Goal: Task Accomplishment & Management: Complete application form

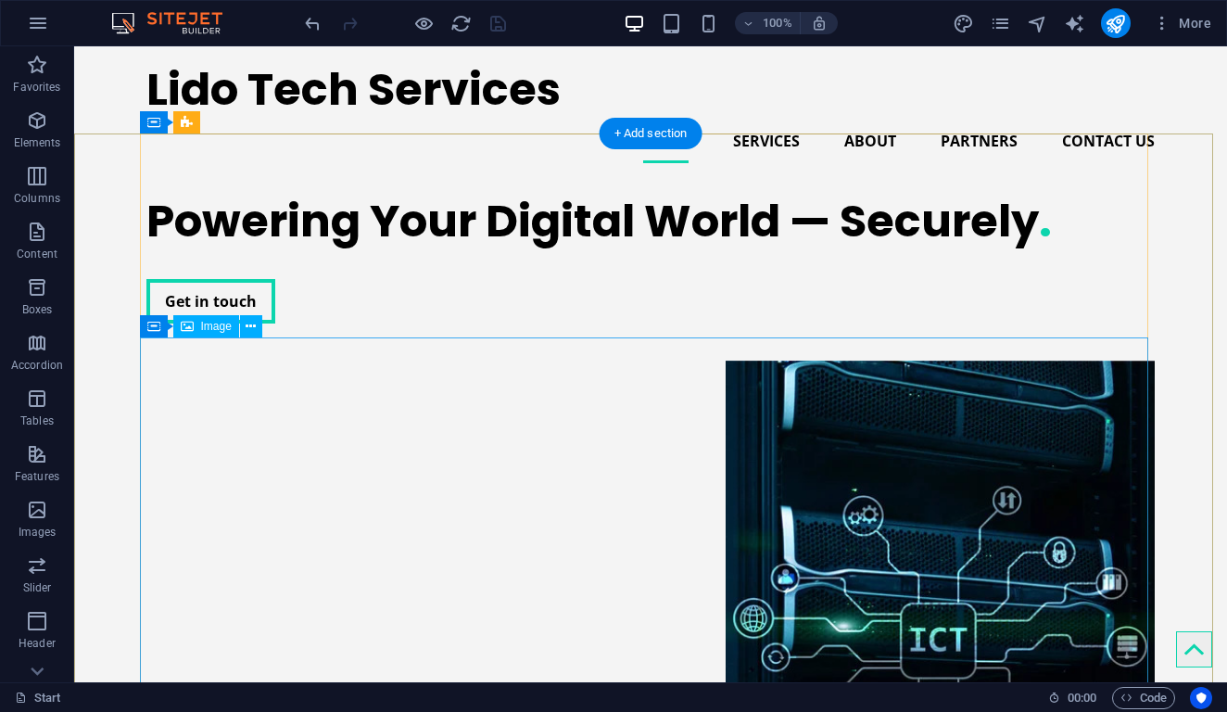
click at [528, 361] on figure at bounding box center [650, 647] width 1009 height 572
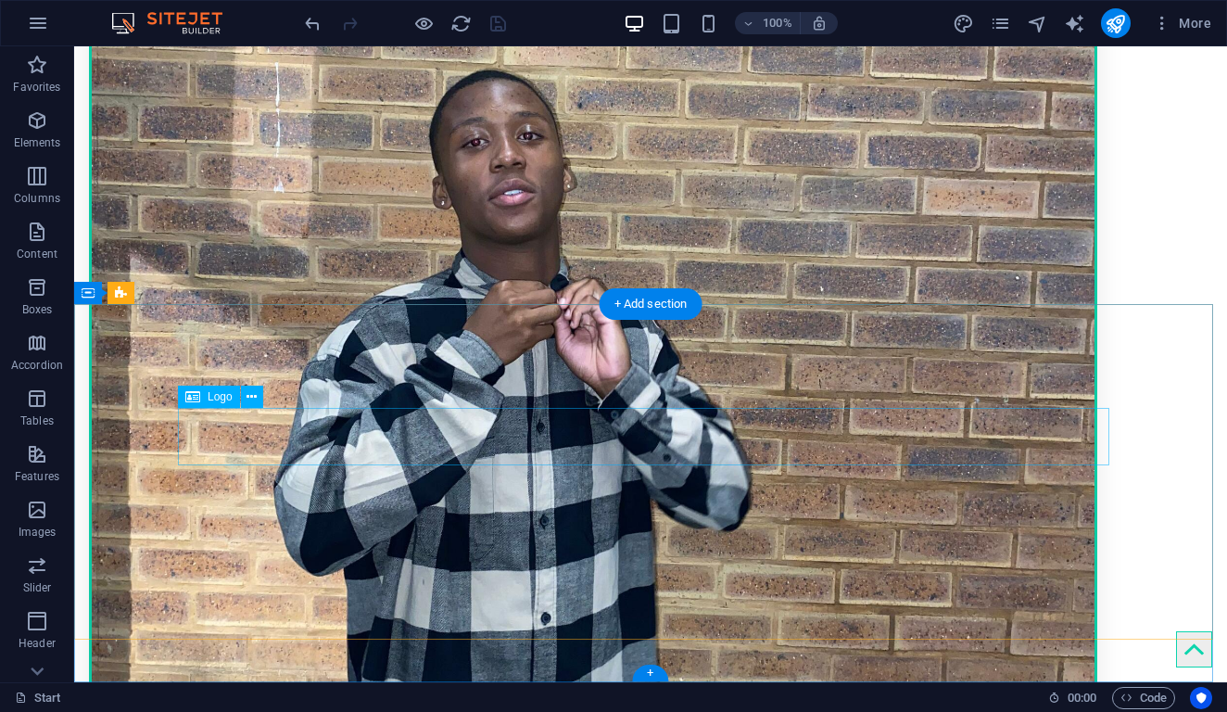
scroll to position [4147, 0]
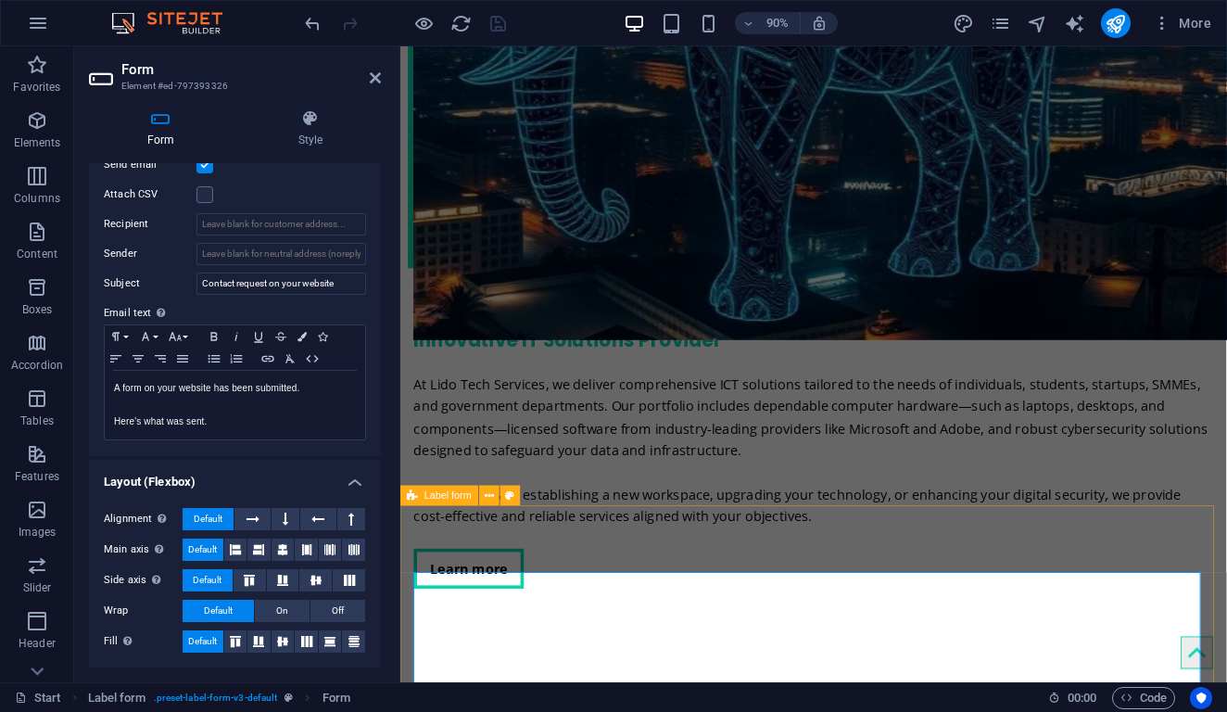
scroll to position [4157, 0]
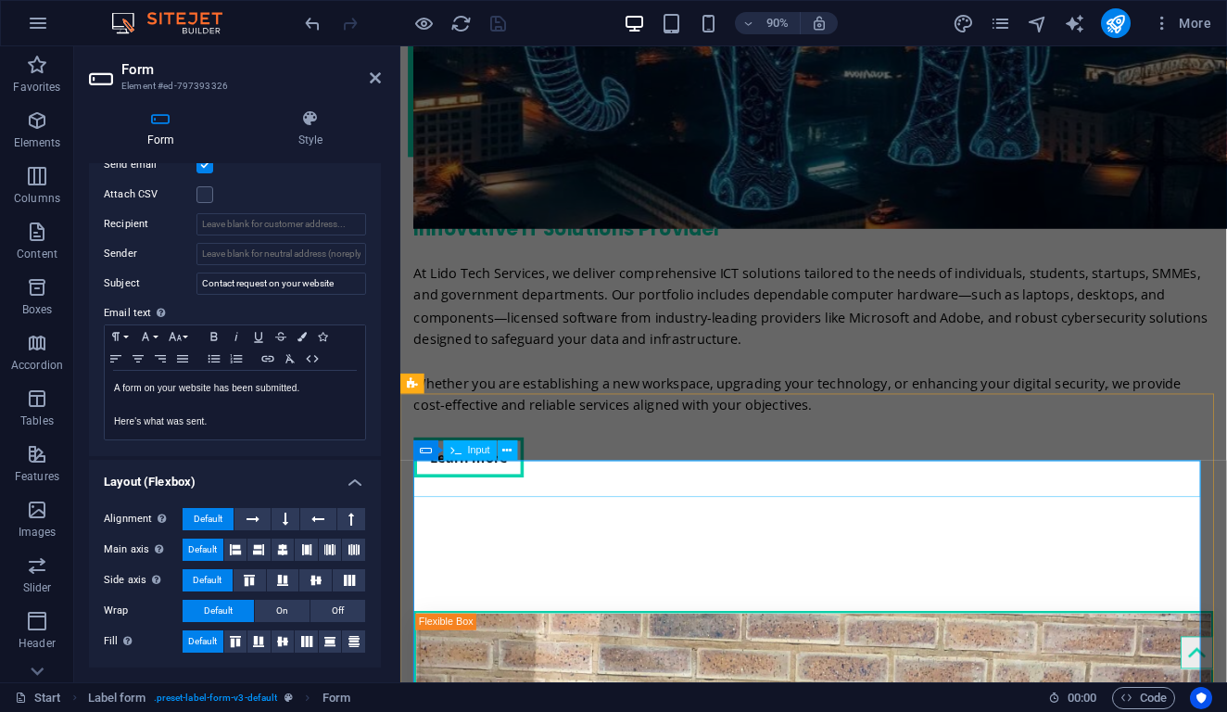
drag, startPoint x: 483, startPoint y: 527, endPoint x: 464, endPoint y: 541, distance: 23.9
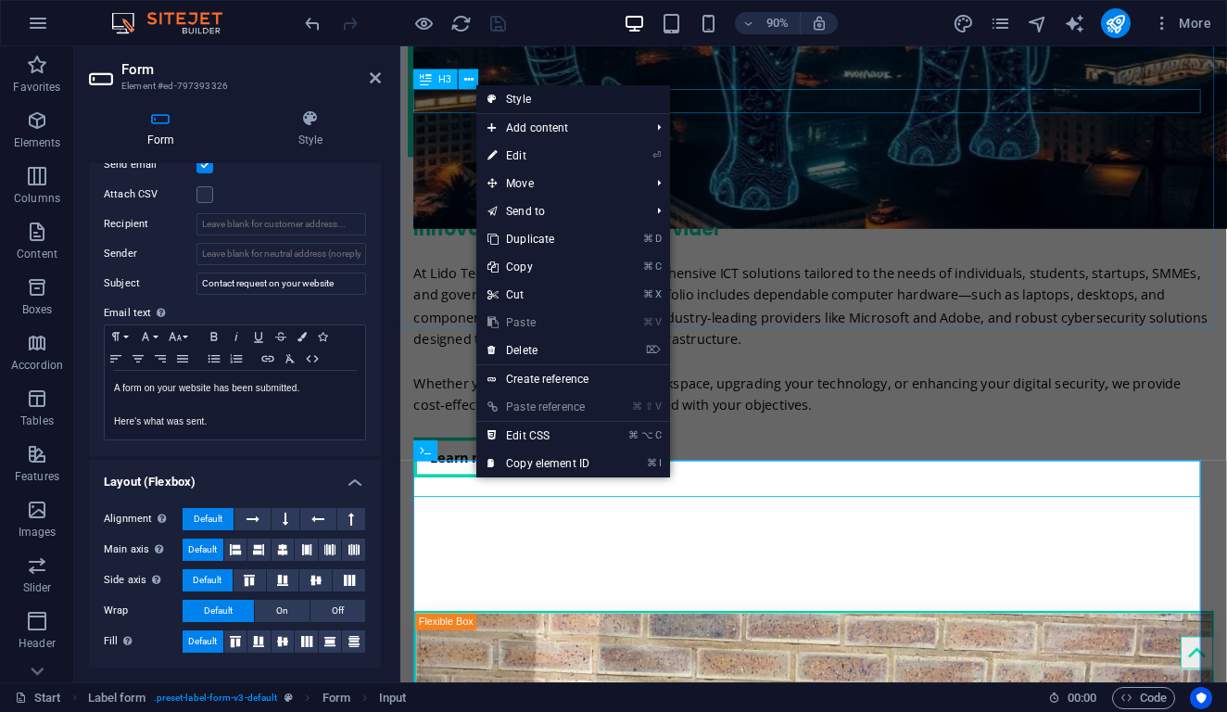
click at [570, 101] on link "Style" at bounding box center [574, 99] width 194 height 28
select select "rem"
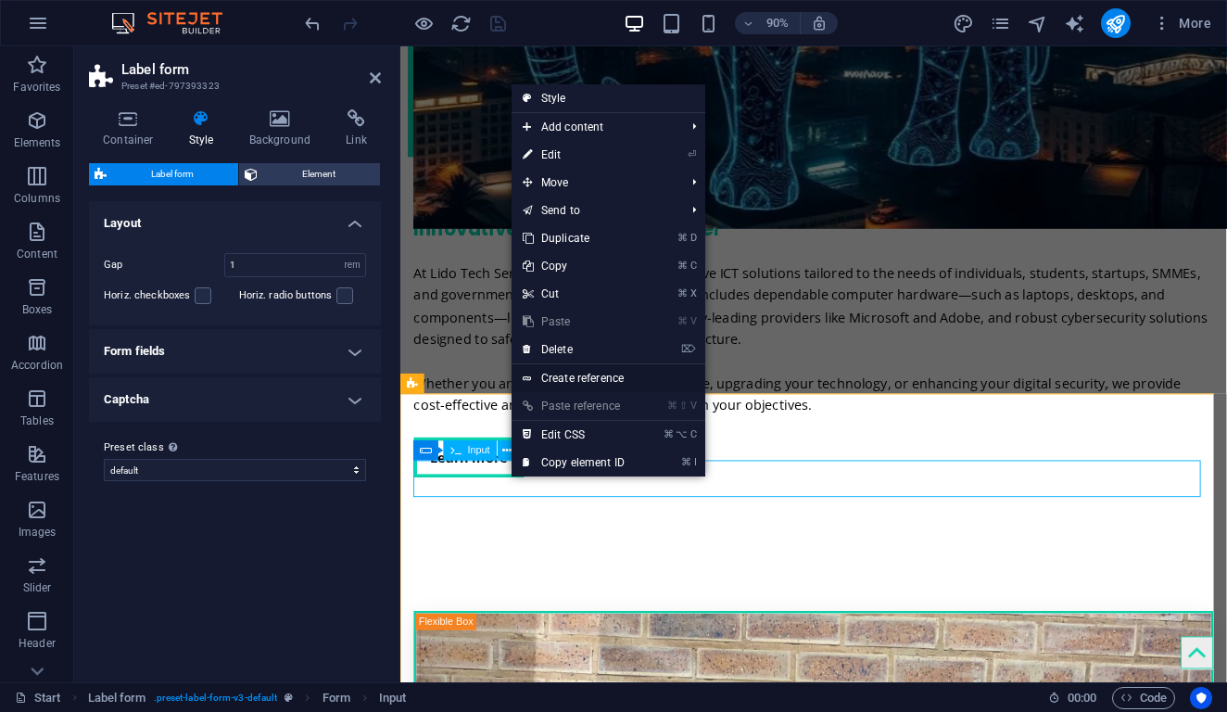
click at [584, 385] on link "Create reference" at bounding box center [609, 378] width 194 height 28
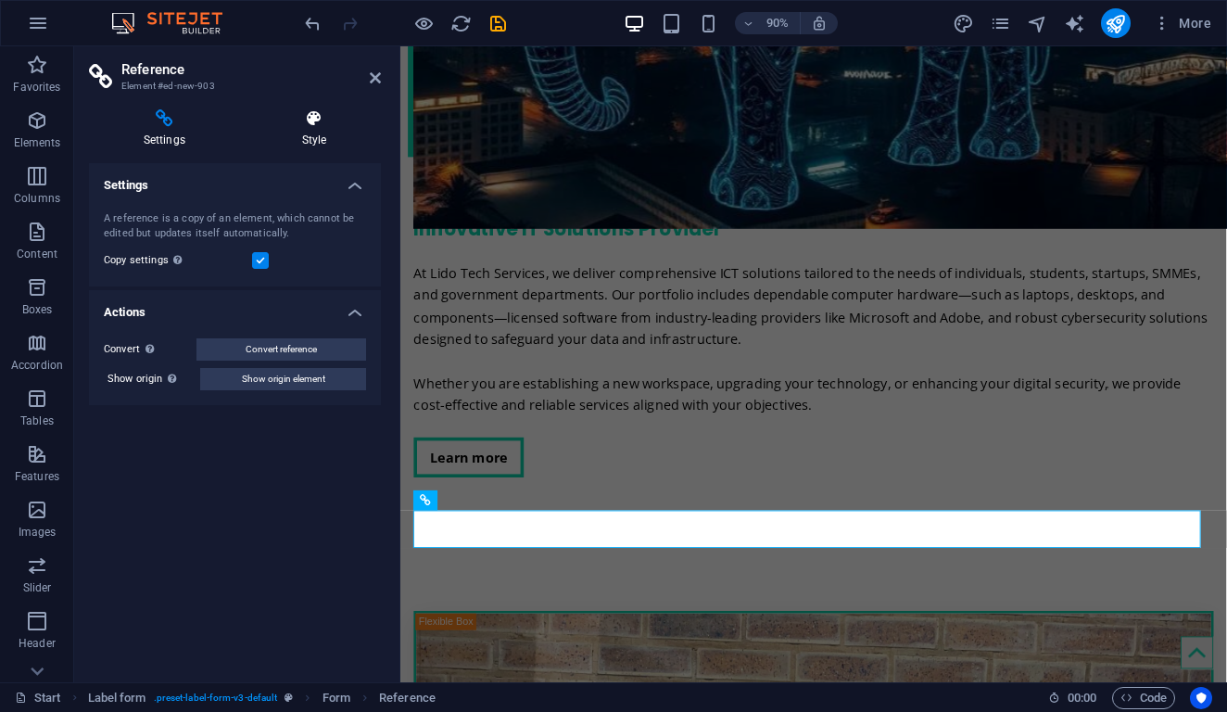
click at [311, 132] on h4 "Style" at bounding box center [314, 128] width 133 height 39
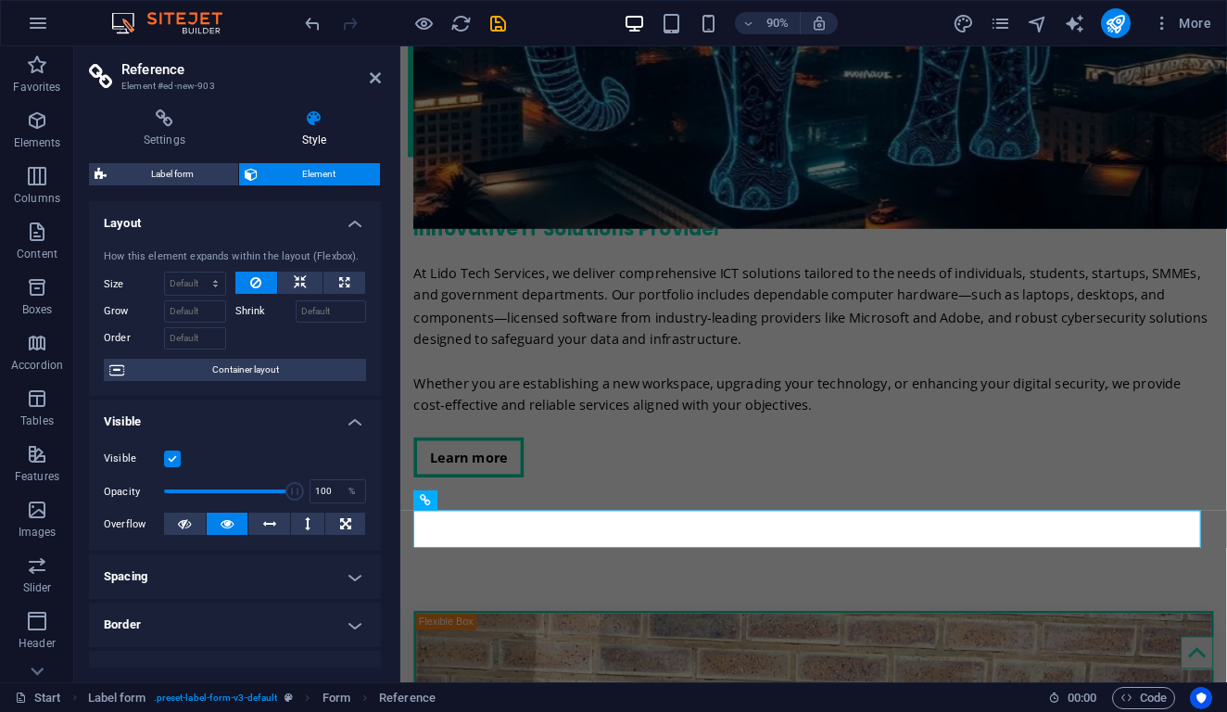
scroll to position [316, 0]
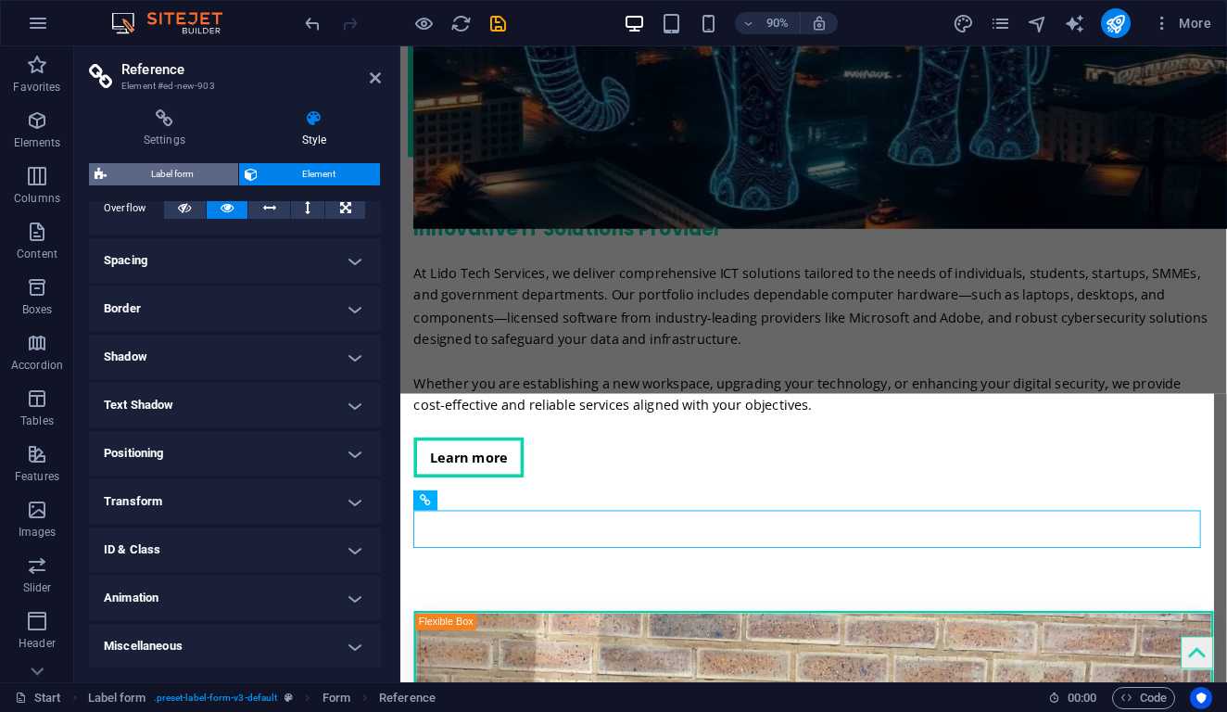
click at [157, 175] on span "Label form" at bounding box center [172, 174] width 121 height 22
select select "rem"
select select "px"
select select "rem"
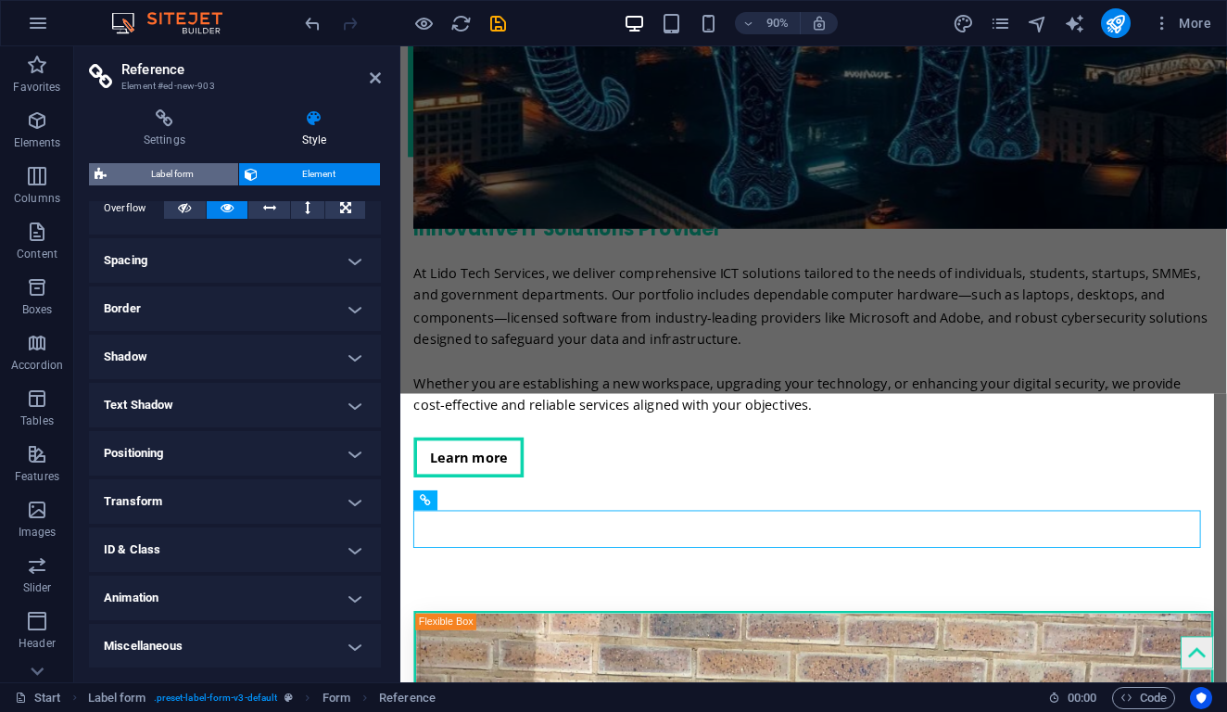
select select "rem"
select select "px"
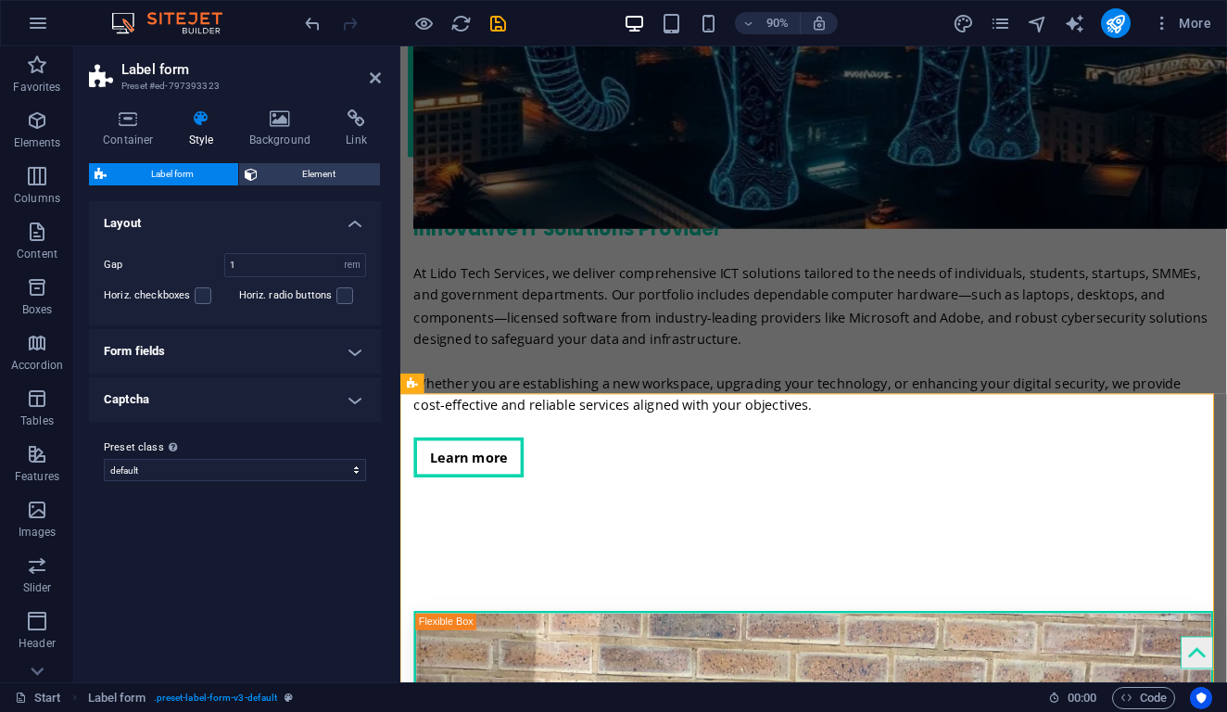
click at [344, 351] on h4 "Form fields" at bounding box center [235, 351] width 292 height 44
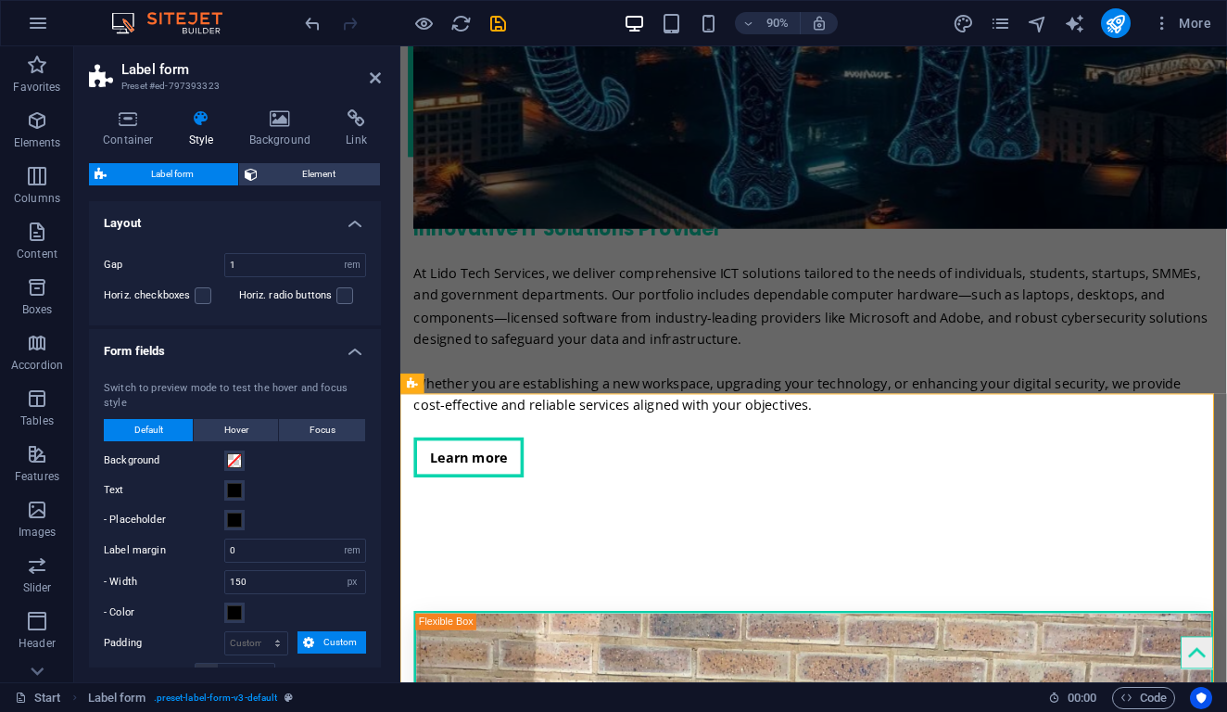
scroll to position [349, 0]
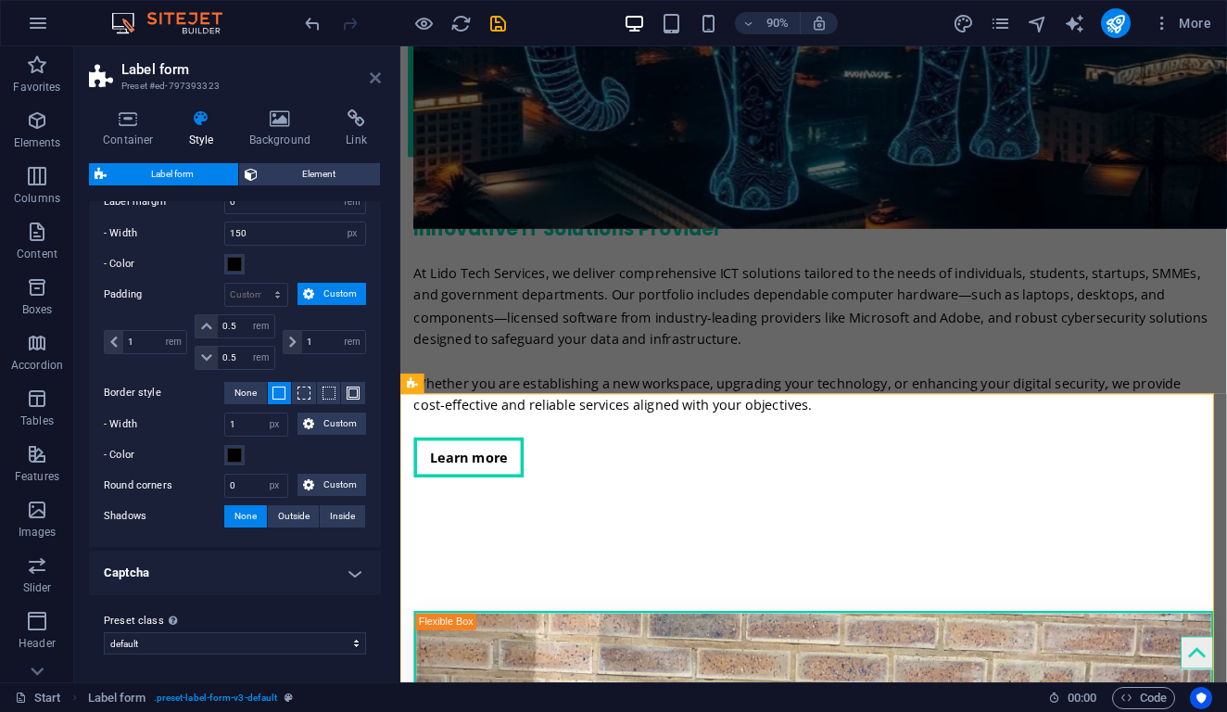
click at [372, 82] on icon at bounding box center [375, 77] width 11 height 15
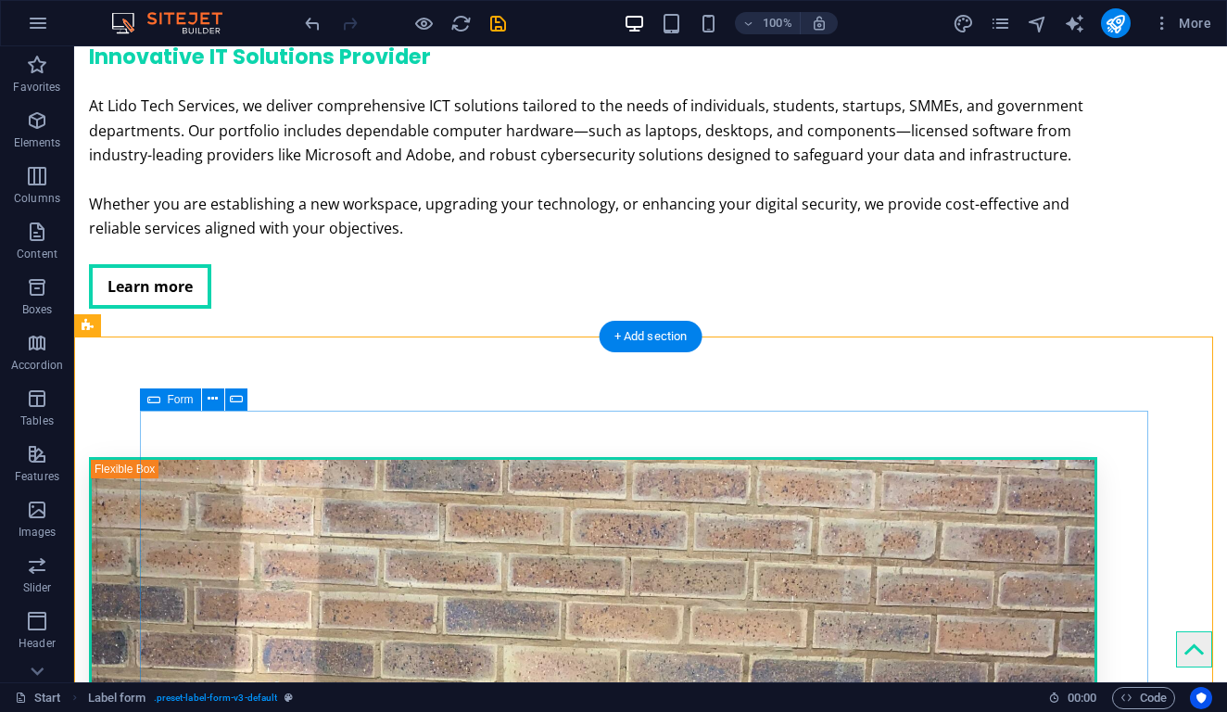
click at [155, 404] on icon at bounding box center [153, 399] width 13 height 22
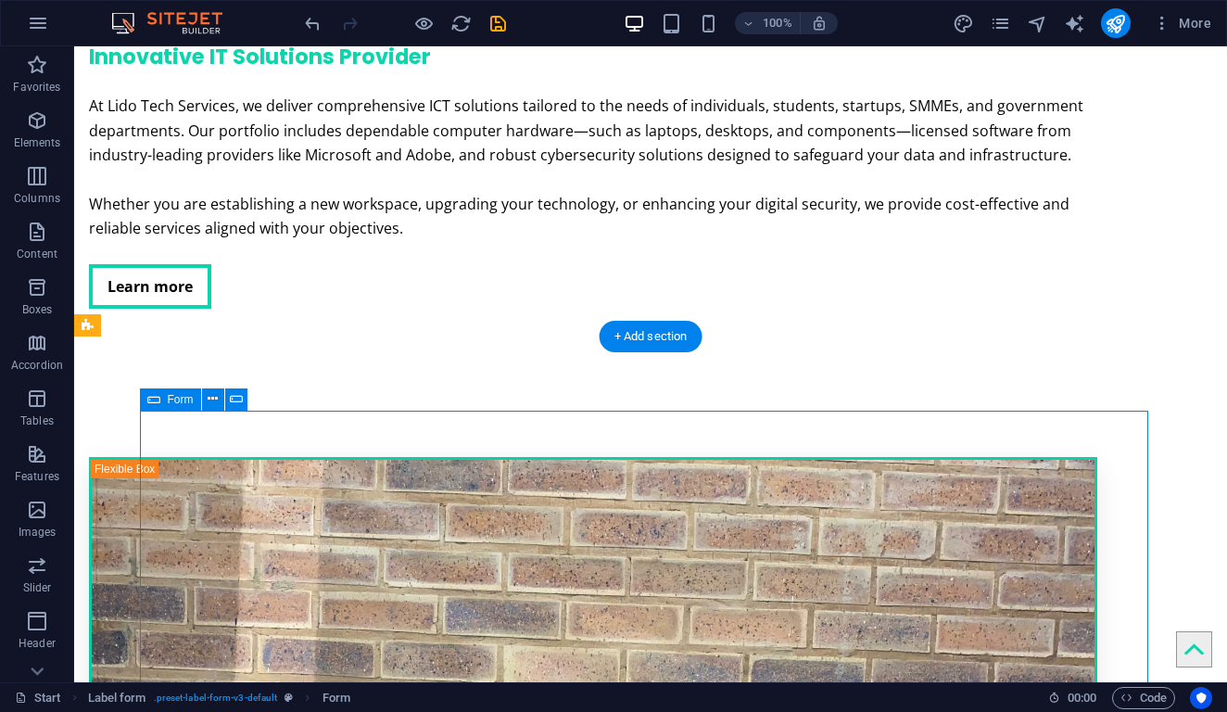
click at [155, 404] on icon at bounding box center [153, 399] width 13 height 22
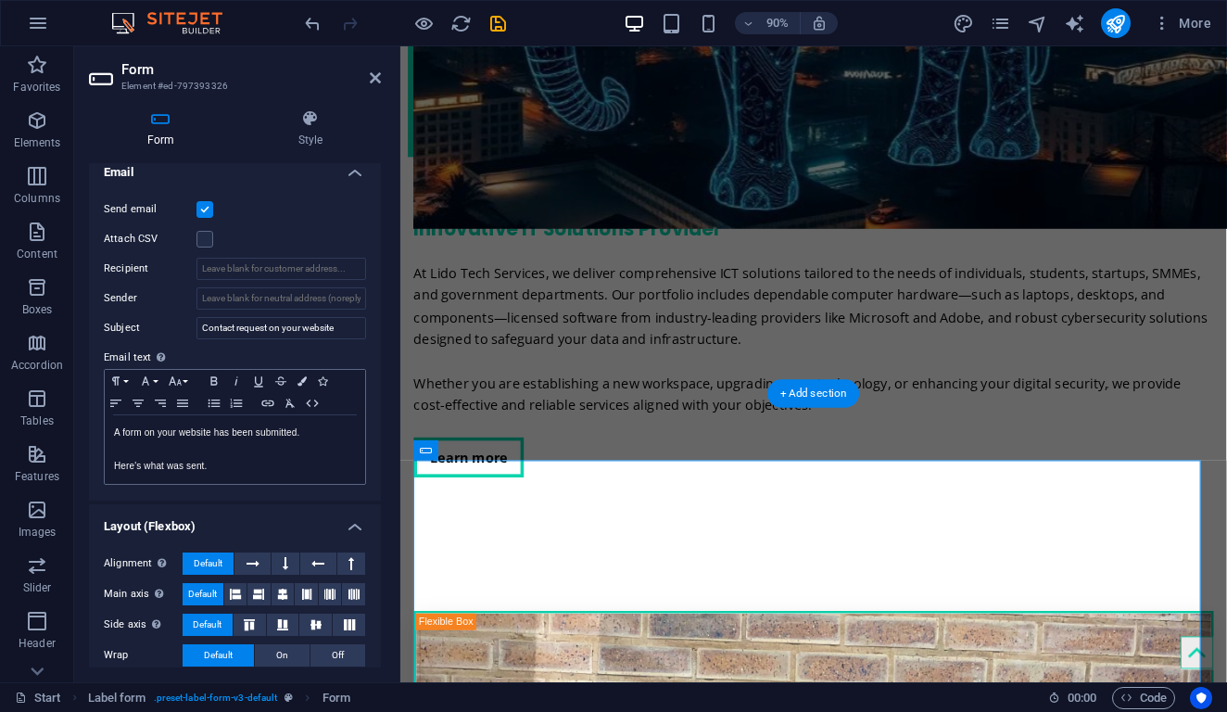
scroll to position [247, 0]
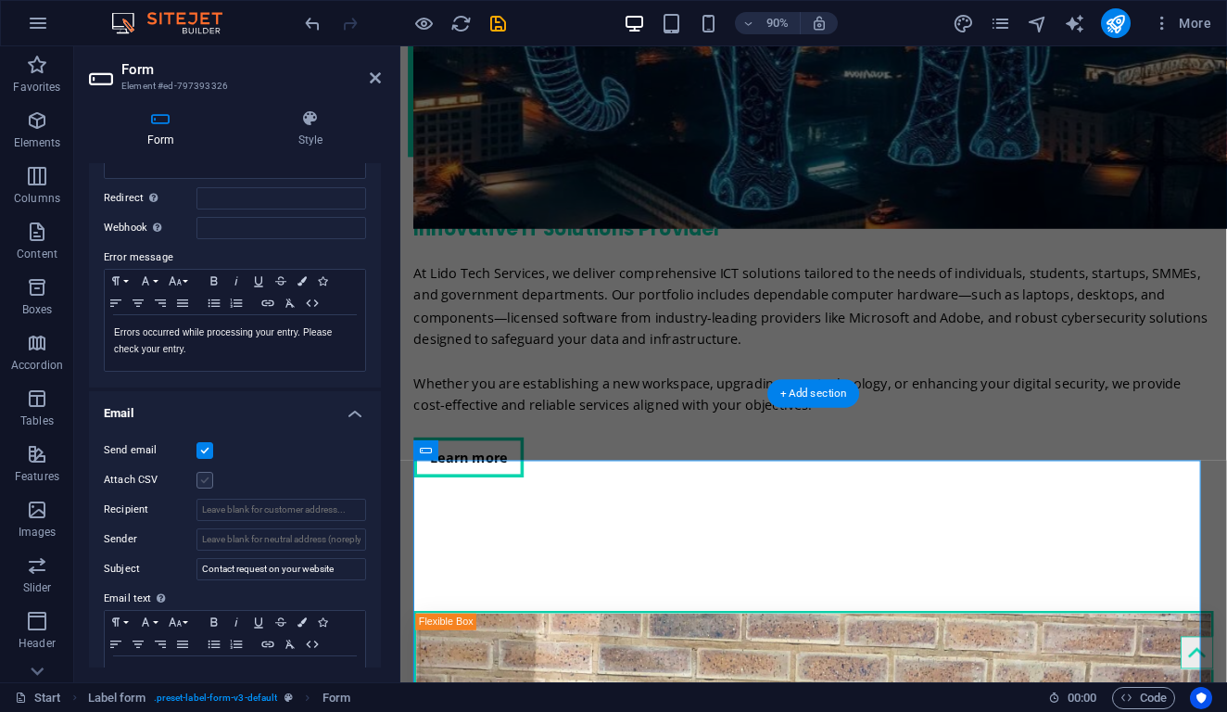
click at [205, 479] on label at bounding box center [205, 480] width 17 height 17
click at [0, 0] on input "Attach CSV" at bounding box center [0, 0] width 0 height 0
click at [205, 479] on label at bounding box center [205, 480] width 17 height 17
click at [0, 0] on input "Attach CSV" at bounding box center [0, 0] width 0 height 0
click at [209, 453] on label at bounding box center [205, 450] width 17 height 17
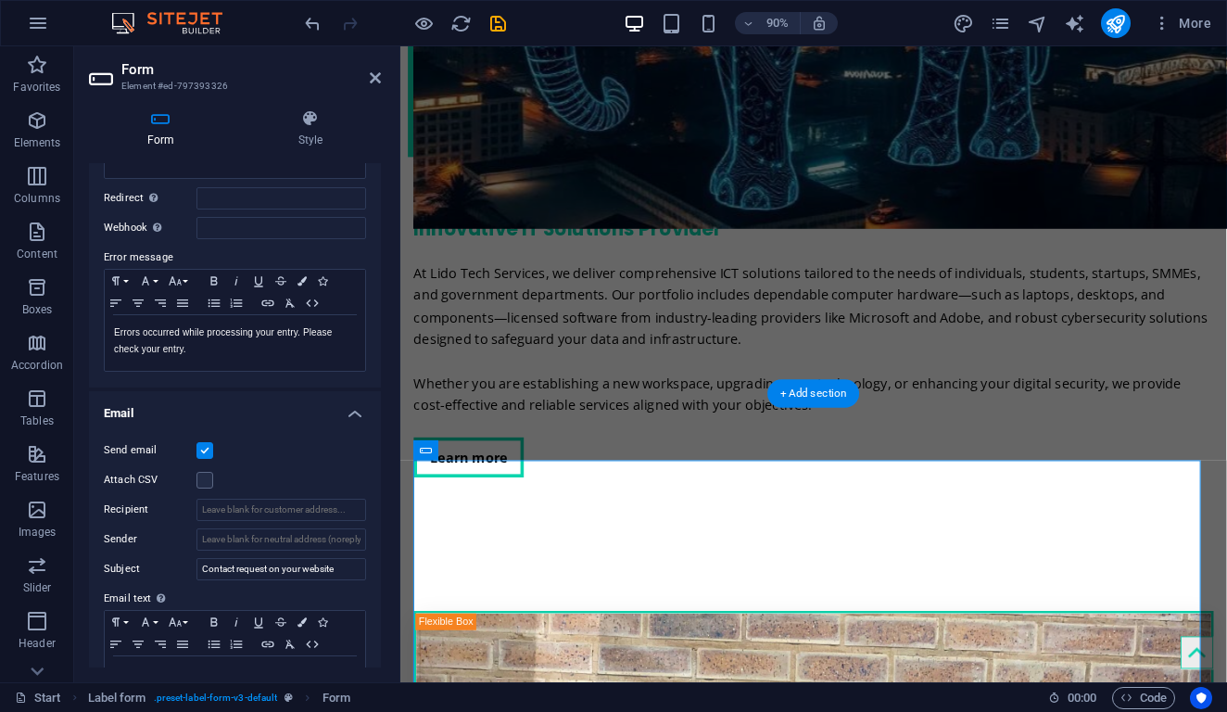
click at [0, 0] on input "Send email" at bounding box center [0, 0] width 0 height 0
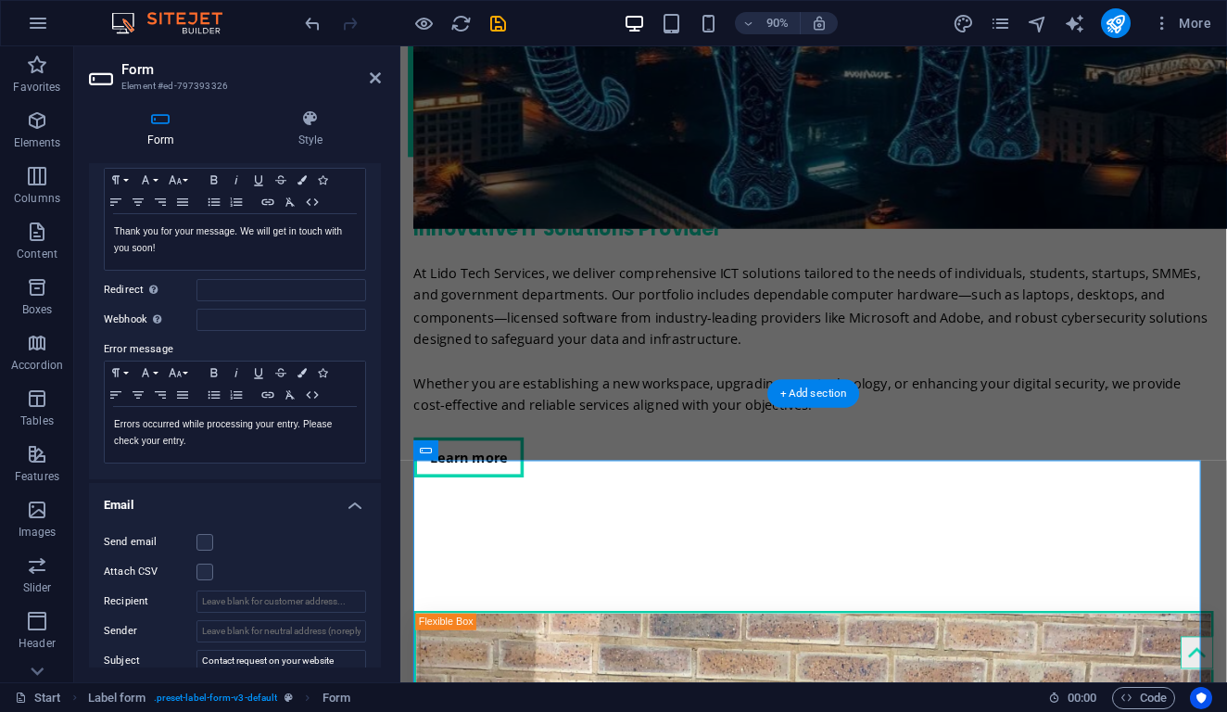
scroll to position [0, 0]
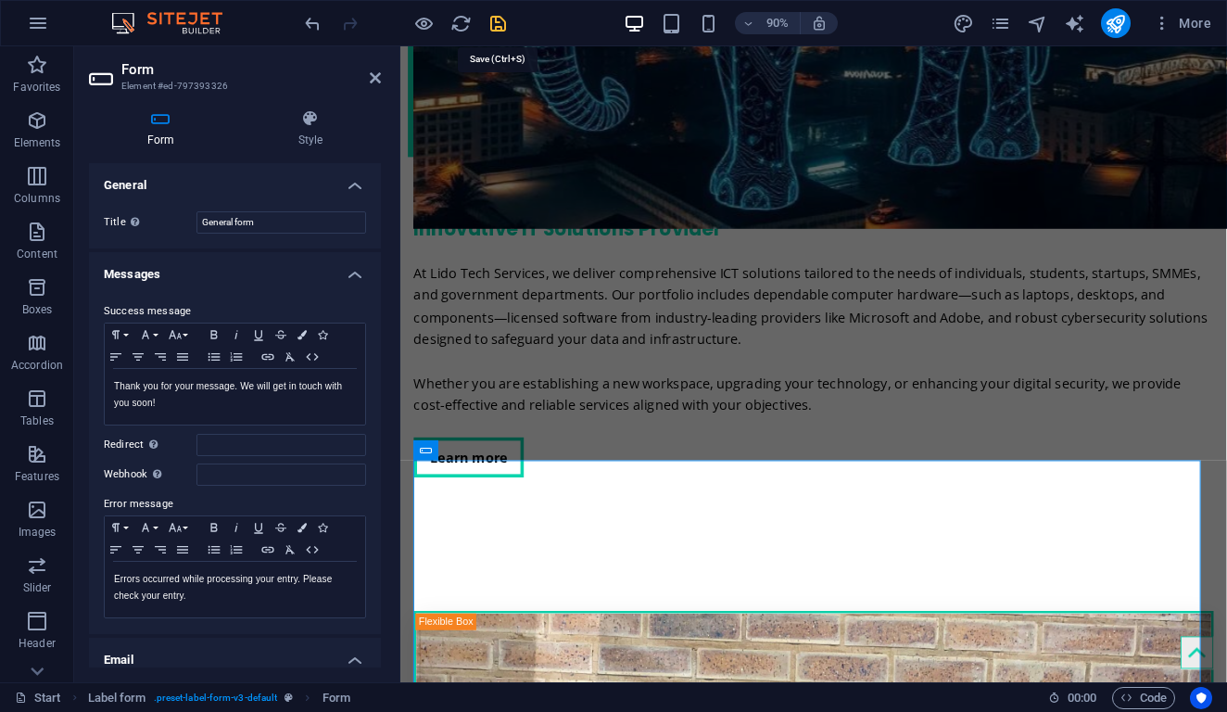
click at [495, 20] on icon "save" at bounding box center [498, 23] width 21 height 21
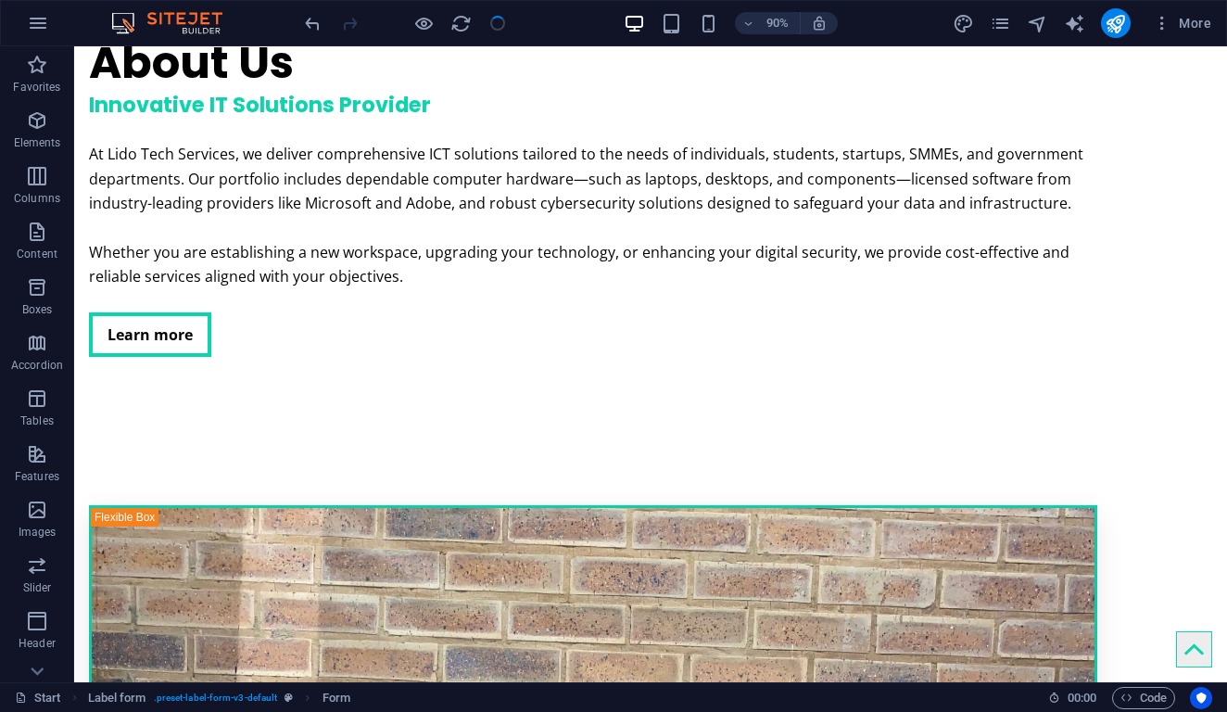
checkbox input "false"
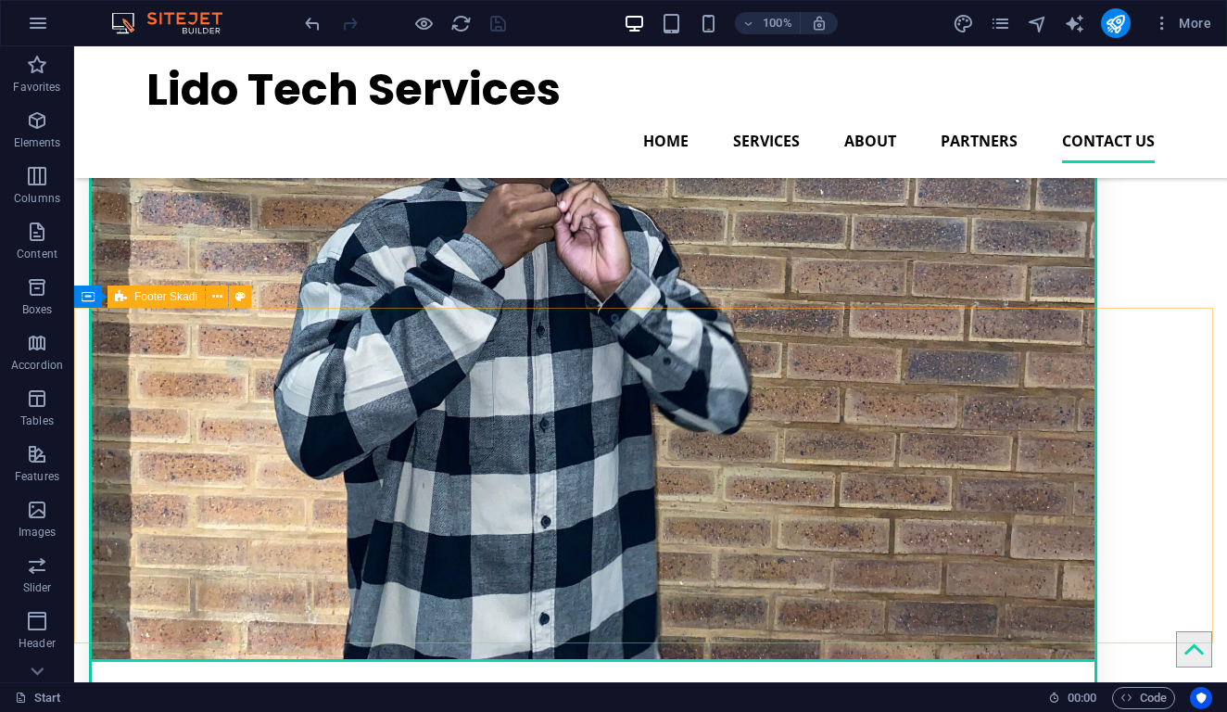
scroll to position [4832, 0]
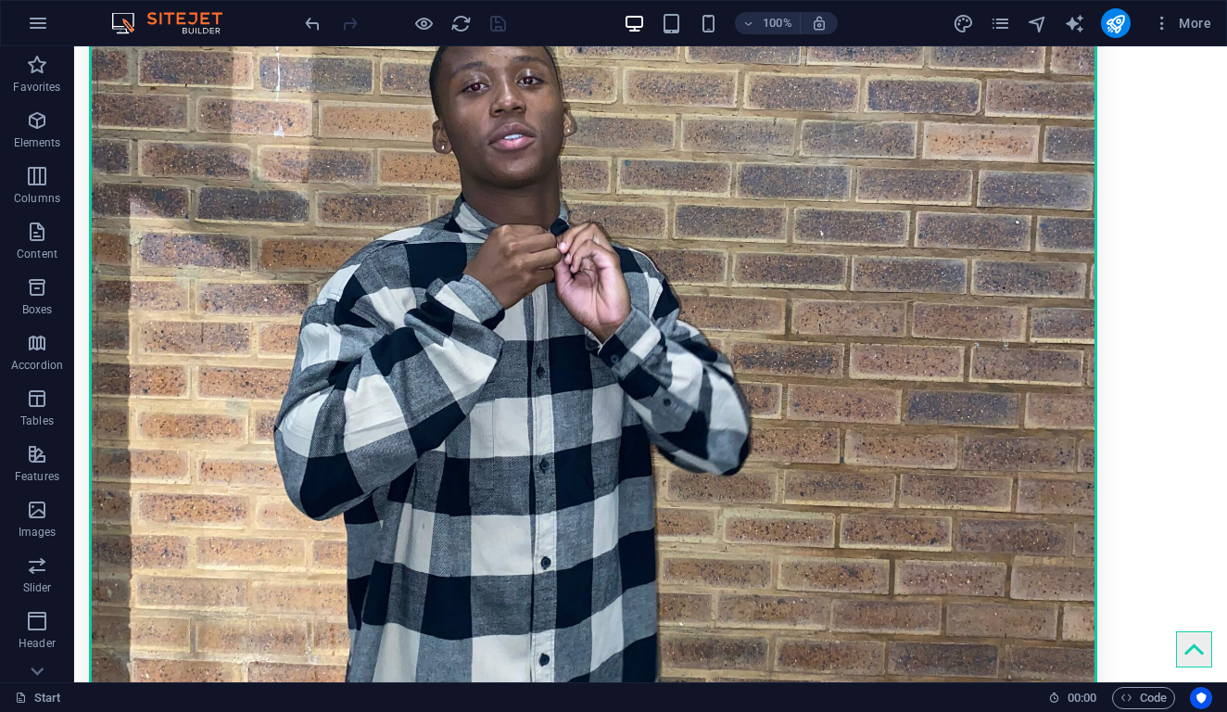
click at [1015, 23] on div "More" at bounding box center [1086, 23] width 266 height 30
click at [997, 21] on icon "pages" at bounding box center [1000, 23] width 21 height 21
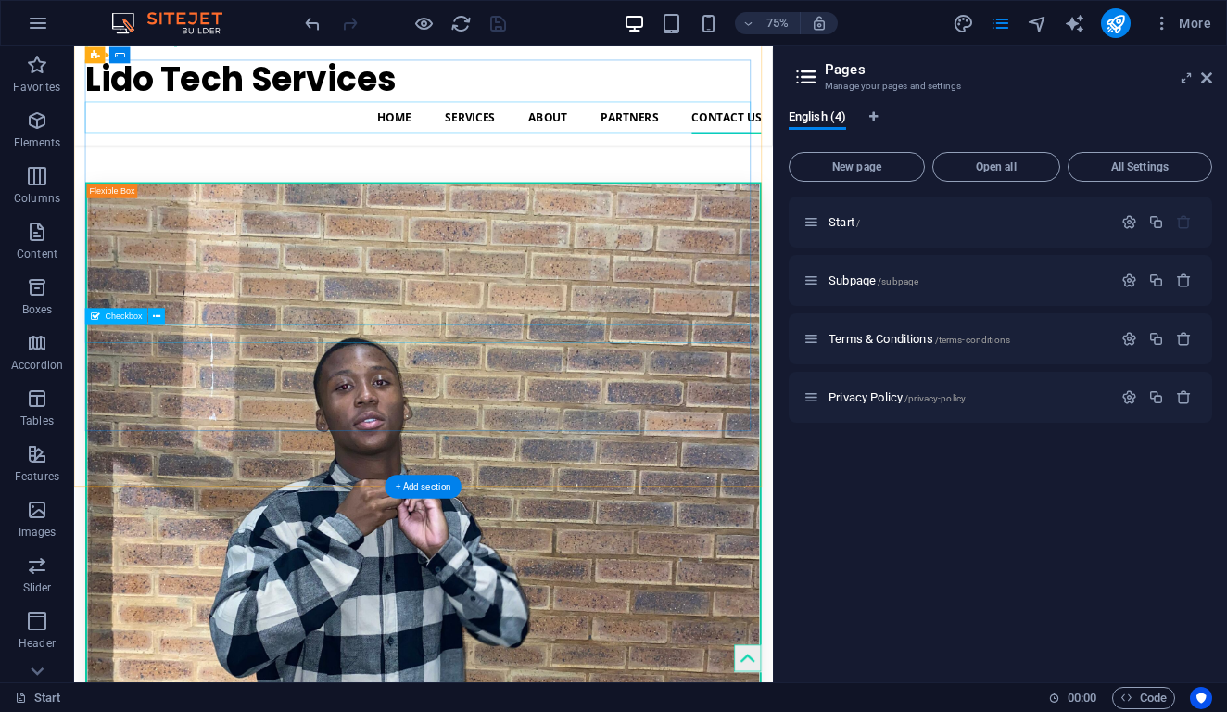
scroll to position [4437, 0]
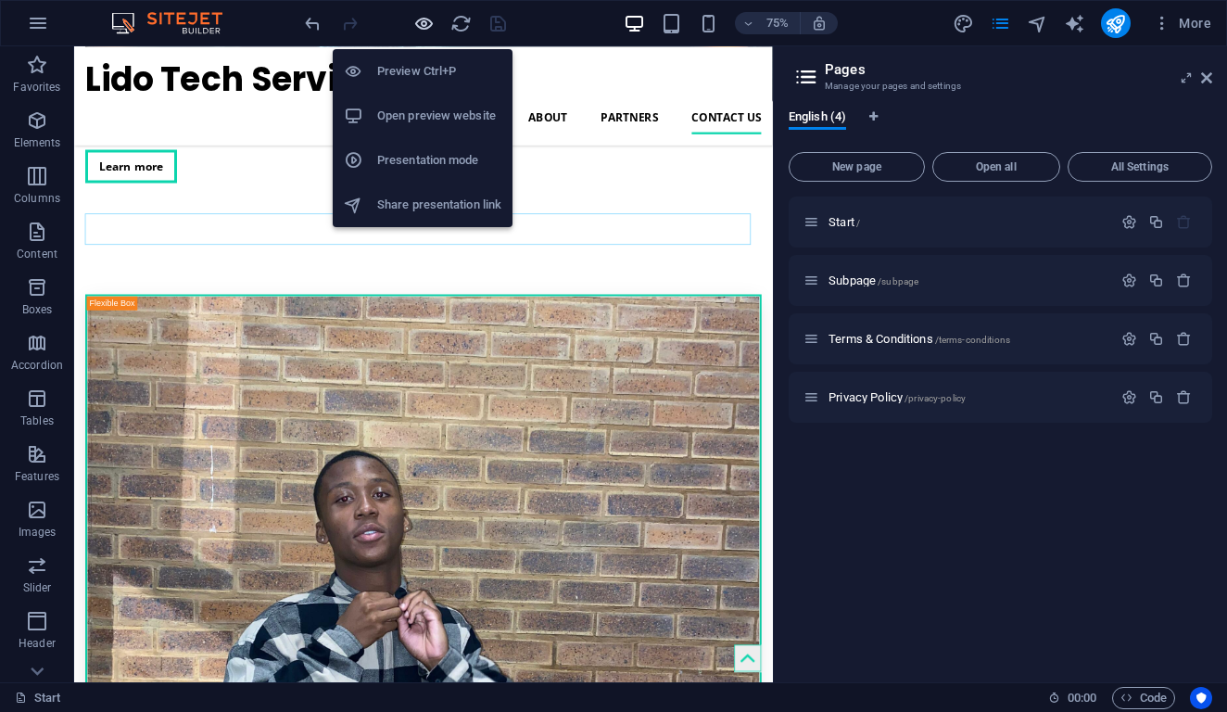
click at [422, 27] on icon "button" at bounding box center [423, 23] width 21 height 21
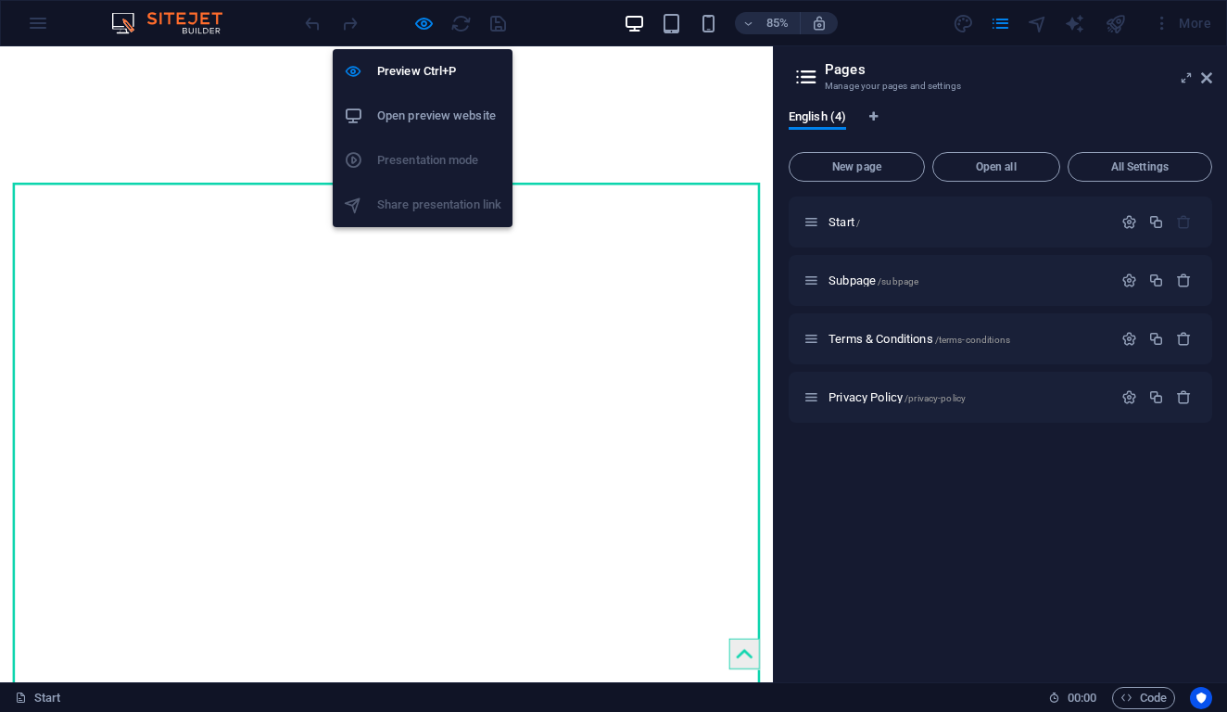
click at [430, 122] on h6 "Open preview website" at bounding box center [439, 116] width 124 height 22
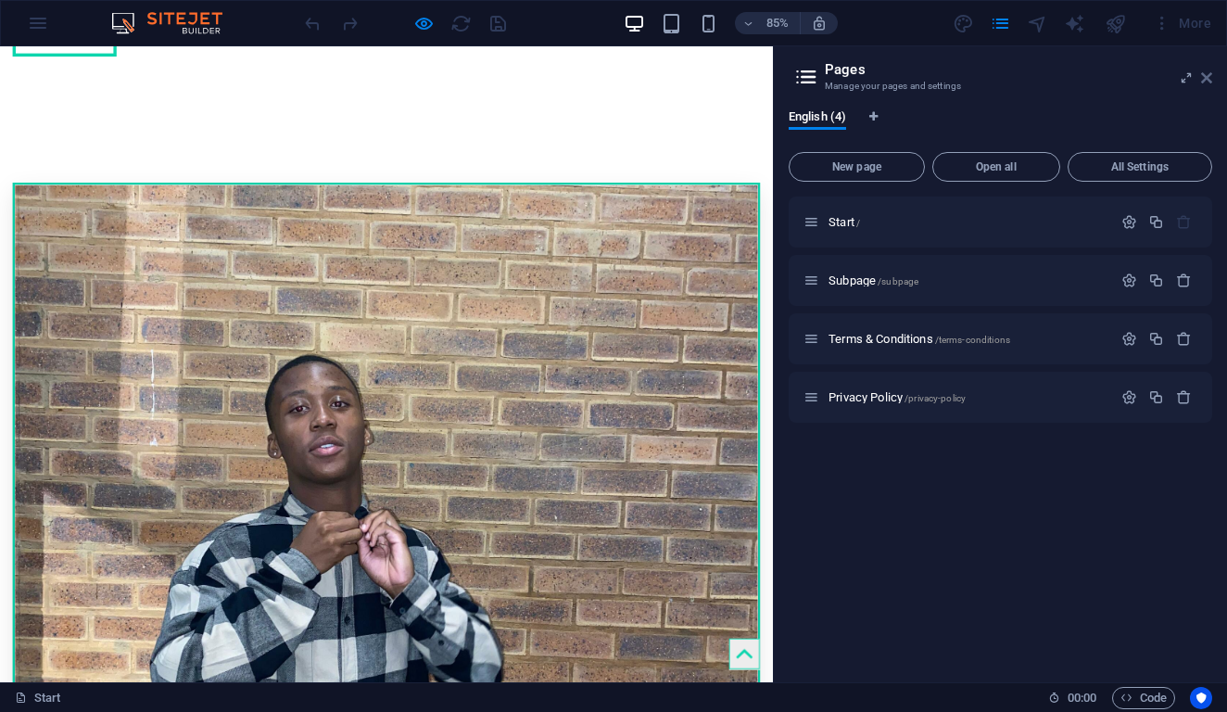
drag, startPoint x: 1201, startPoint y: 78, endPoint x: 1201, endPoint y: 32, distance: 45.4
click at [1201, 78] on icon at bounding box center [1206, 77] width 11 height 15
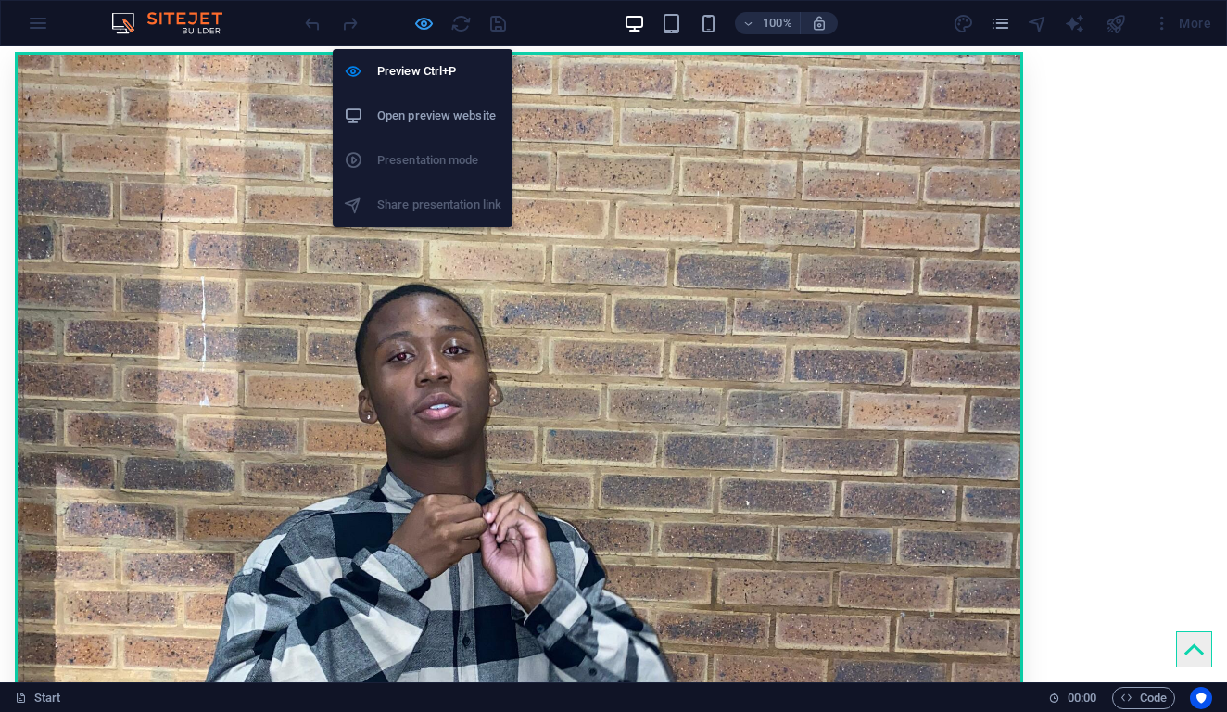
click at [417, 28] on icon "button" at bounding box center [423, 23] width 21 height 21
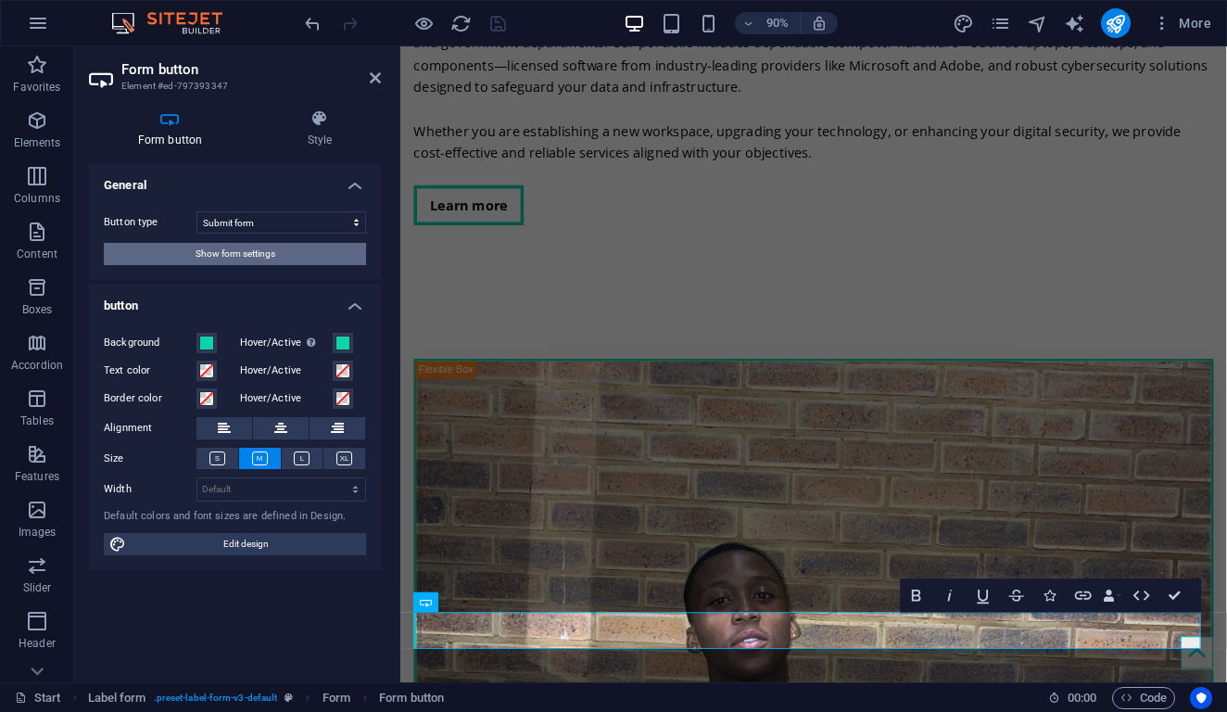
click at [279, 249] on button "Show form settings" at bounding box center [235, 254] width 262 height 22
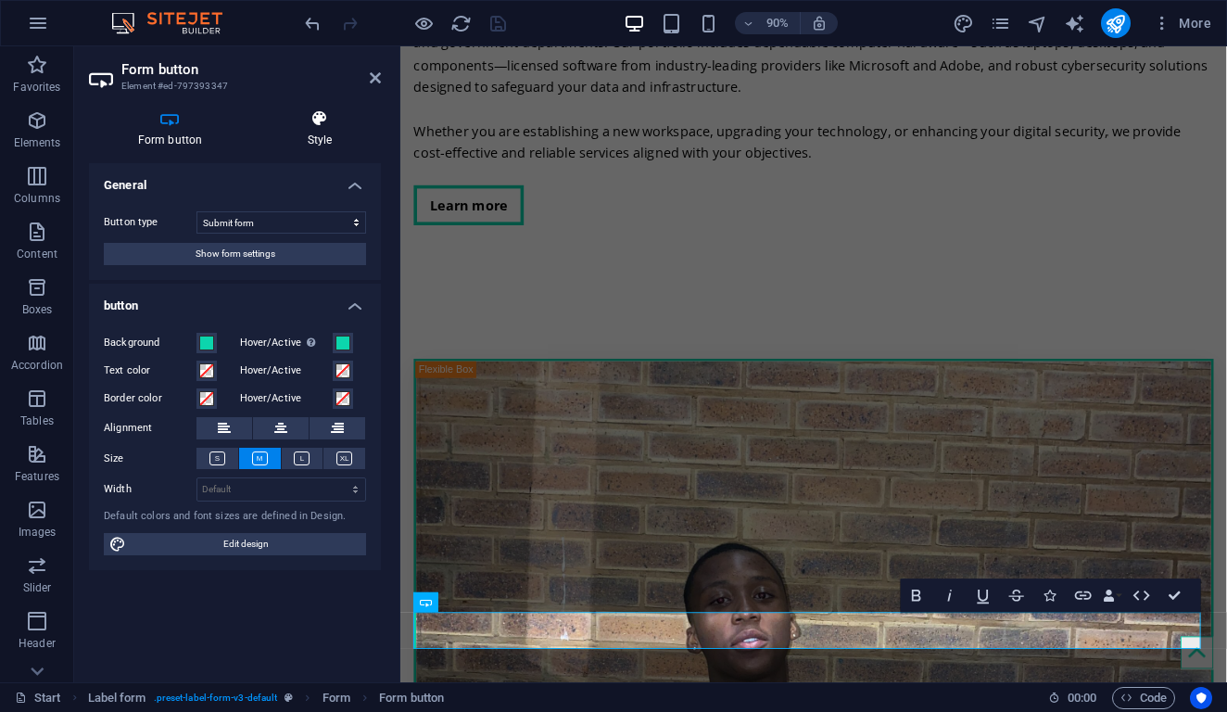
click at [312, 115] on icon at bounding box center [320, 118] width 122 height 19
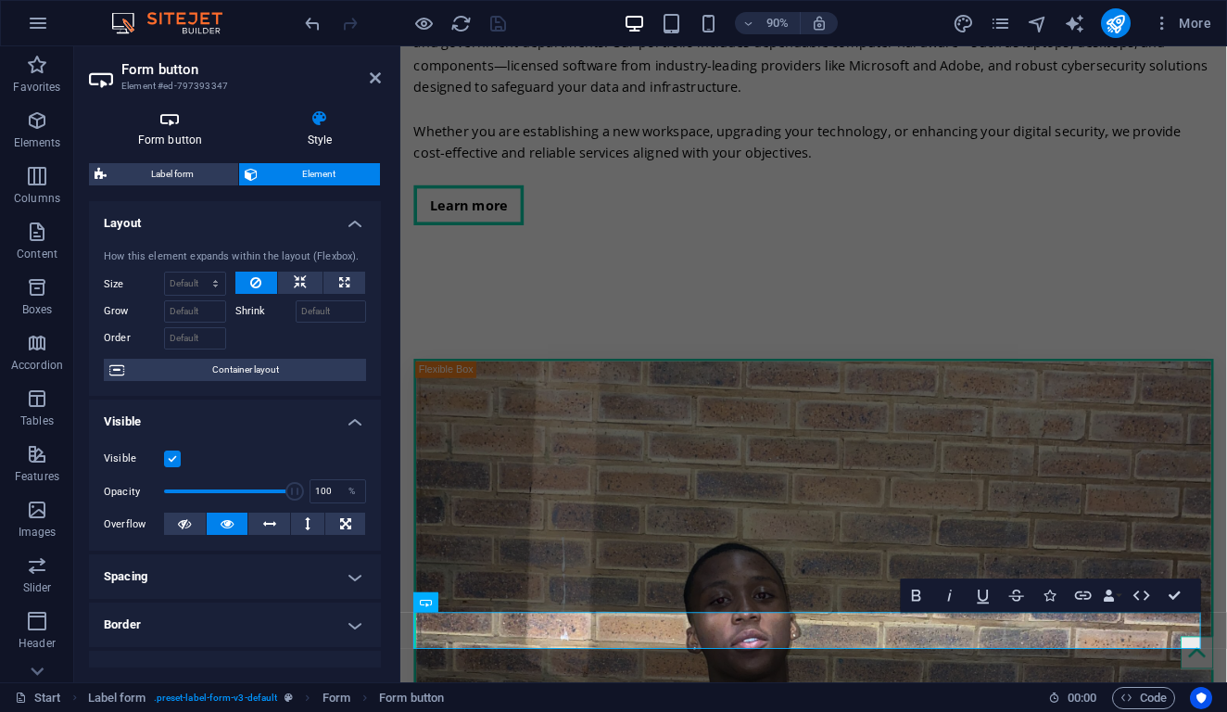
click at [183, 121] on icon at bounding box center [170, 118] width 162 height 19
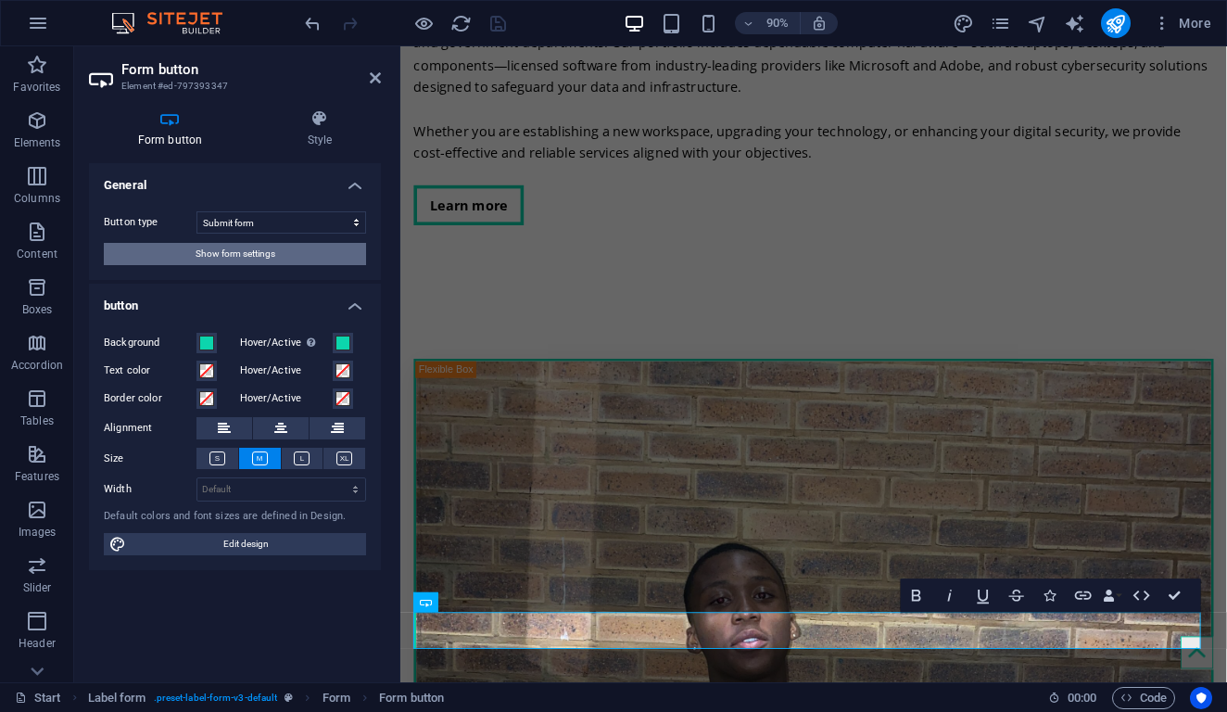
click at [252, 263] on span "Show form settings" at bounding box center [236, 254] width 80 height 22
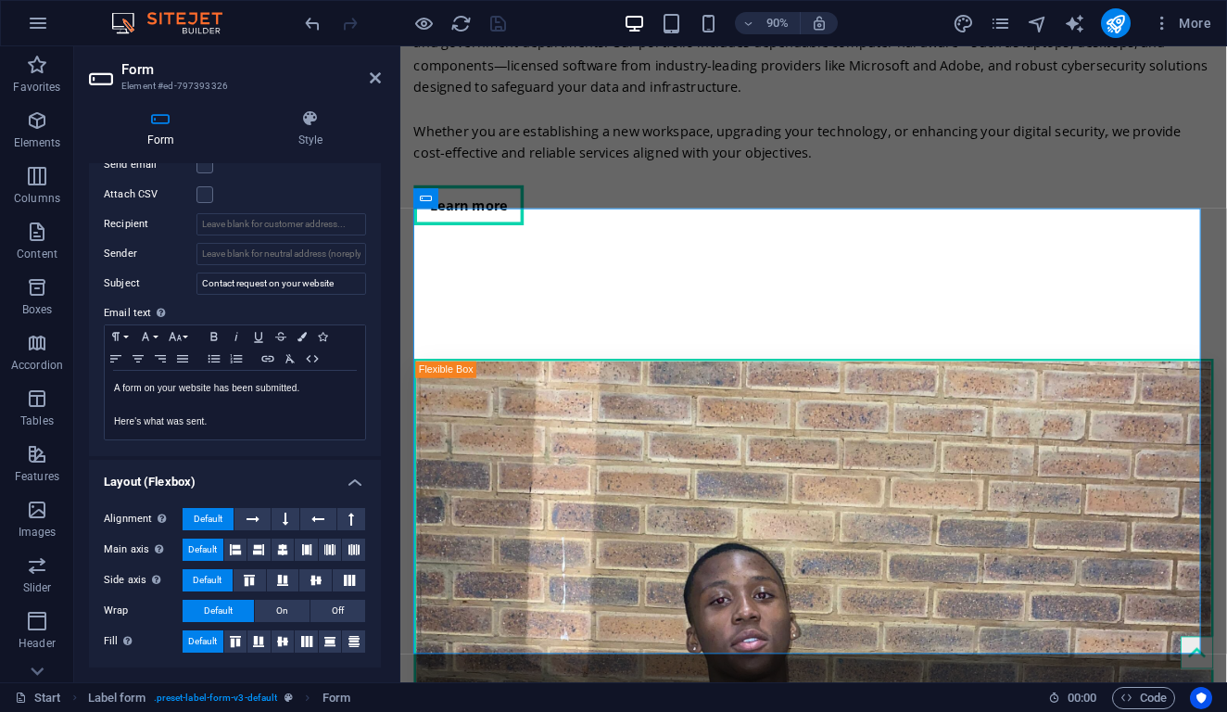
scroll to position [375, 0]
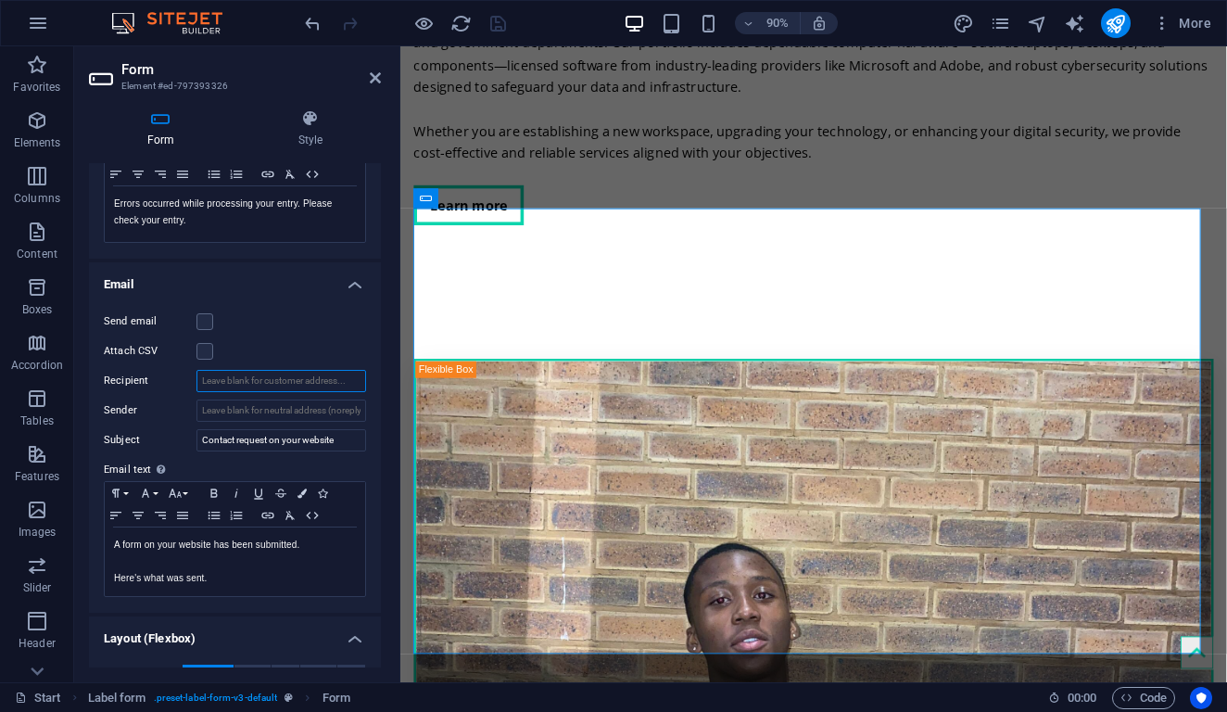
click at [346, 383] on input "Recipient" at bounding box center [282, 381] width 170 height 22
click at [350, 381] on input "Recipient" at bounding box center [282, 381] width 170 height 22
click at [354, 377] on input "Recipient" at bounding box center [282, 381] width 170 height 22
click at [338, 379] on input "Recipient" at bounding box center [282, 381] width 170 height 22
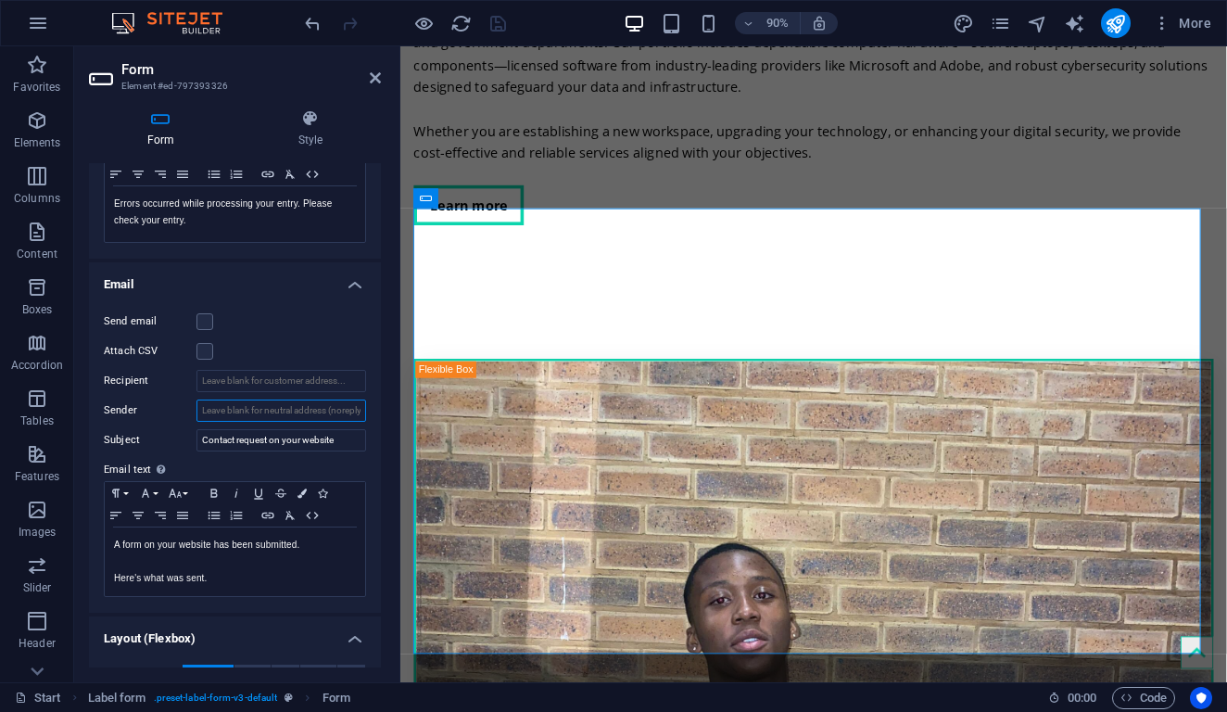
click at [341, 411] on input "Sender" at bounding box center [282, 411] width 170 height 22
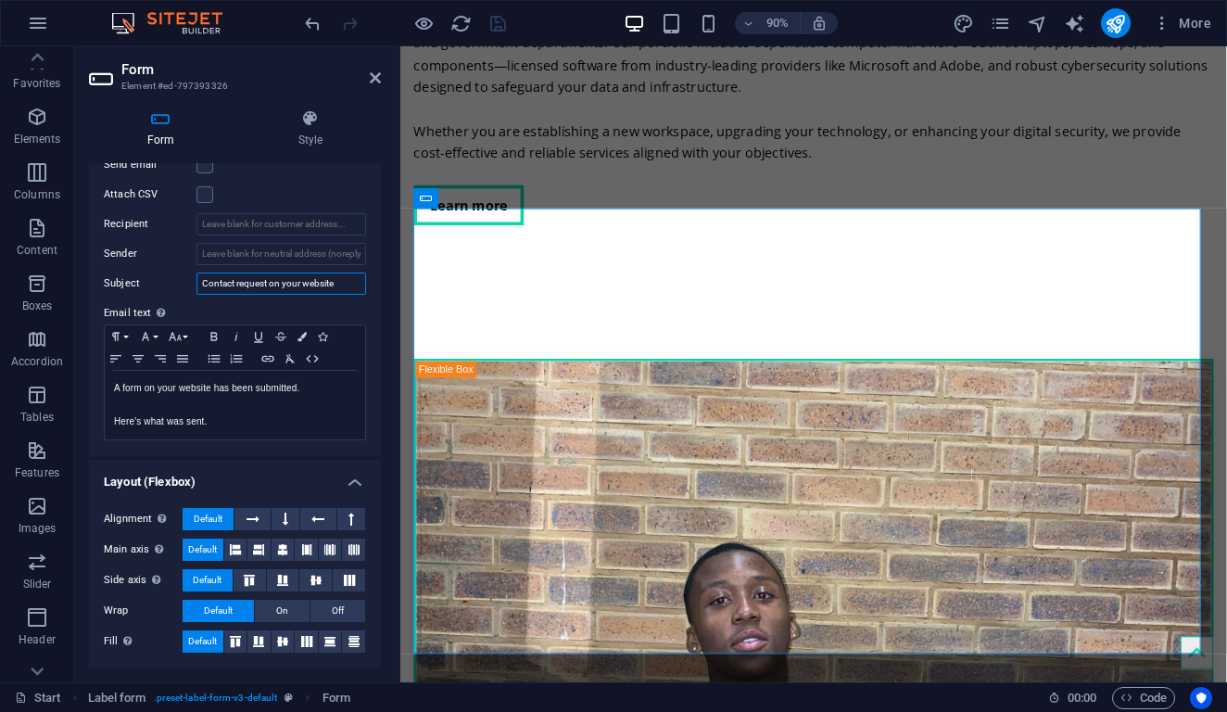
scroll to position [184, 0]
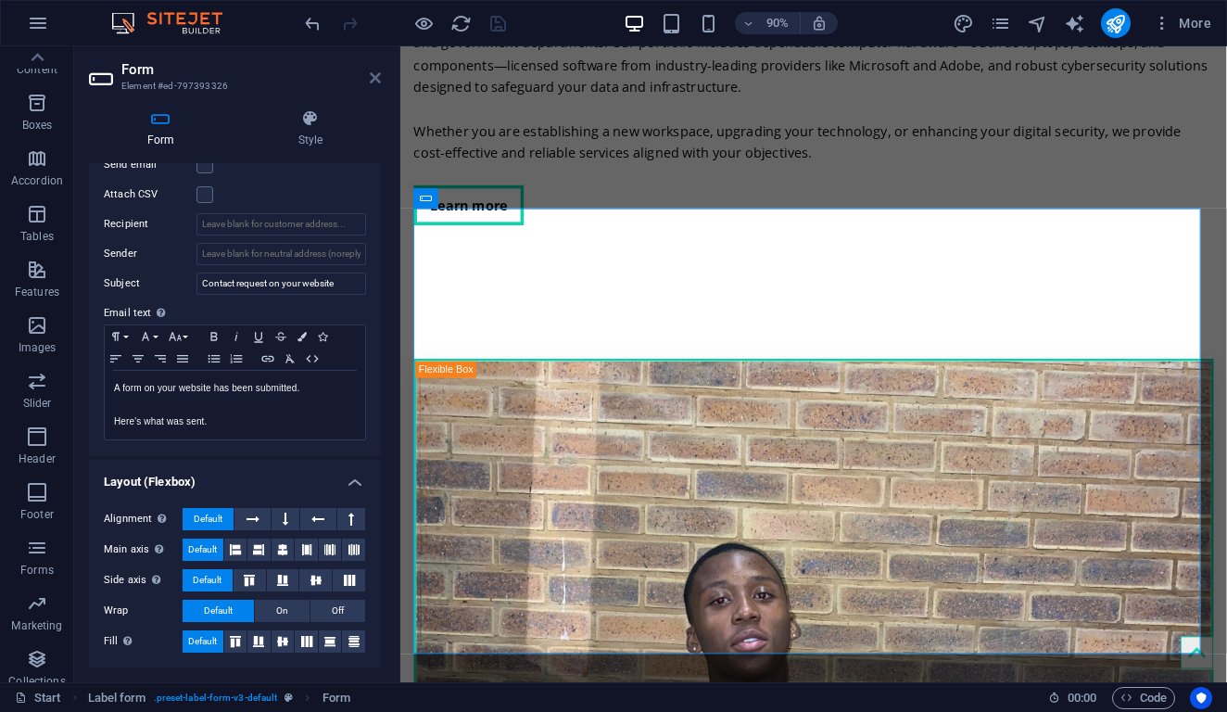
click at [377, 75] on icon at bounding box center [375, 77] width 11 height 15
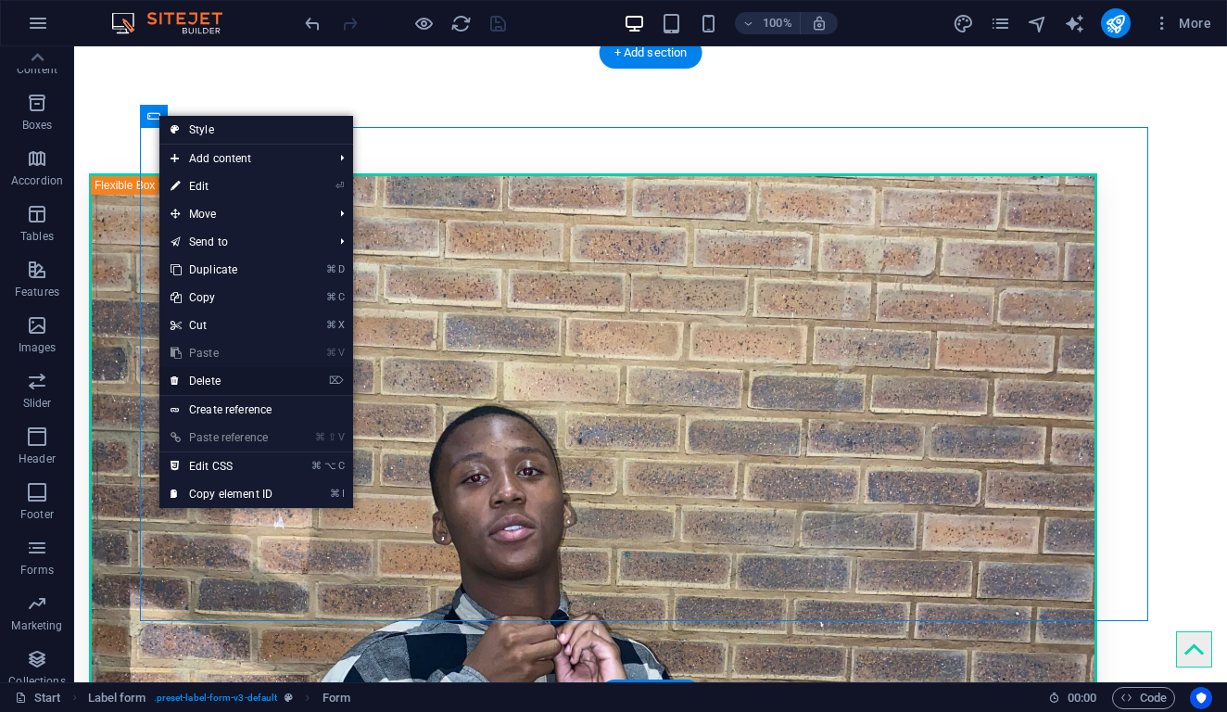
click at [235, 378] on link "⌦ Delete" at bounding box center [221, 381] width 124 height 28
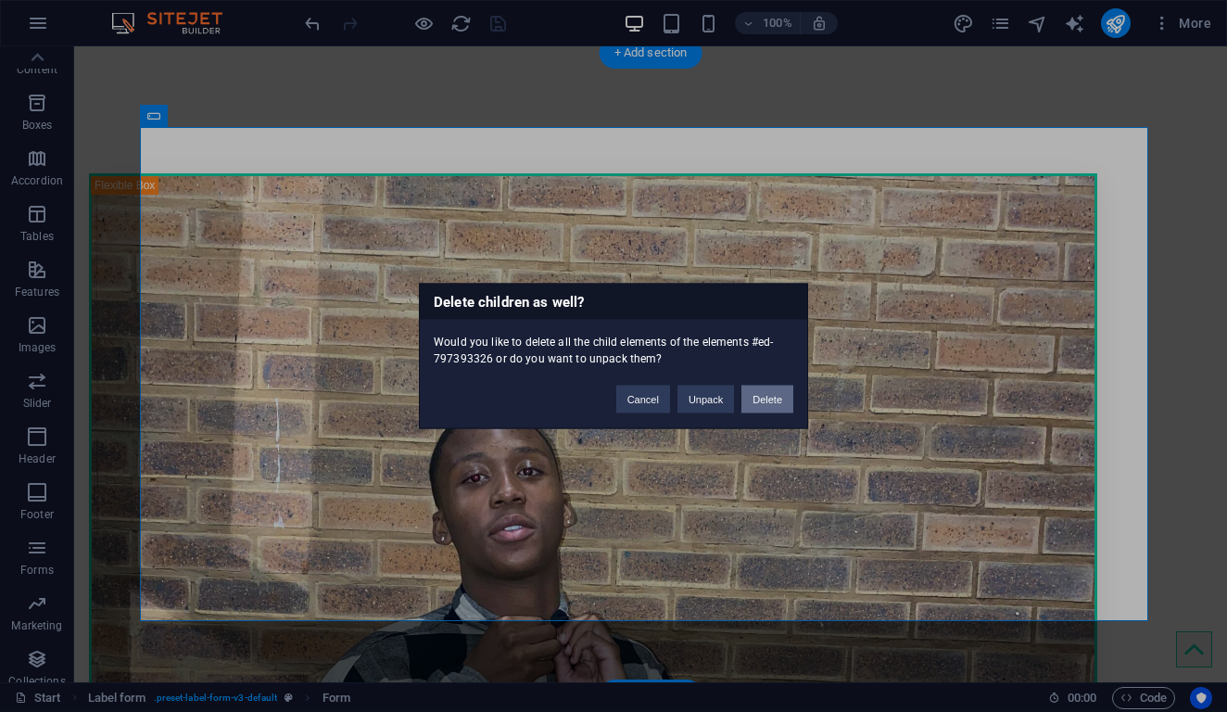
click at [773, 394] on button "Delete" at bounding box center [768, 400] width 52 height 28
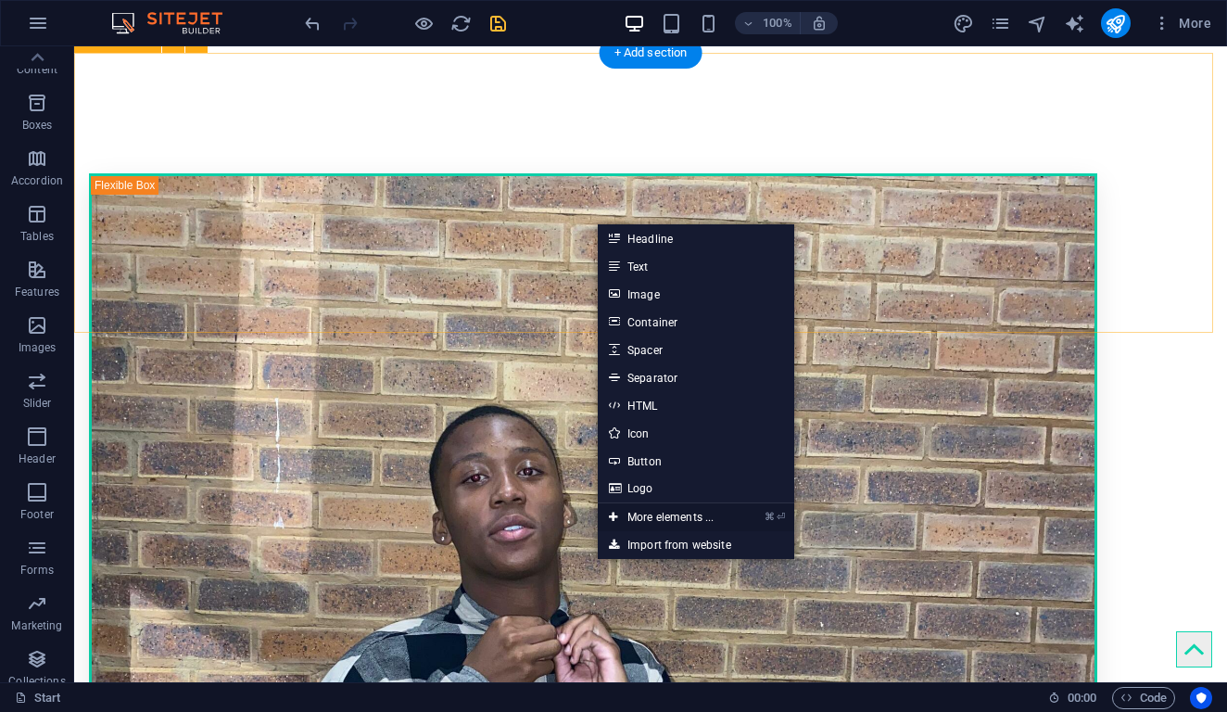
click at [639, 514] on link "⌘ ⏎ More elements ..." at bounding box center [661, 517] width 127 height 28
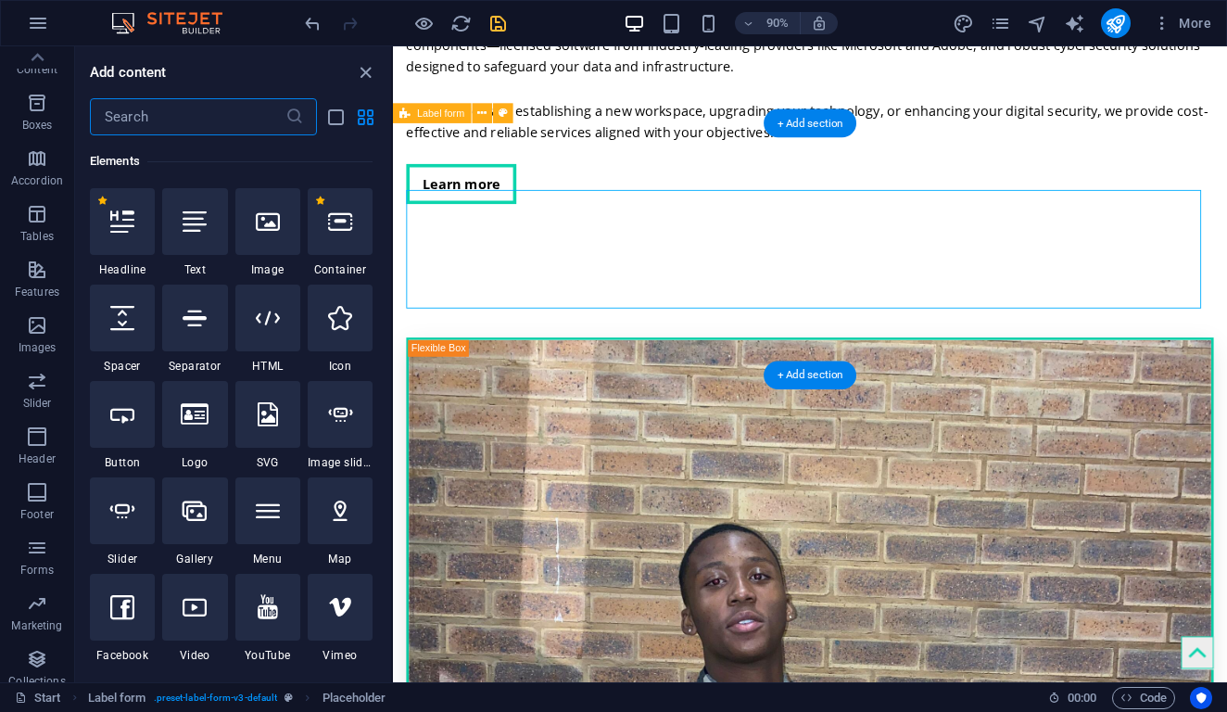
scroll to position [197, 0]
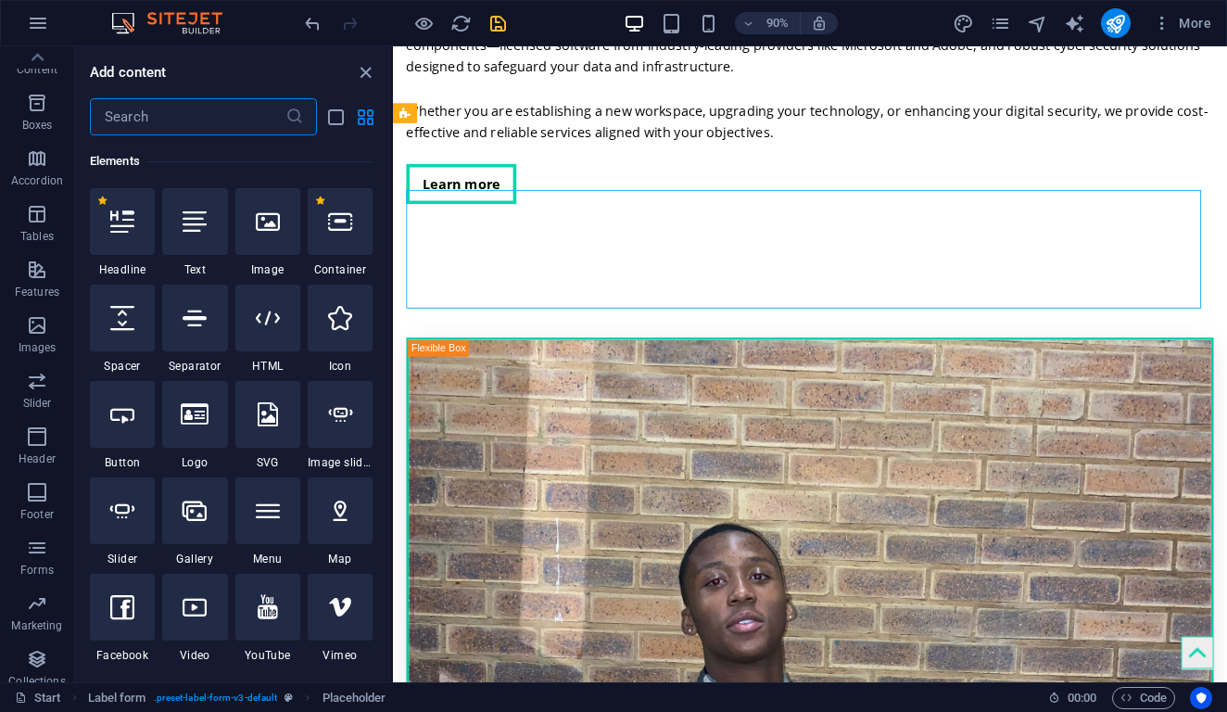
click at [119, 121] on input "text" at bounding box center [188, 116] width 196 height 37
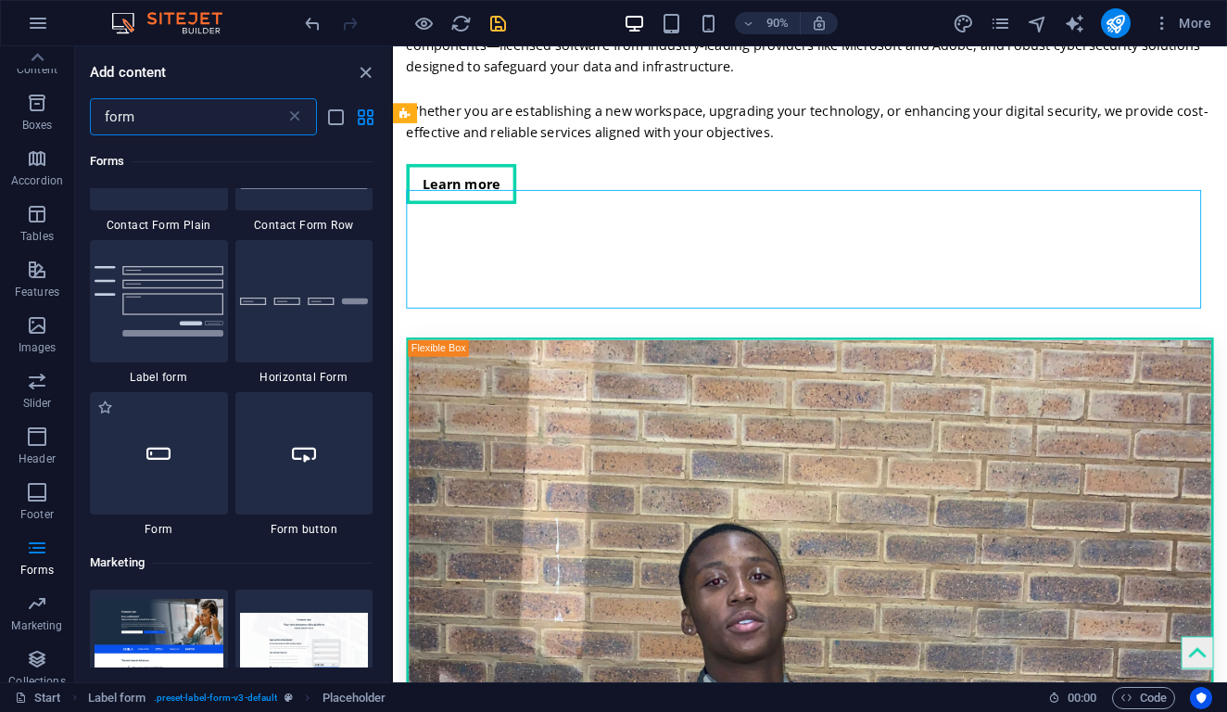
scroll to position [796, 0]
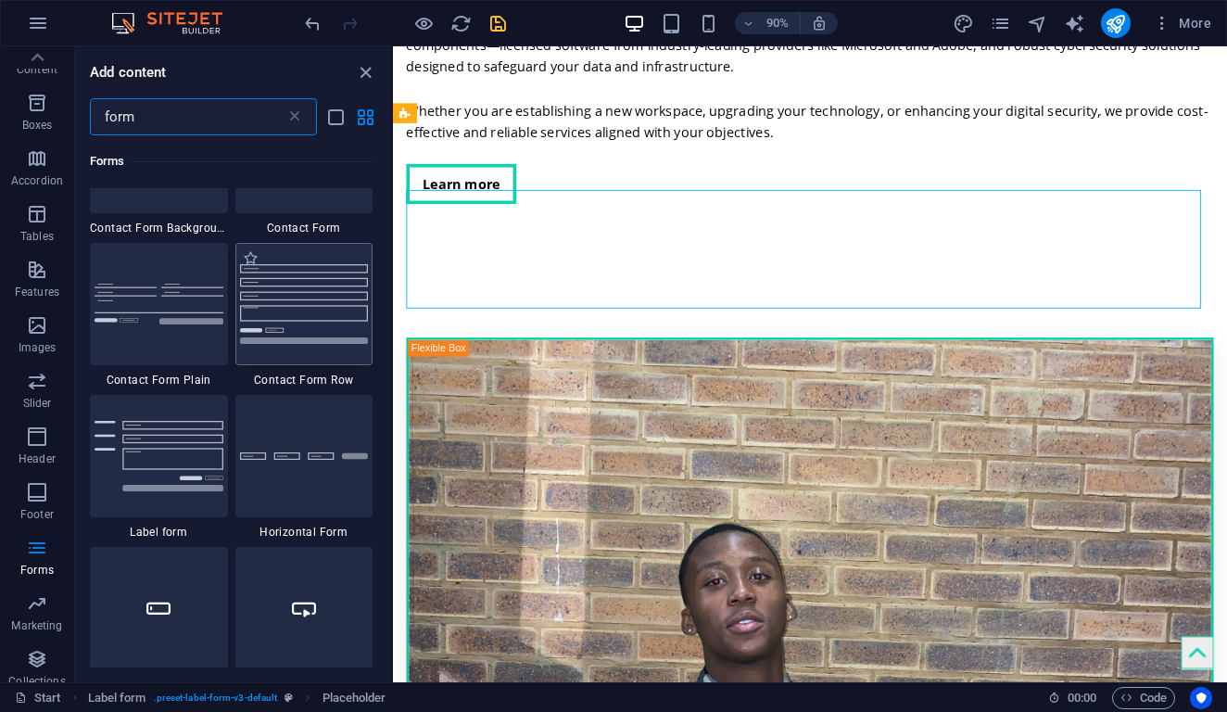
type input "form"
click at [266, 320] on img at bounding box center [304, 303] width 129 height 79
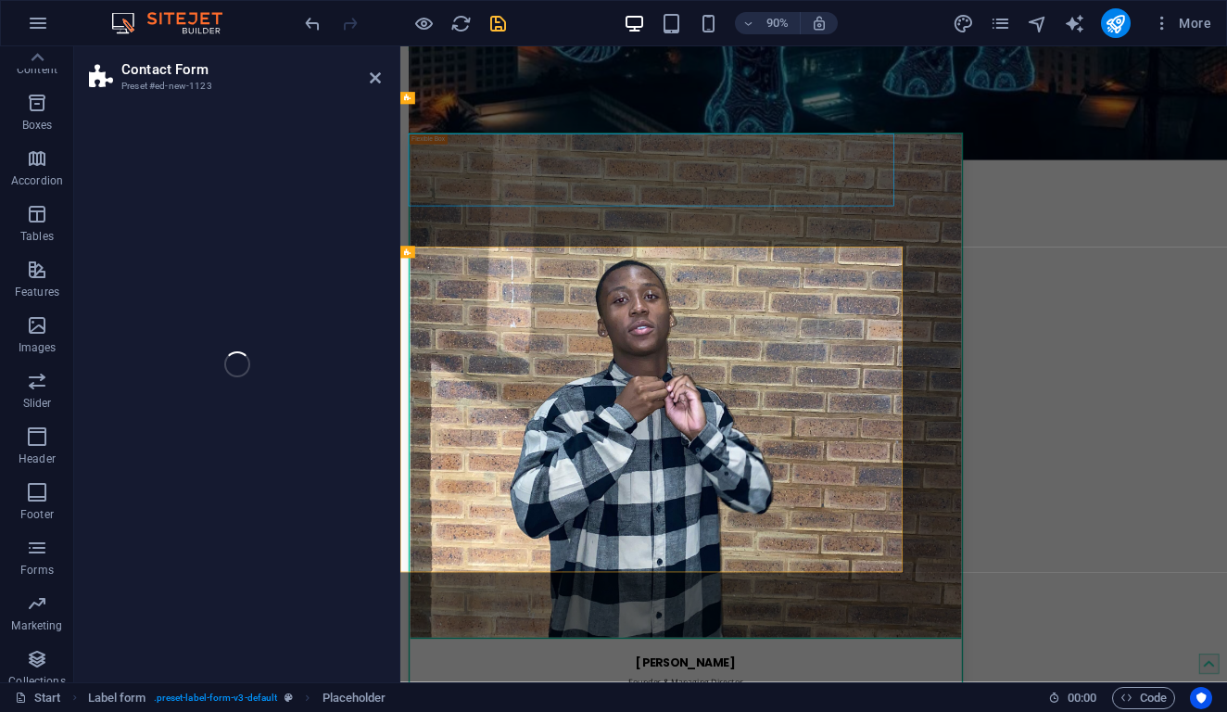
click at [266, 320] on div "Contact Form Preset #ed-new-1123 Drag here to replace the existing content. Pre…" at bounding box center [650, 364] width 1153 height 636
select select "rem"
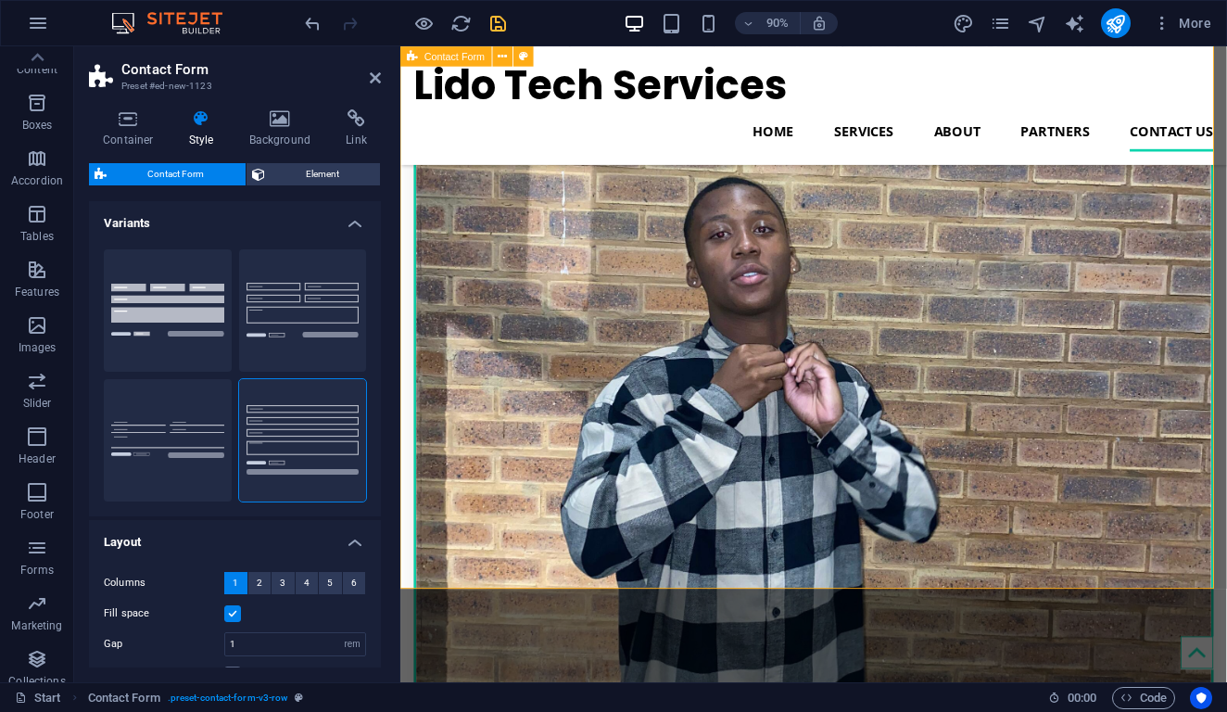
scroll to position [4770, 0]
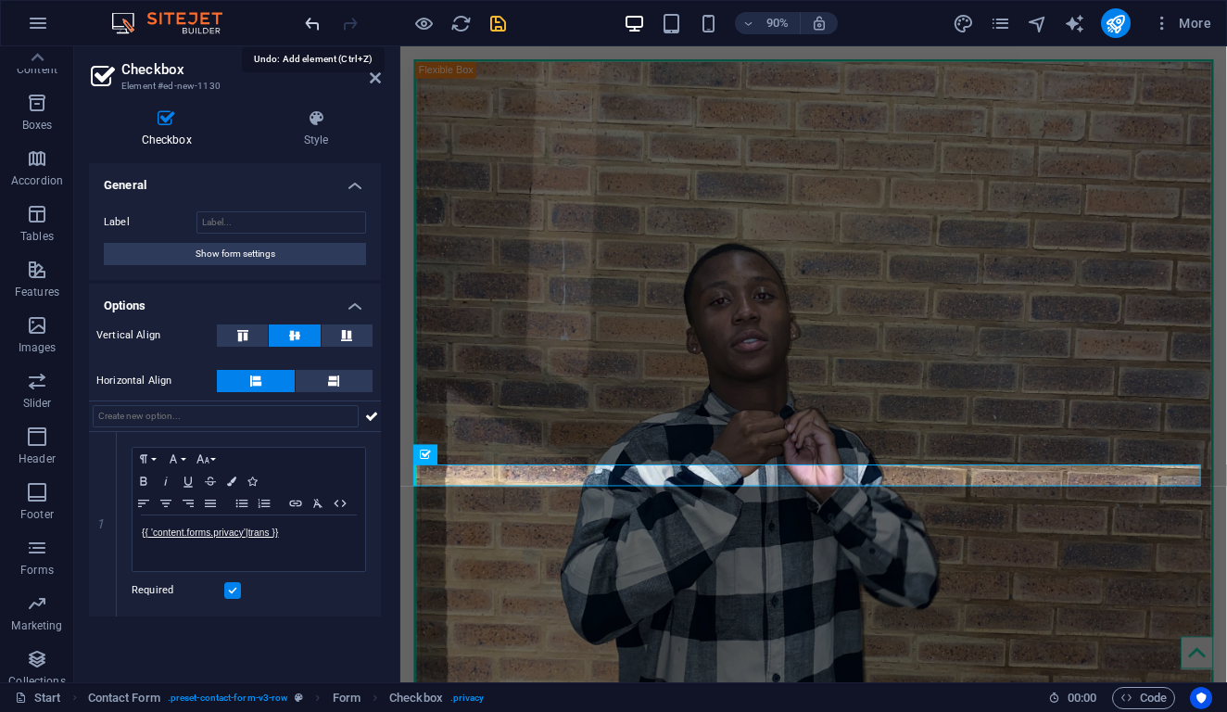
click at [309, 23] on icon "undo" at bounding box center [312, 23] width 21 height 21
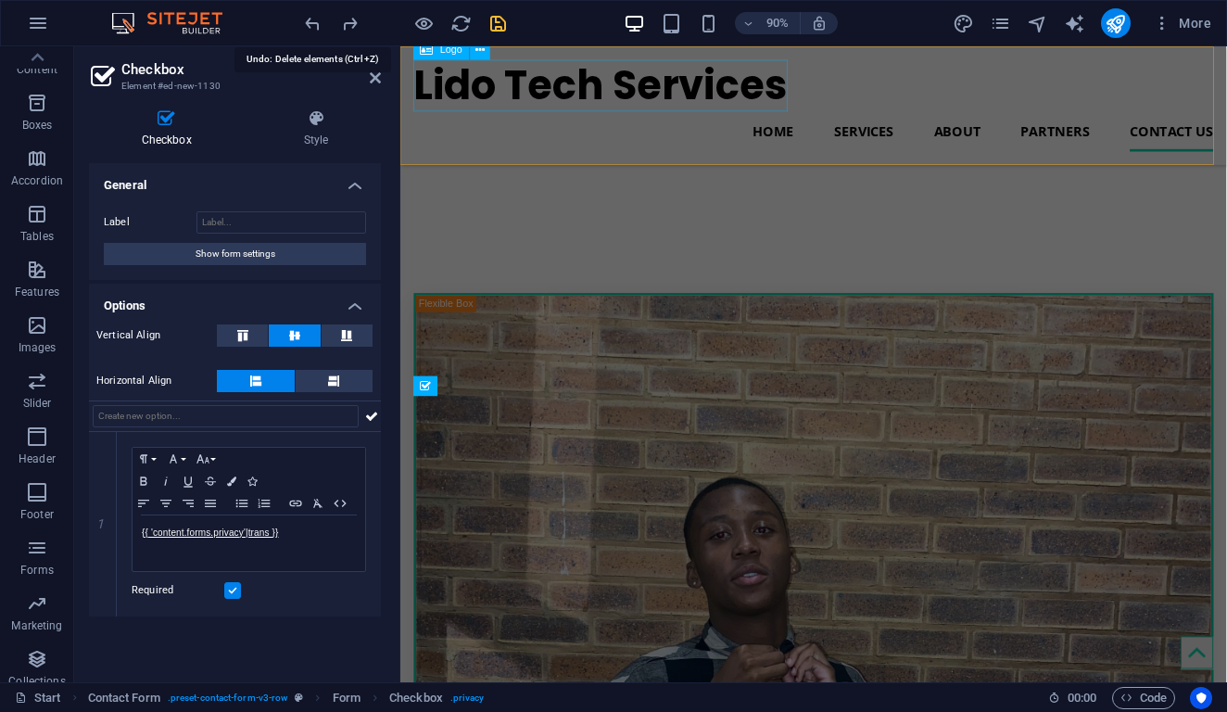
click at [309, 23] on icon "undo" at bounding box center [312, 23] width 21 height 21
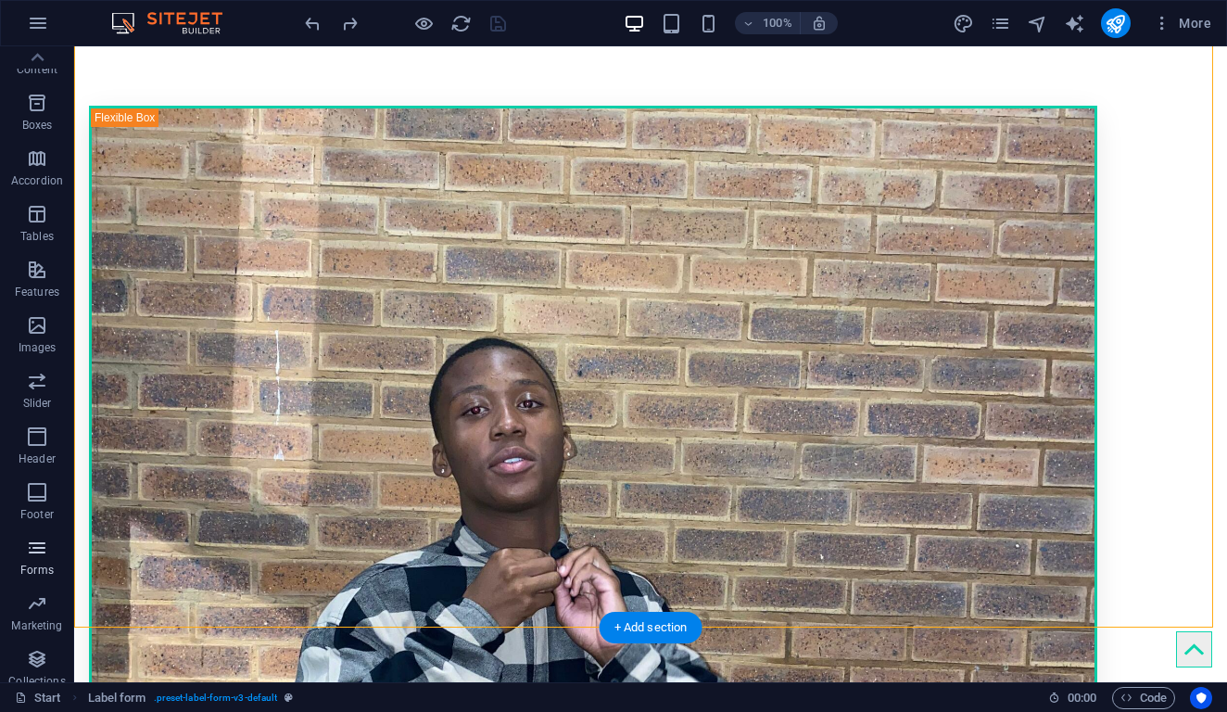
scroll to position [0, 0]
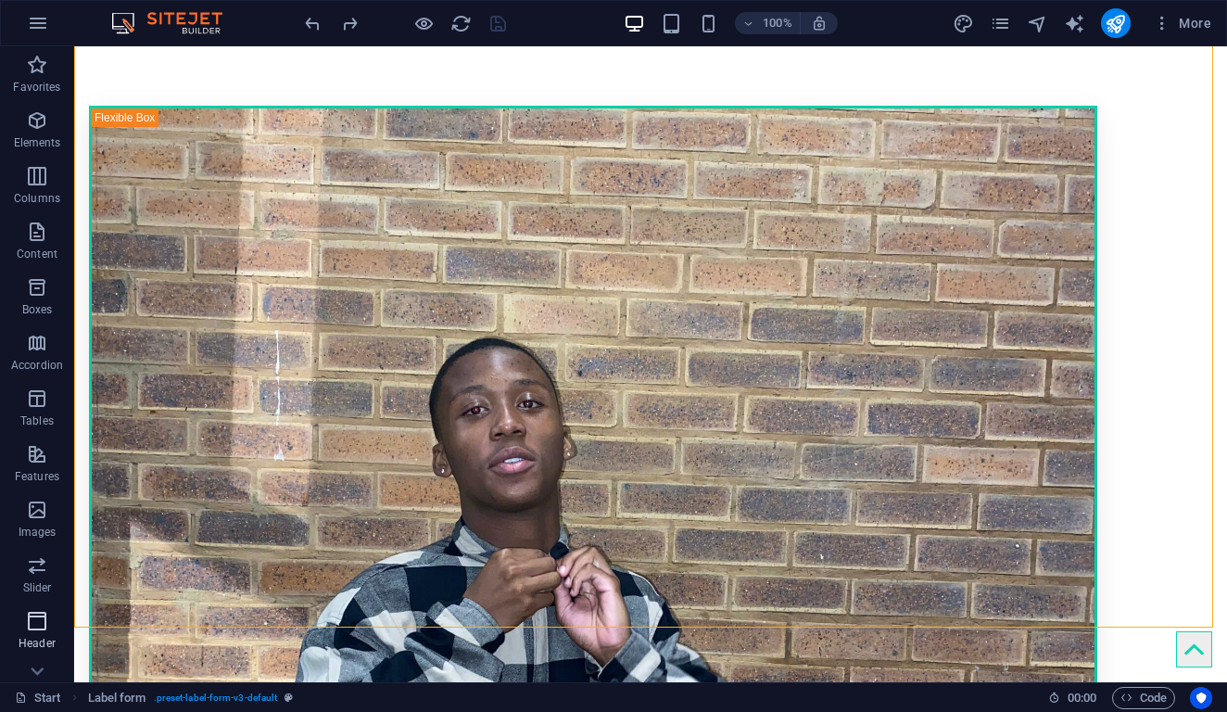
click at [38, 621] on icon "button" at bounding box center [37, 621] width 22 height 22
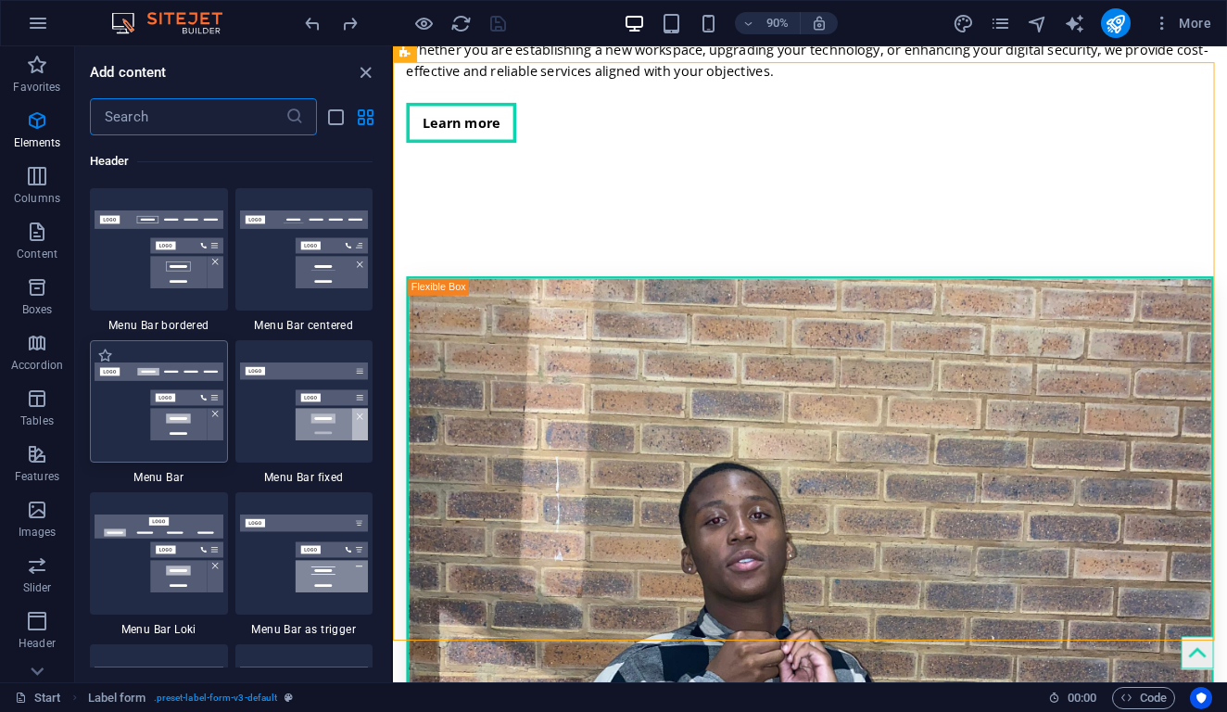
scroll to position [11164, 0]
click at [158, 122] on input "text" at bounding box center [188, 116] width 196 height 37
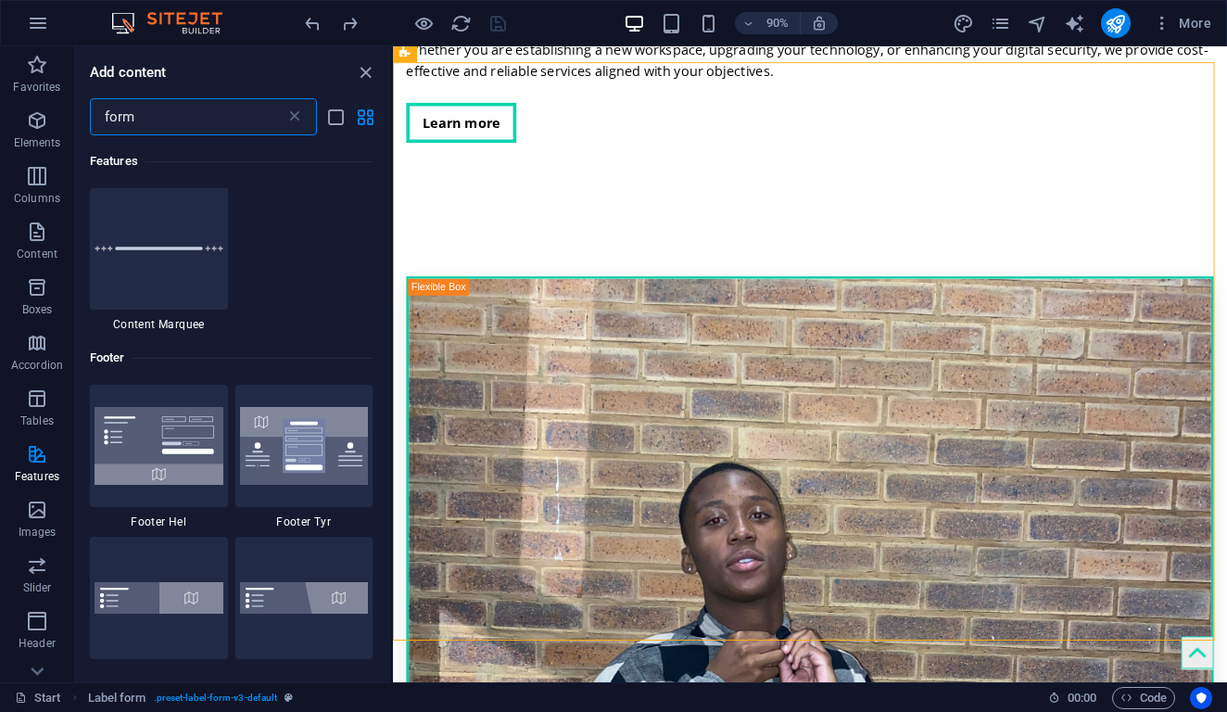
scroll to position [0, 0]
type input "form"
click at [163, 426] on img at bounding box center [159, 447] width 129 height 78
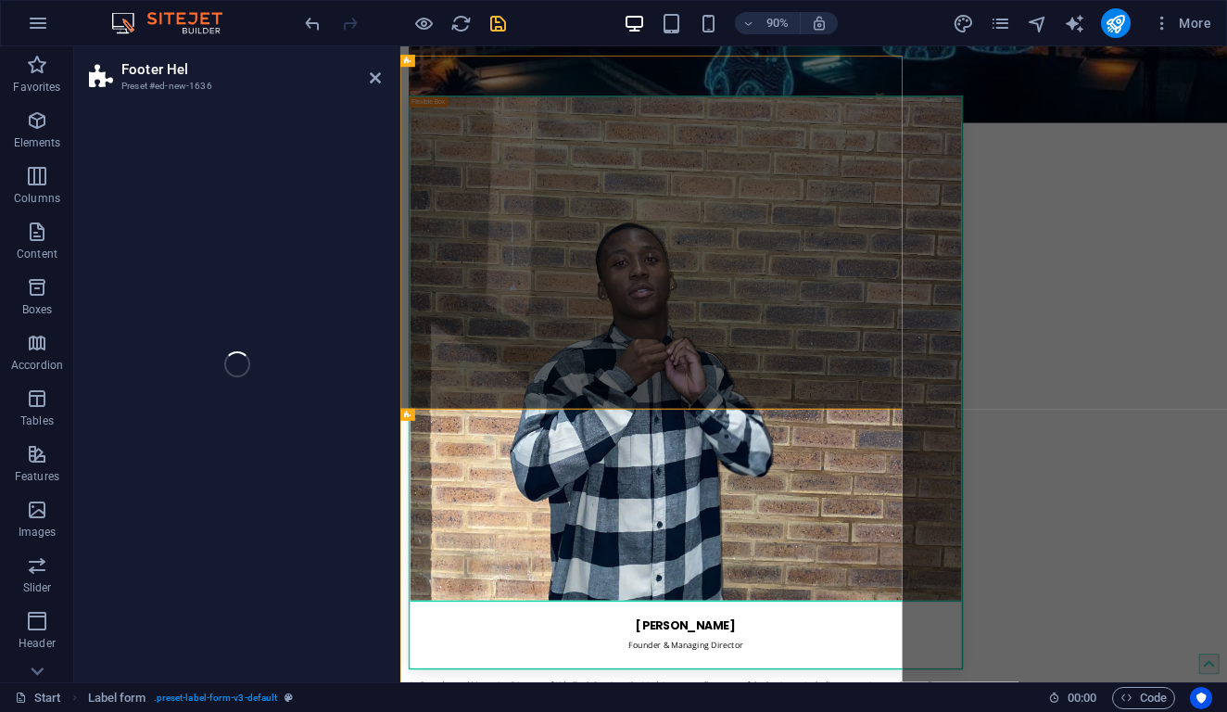
click at [161, 430] on div "Footer Hel Preset #ed-new-1636 Drag here to replace the existing content. Press…" at bounding box center [650, 364] width 1153 height 636
select select "%"
select select "rem"
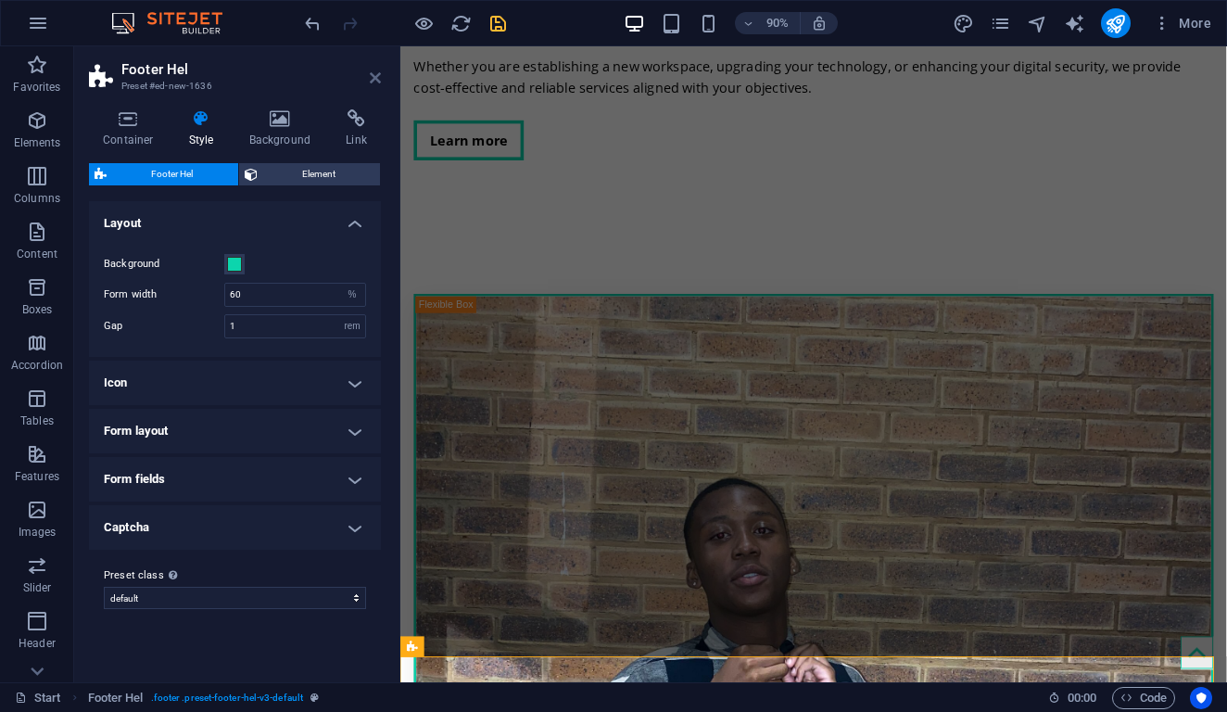
click at [375, 76] on icon at bounding box center [375, 77] width 11 height 15
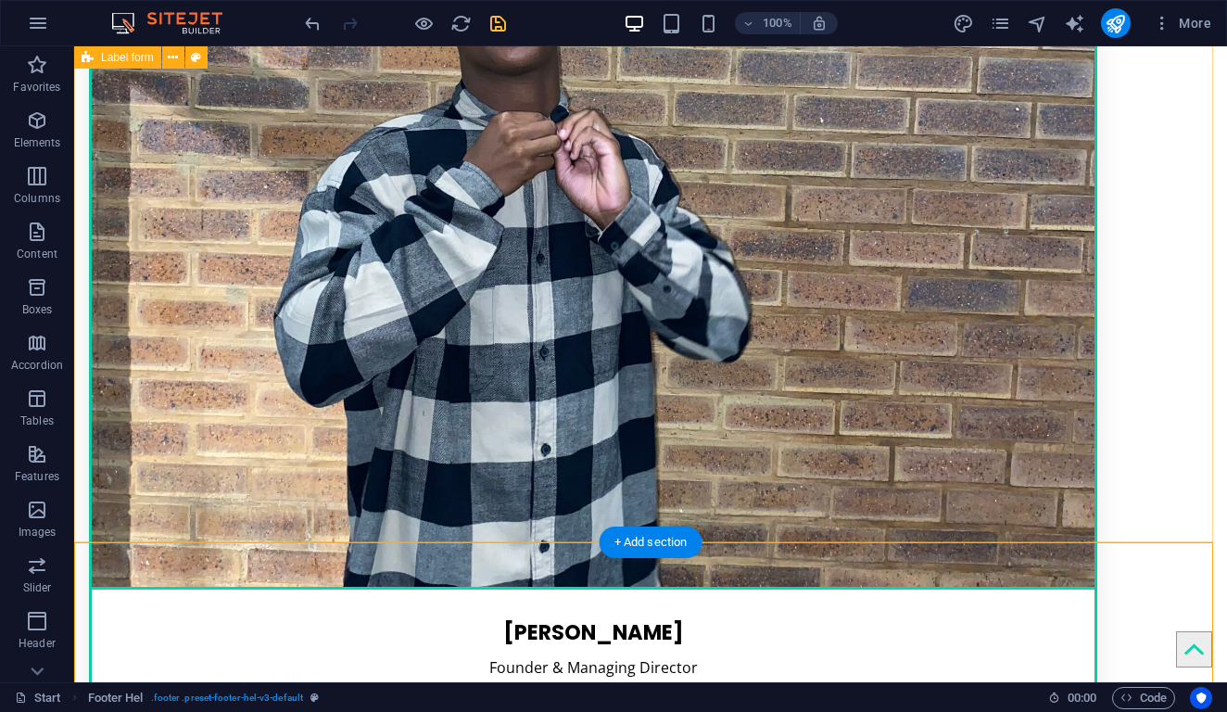
scroll to position [5167, 0]
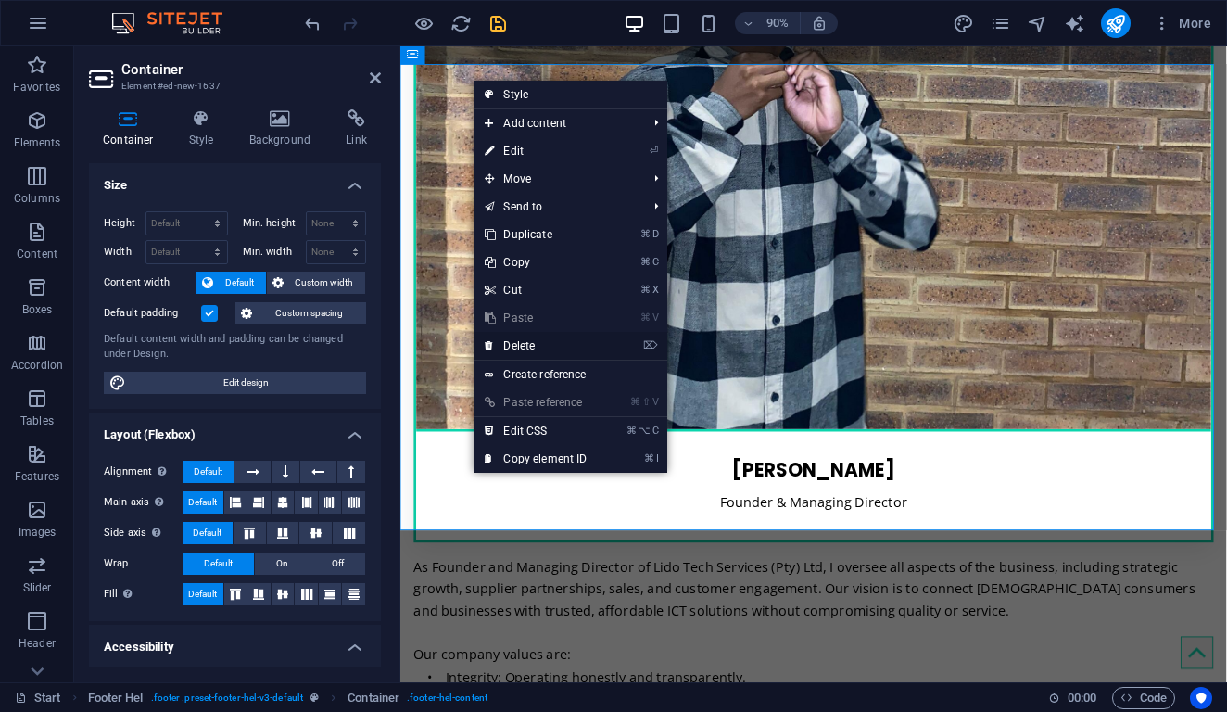
click at [581, 342] on link "⌦ Delete" at bounding box center [536, 346] width 124 height 28
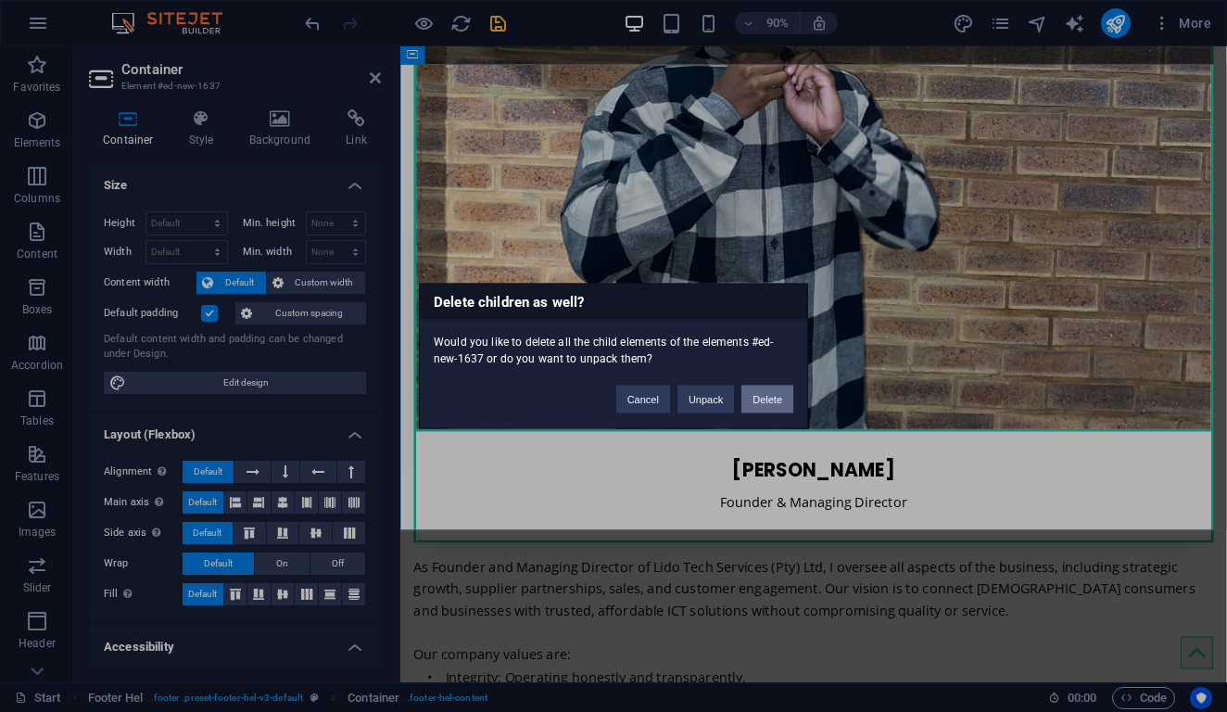
click at [755, 395] on button "Delete" at bounding box center [768, 400] width 52 height 28
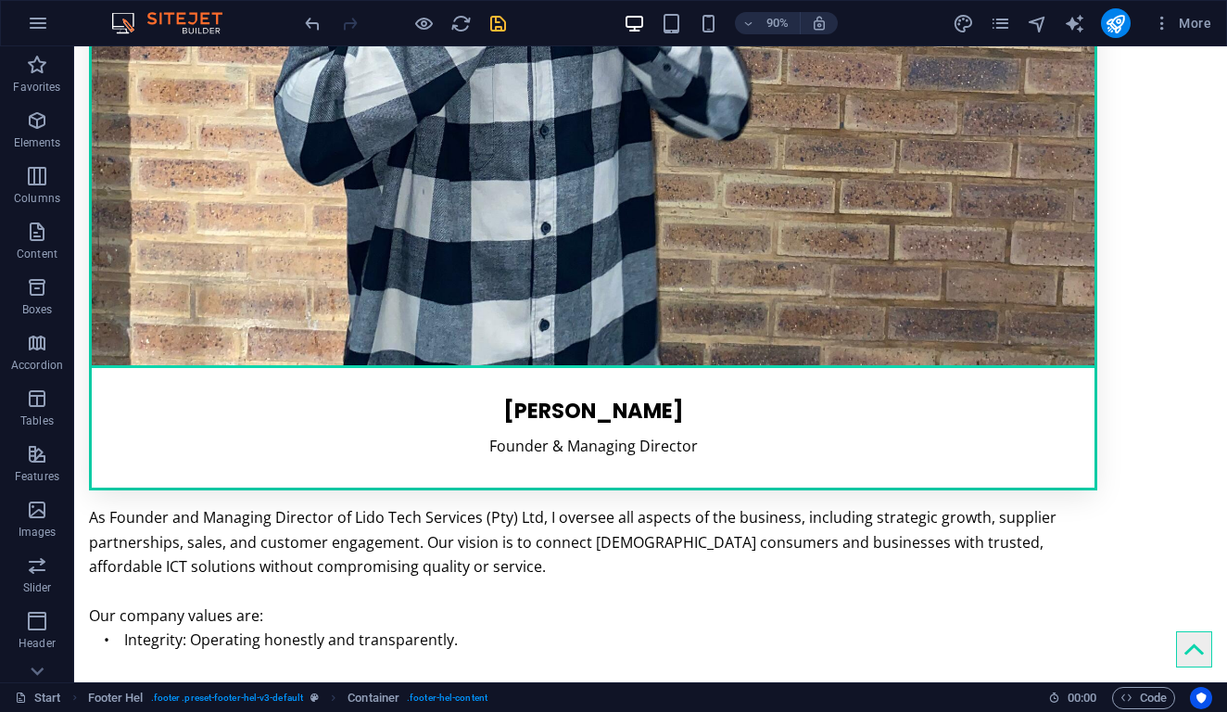
scroll to position [5166, 0]
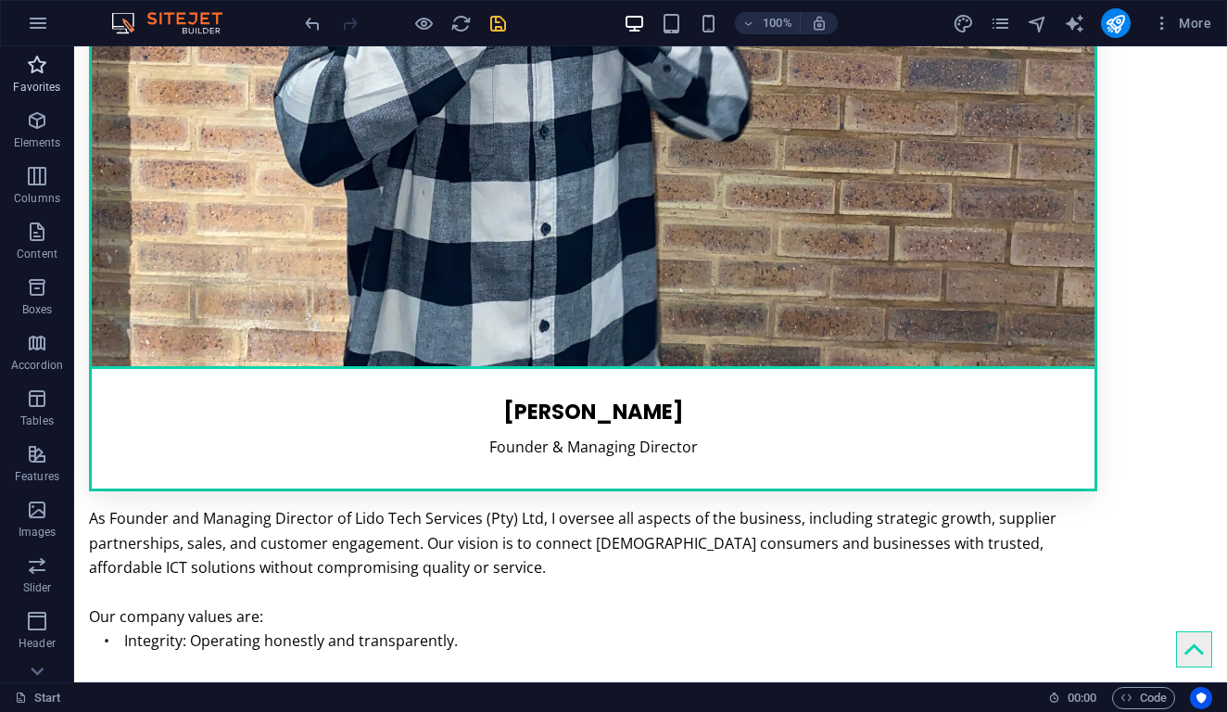
click at [28, 78] on span "Favorites" at bounding box center [37, 76] width 74 height 44
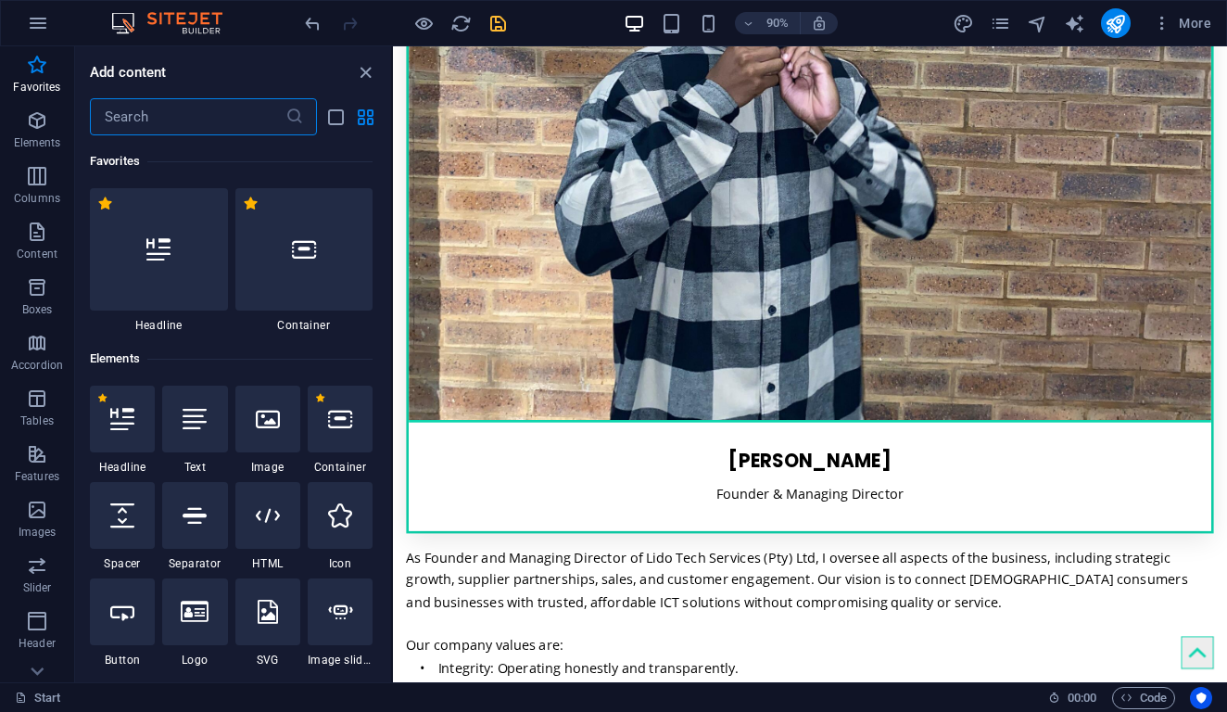
click at [134, 121] on input "text" at bounding box center [188, 116] width 196 height 37
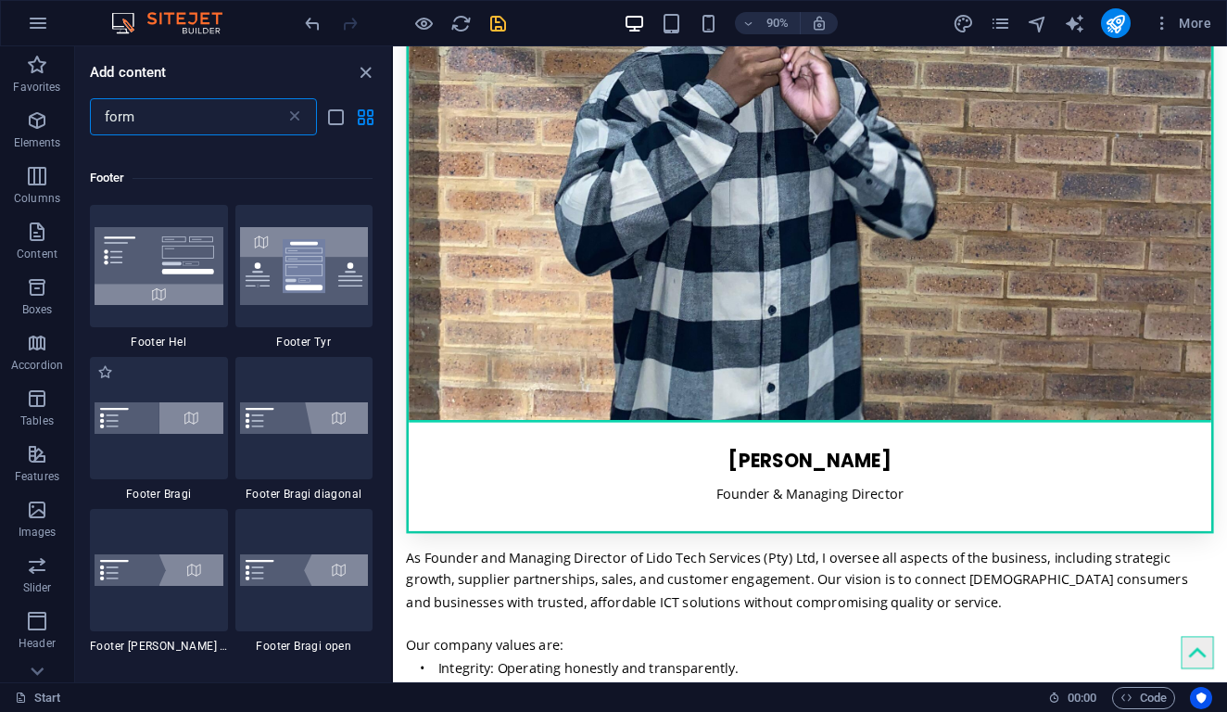
scroll to position [143, 0]
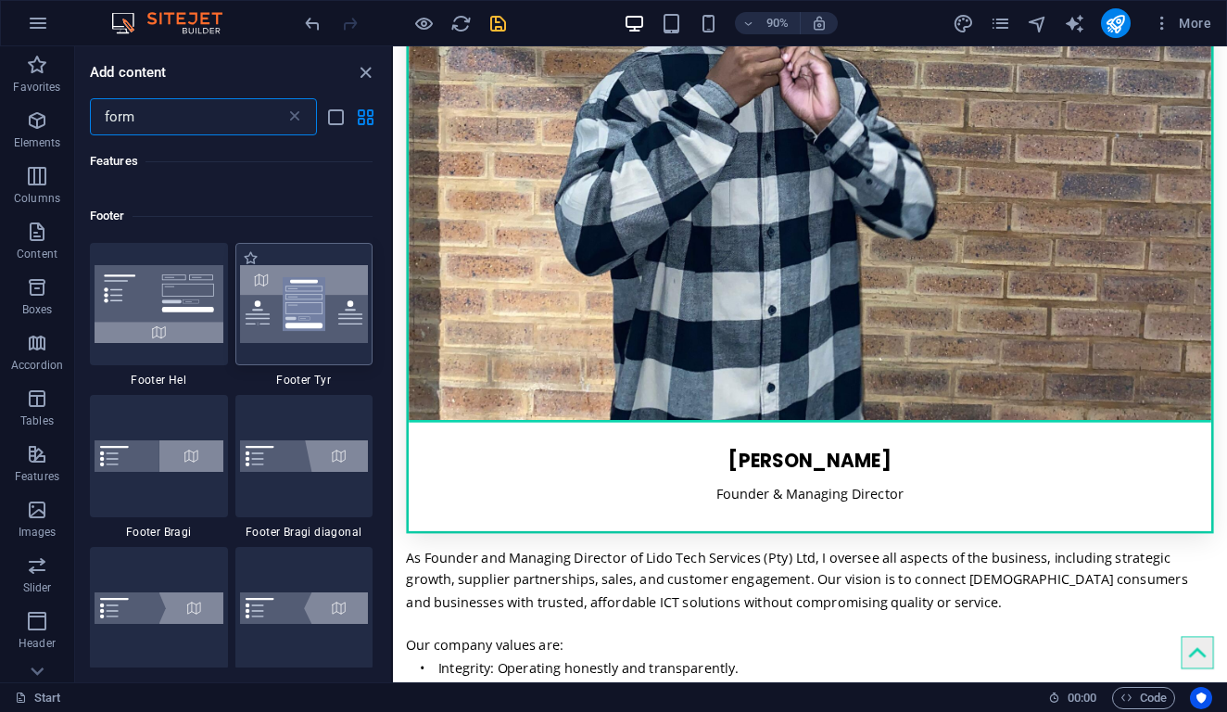
type input "form"
click at [298, 318] on img at bounding box center [304, 304] width 129 height 78
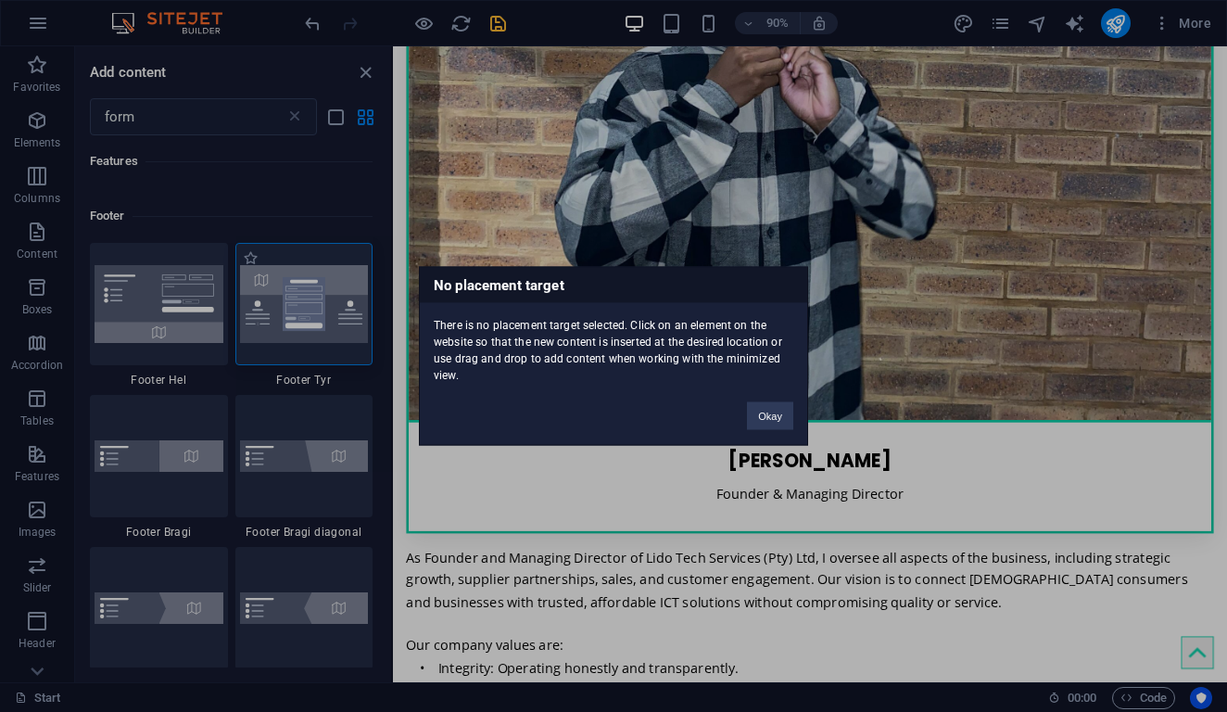
click at [298, 318] on div "No placement target There is no placement target selected. Click on an element …" at bounding box center [613, 356] width 1227 height 712
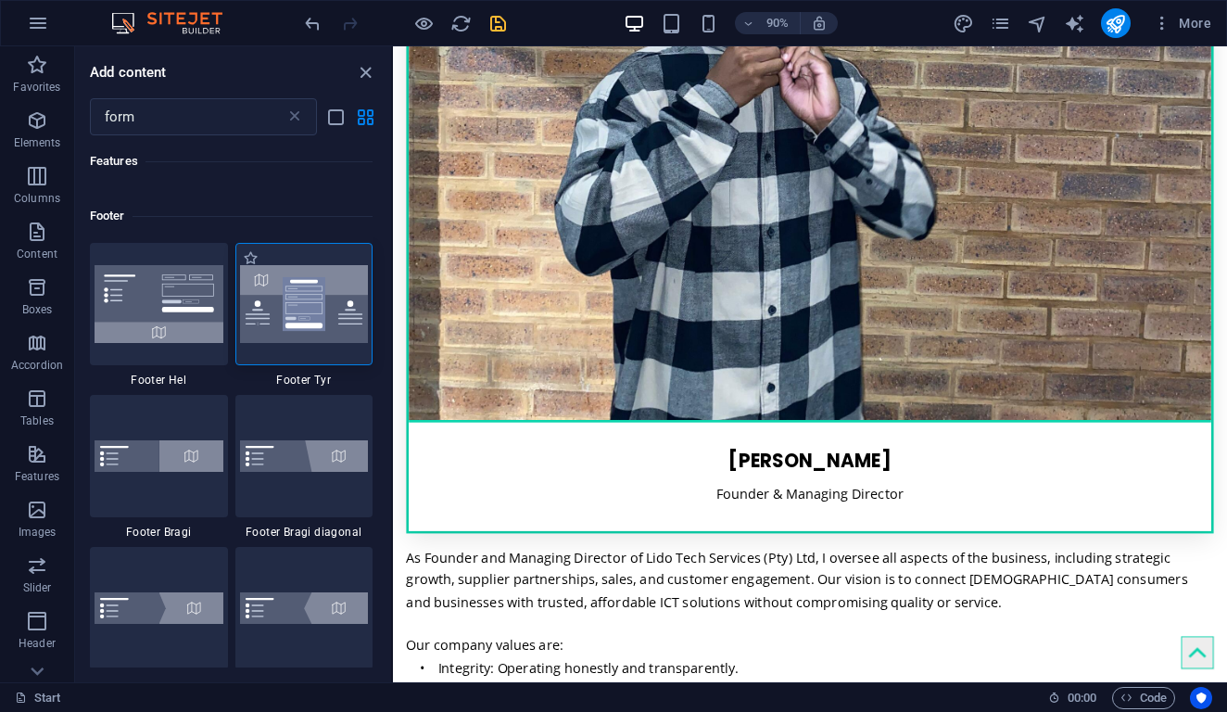
click at [326, 318] on img at bounding box center [304, 304] width 129 height 78
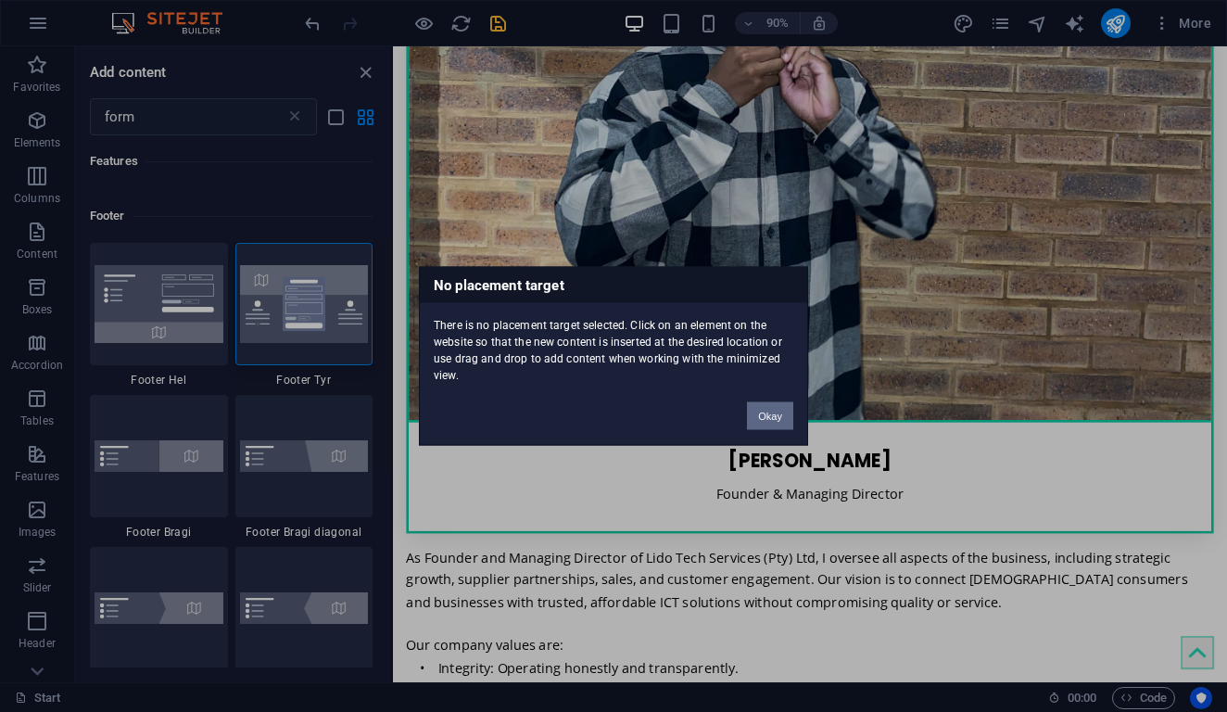
click at [757, 423] on button "Okay" at bounding box center [770, 416] width 46 height 28
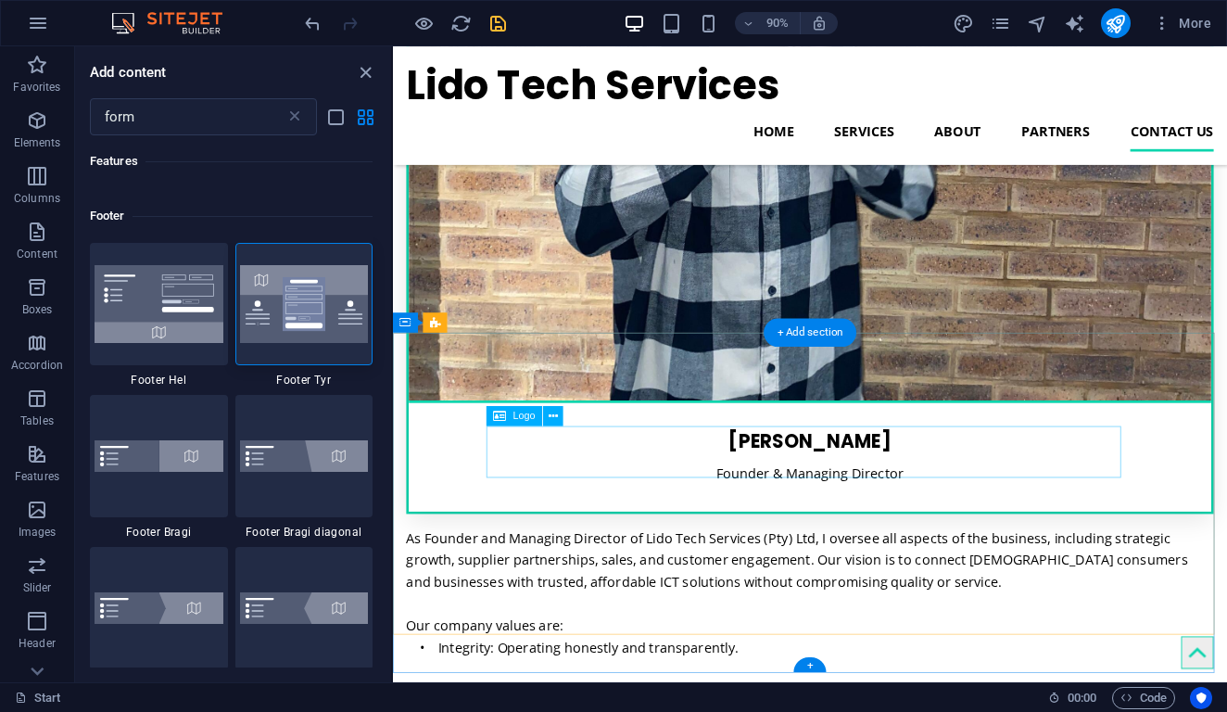
scroll to position [5035, 0]
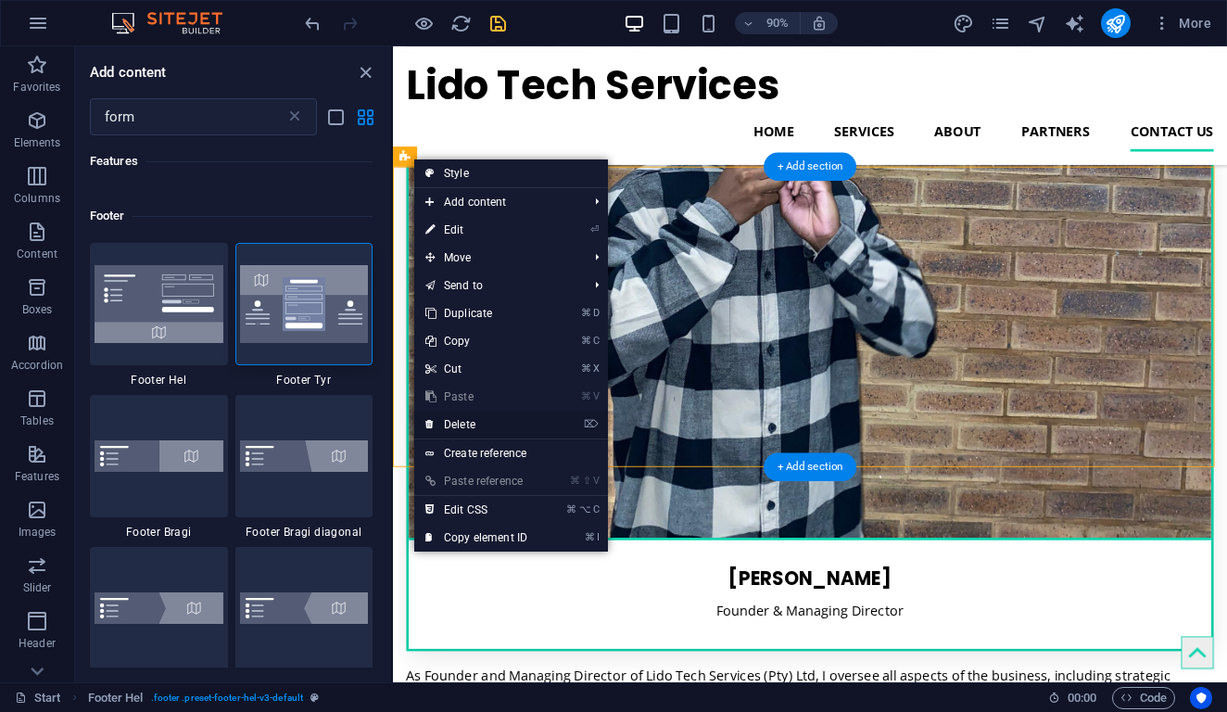
click at [426, 422] on icon at bounding box center [430, 425] width 9 height 28
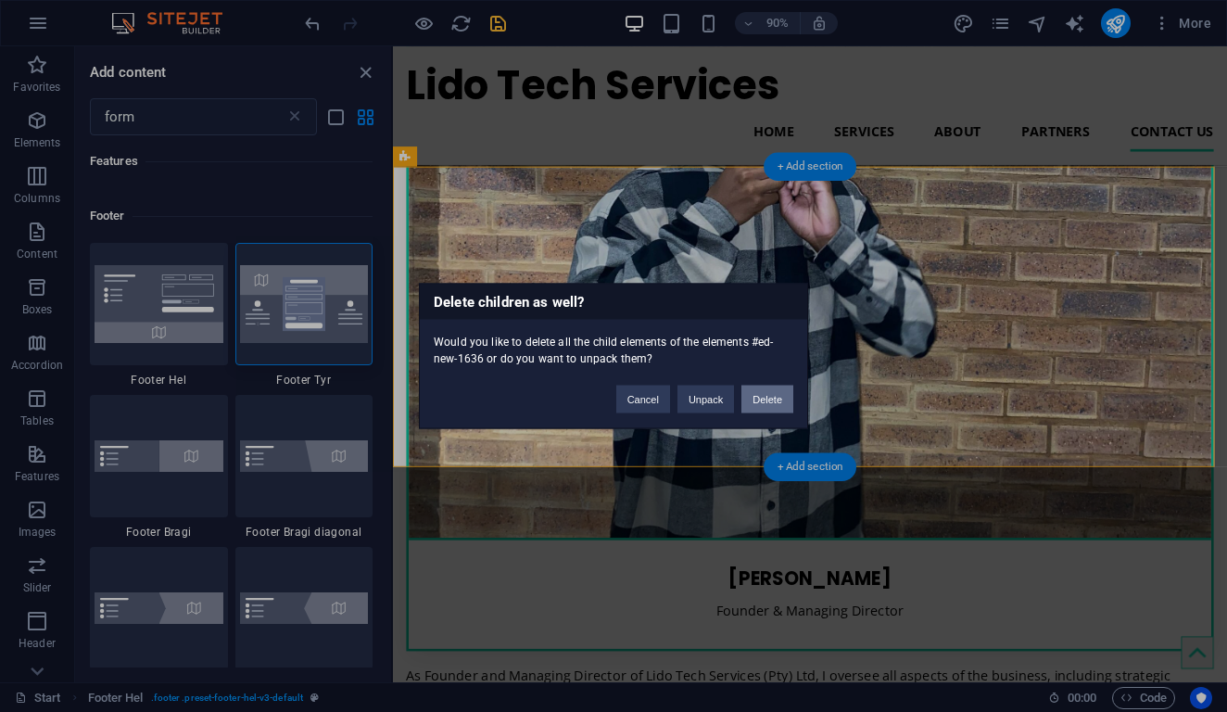
click at [767, 404] on button "Delete" at bounding box center [768, 400] width 52 height 28
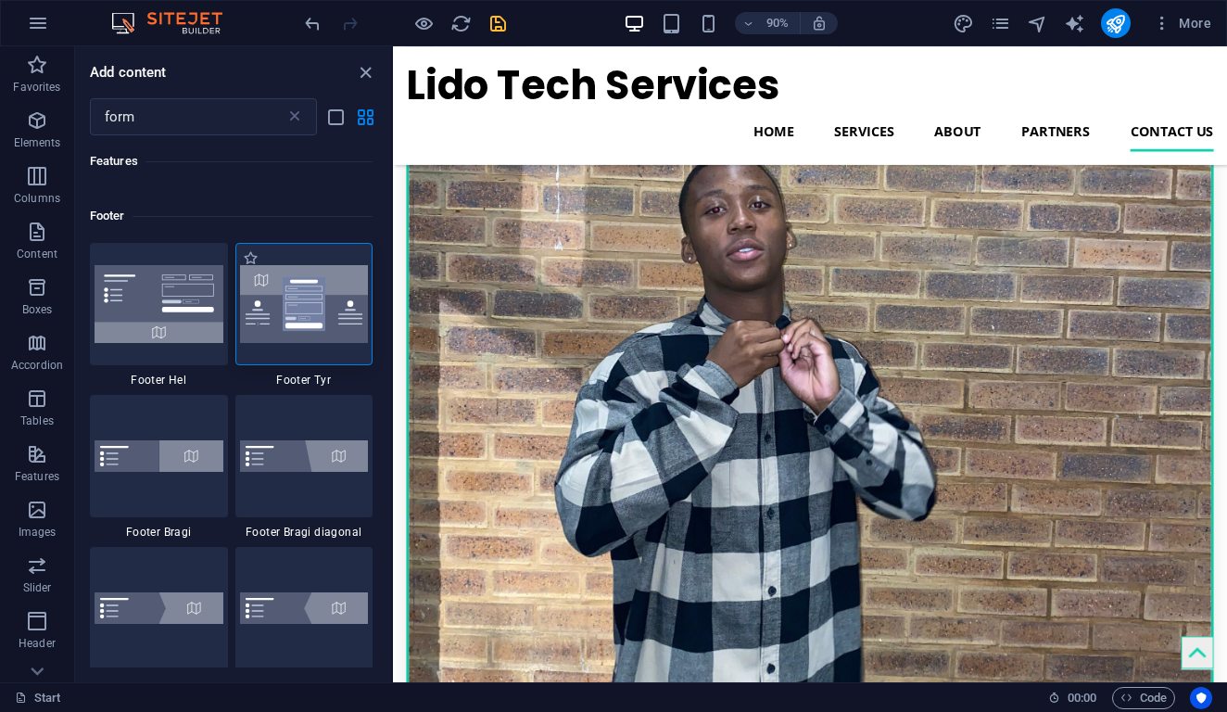
click at [317, 313] on img at bounding box center [304, 304] width 129 height 78
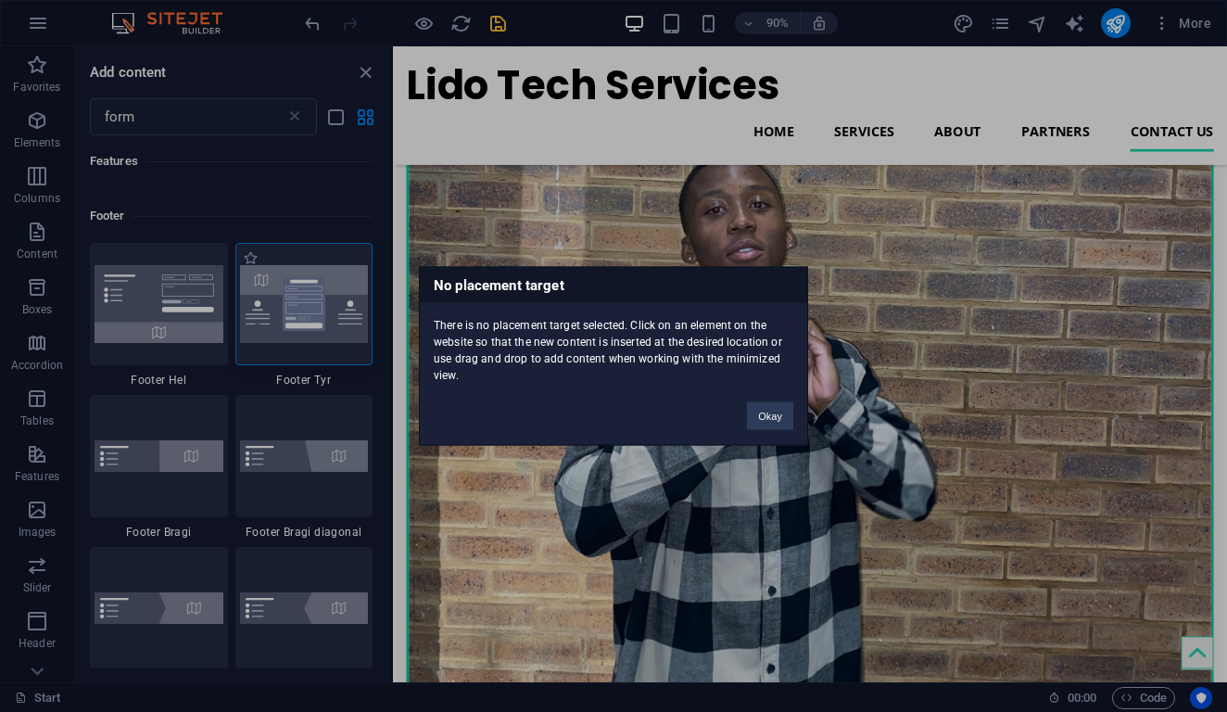
click at [317, 313] on div "No placement target There is no placement target selected. Click on an element …" at bounding box center [613, 356] width 1227 height 712
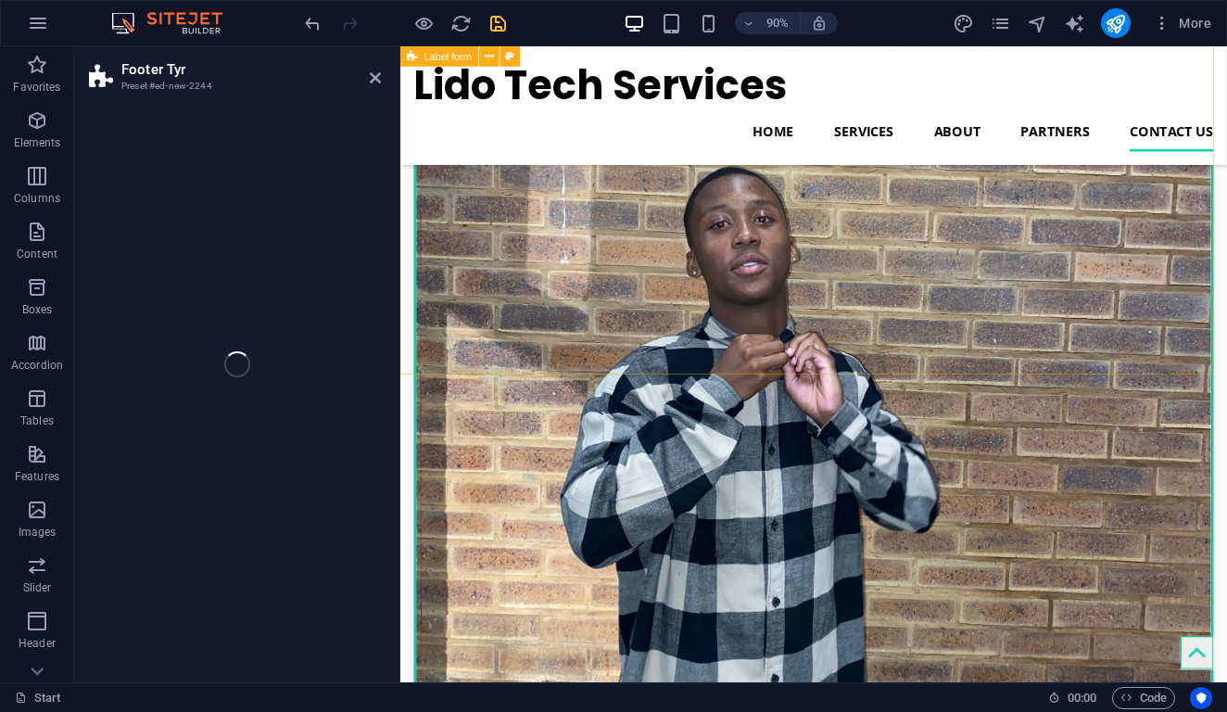
select select "rem"
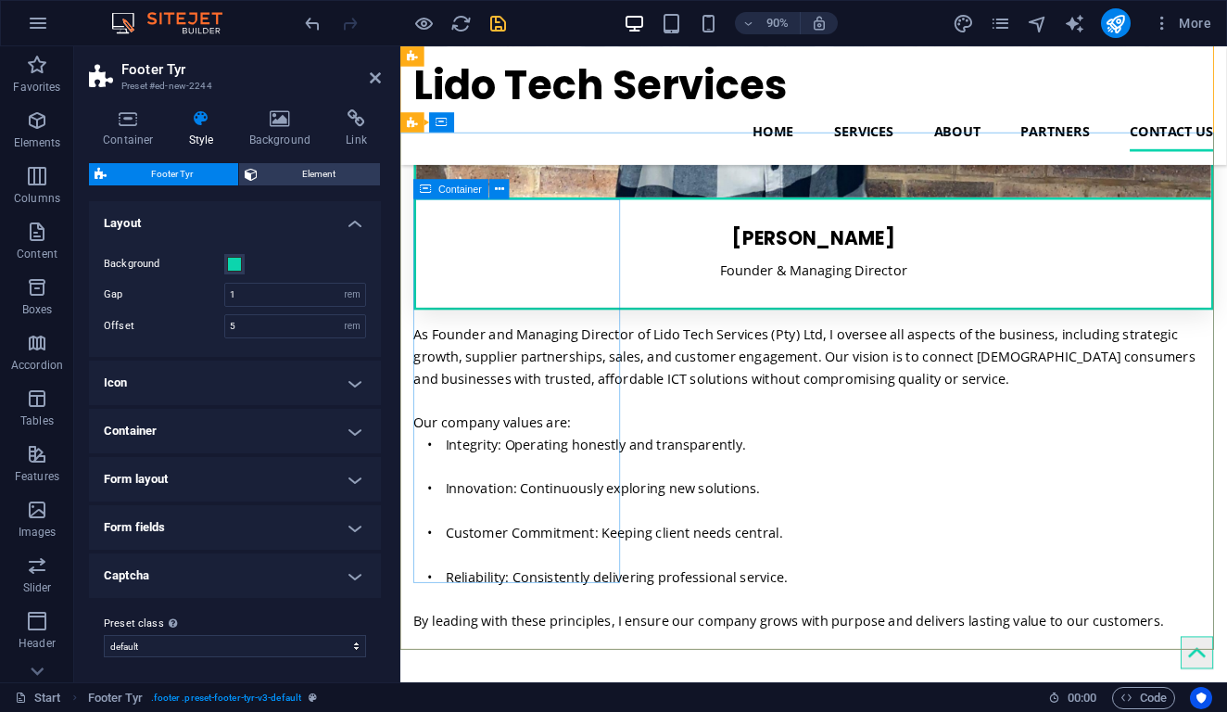
scroll to position [5309, 0]
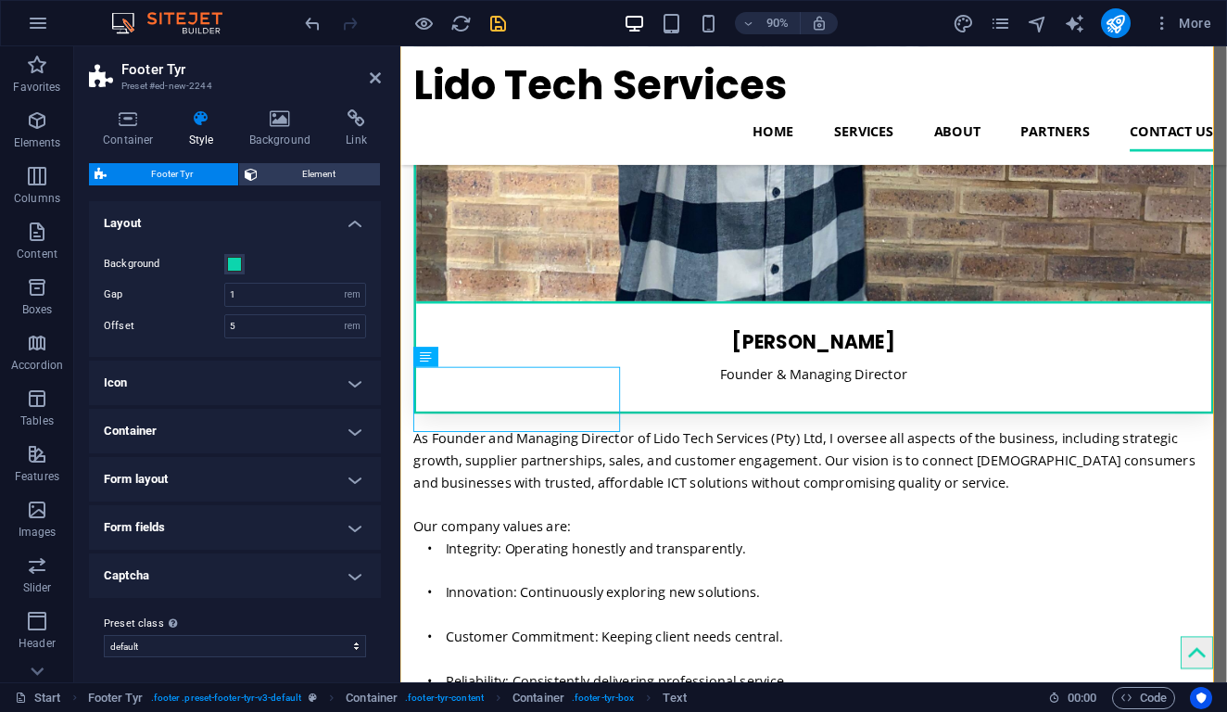
click at [367, 78] on header "Footer Tyr Preset #ed-new-2244" at bounding box center [235, 70] width 292 height 48
click at [368, 79] on header "Footer Tyr Preset #ed-new-2244" at bounding box center [235, 70] width 292 height 48
drag, startPoint x: 374, startPoint y: 76, endPoint x: 286, endPoint y: 38, distance: 95.9
click at [374, 76] on icon at bounding box center [375, 77] width 11 height 15
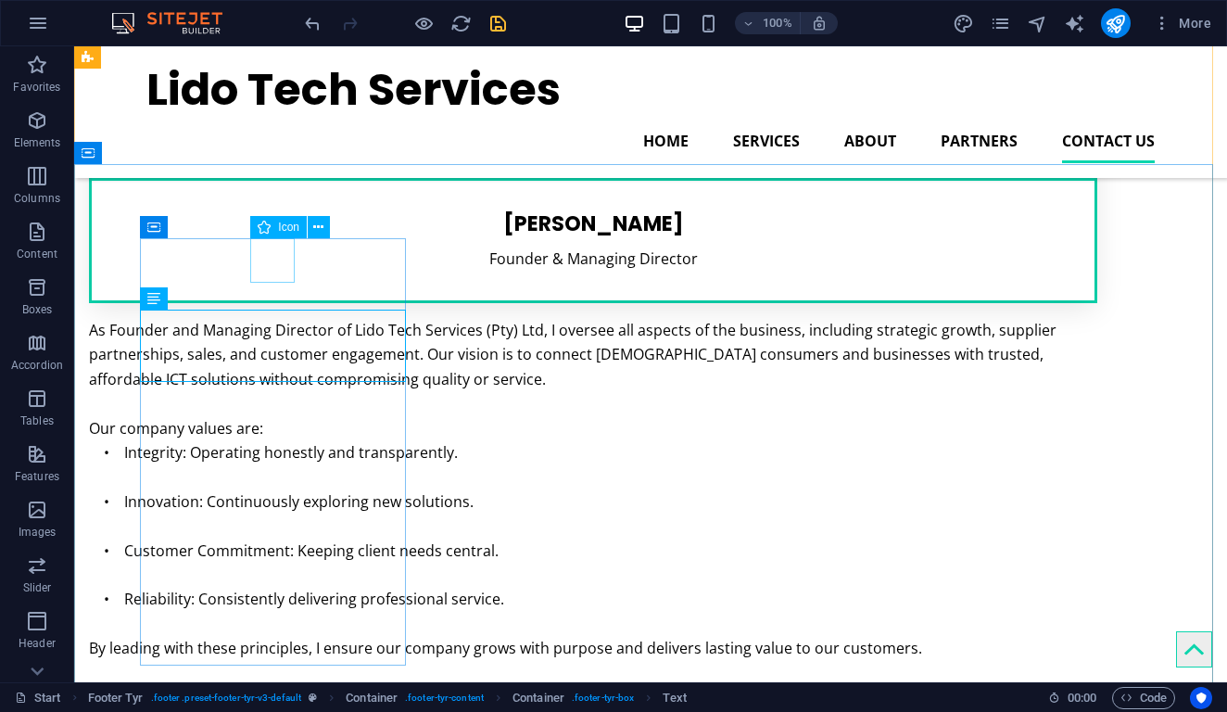
scroll to position [5274, 0]
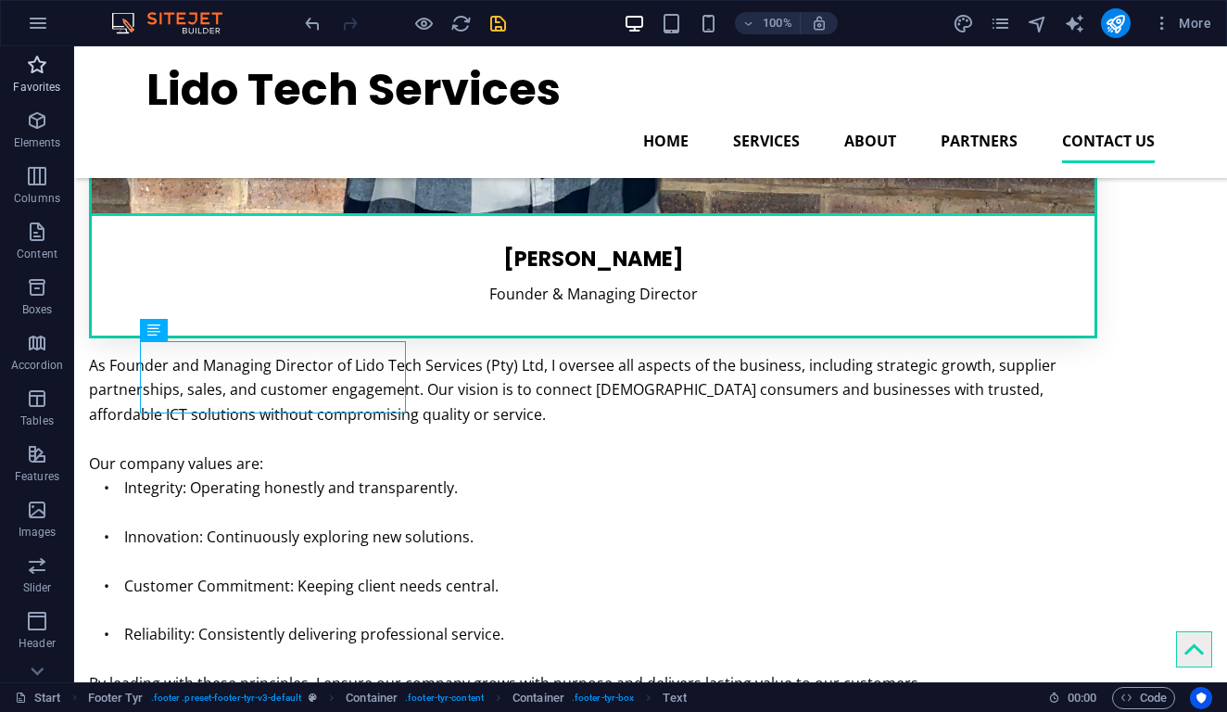
click at [55, 77] on span "Favorites" at bounding box center [37, 76] width 74 height 44
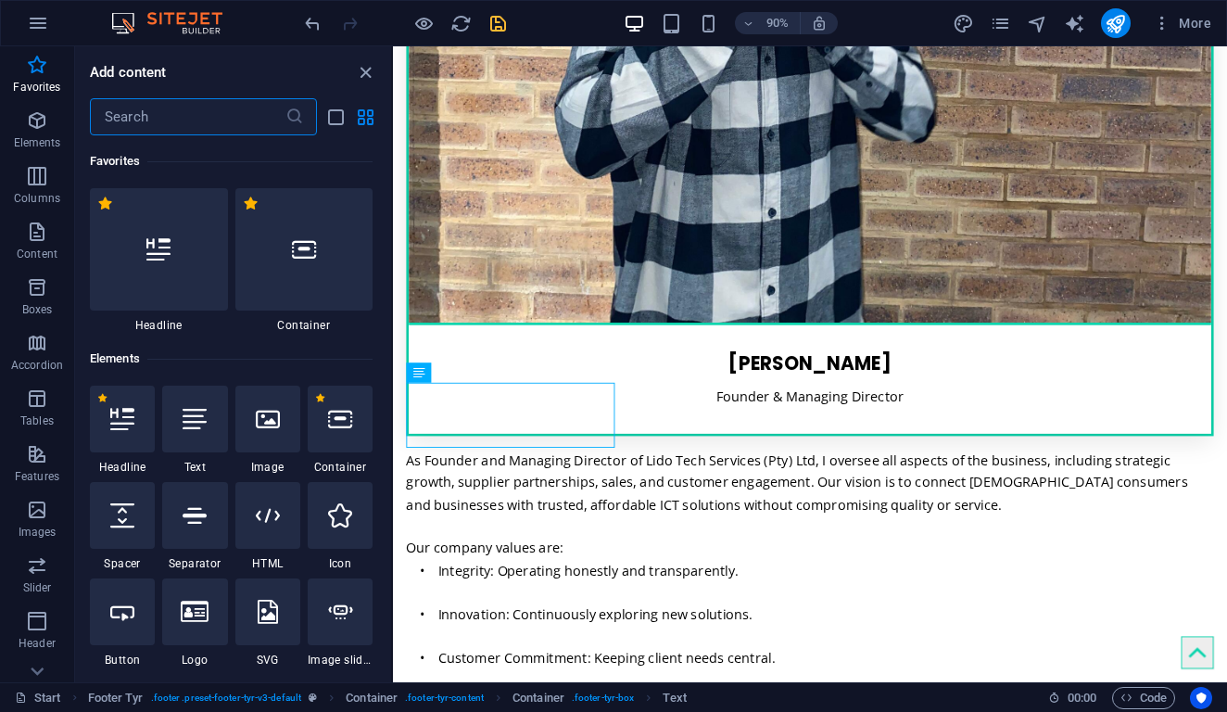
click at [196, 107] on input "text" at bounding box center [188, 116] width 196 height 37
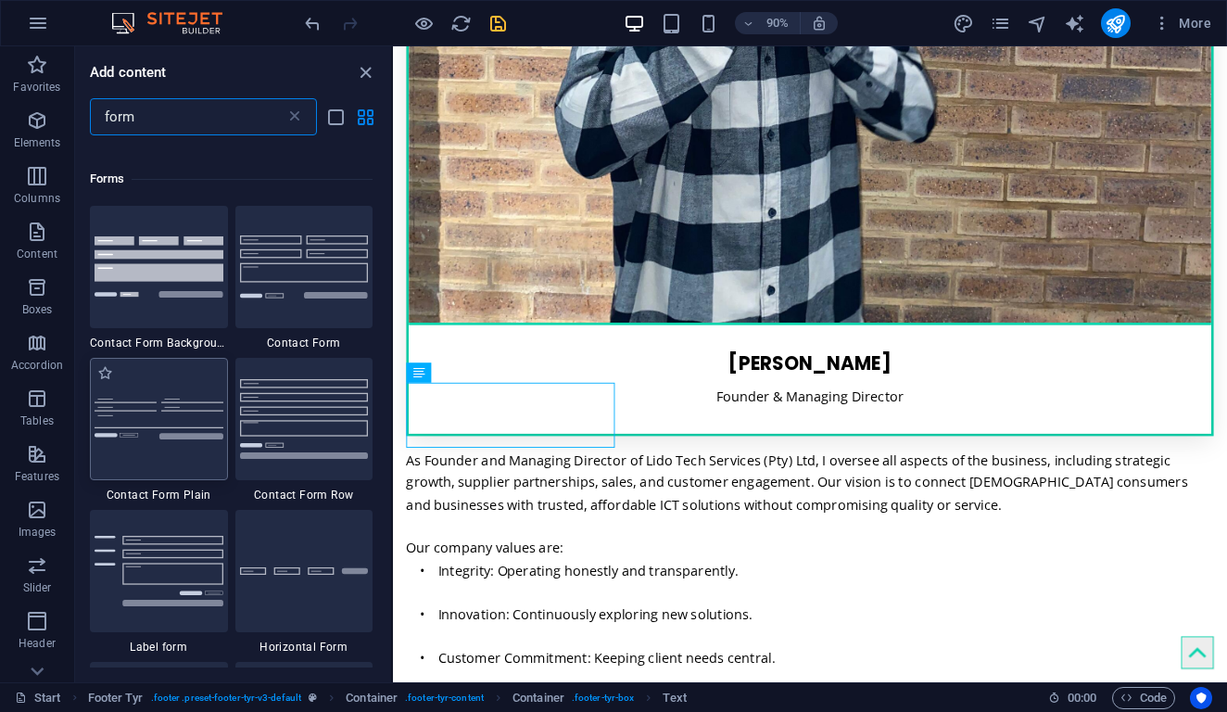
scroll to position [678, 0]
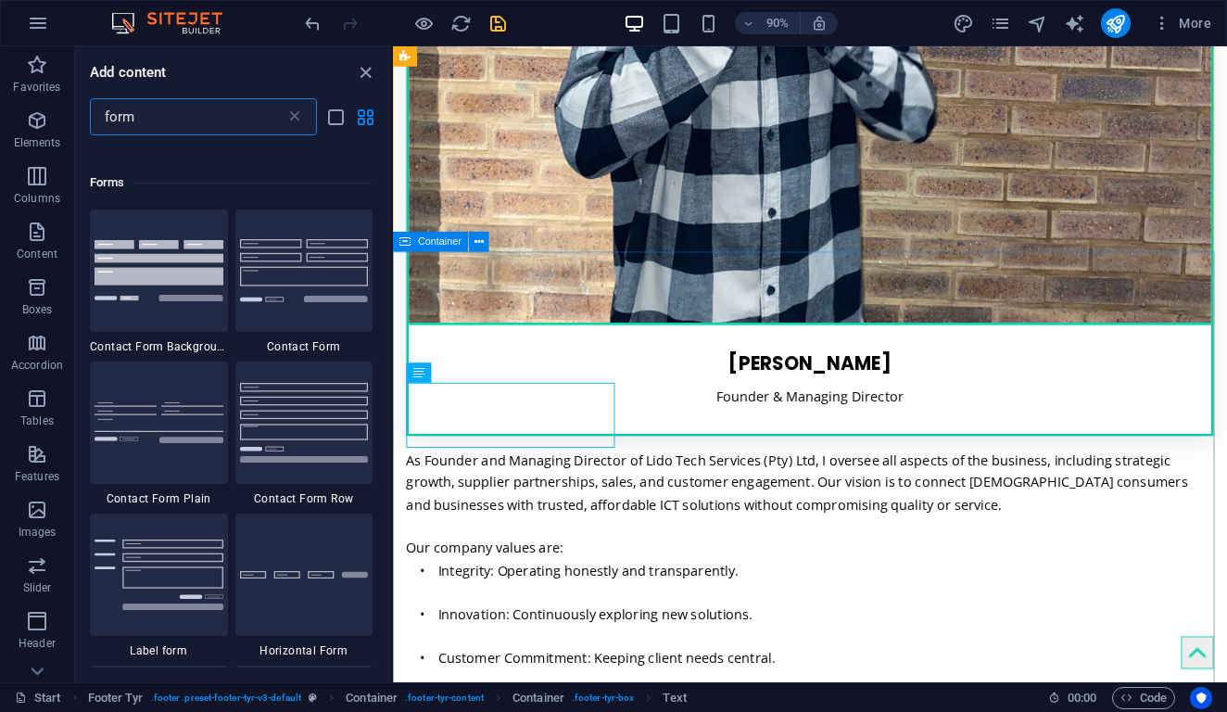
type input "form"
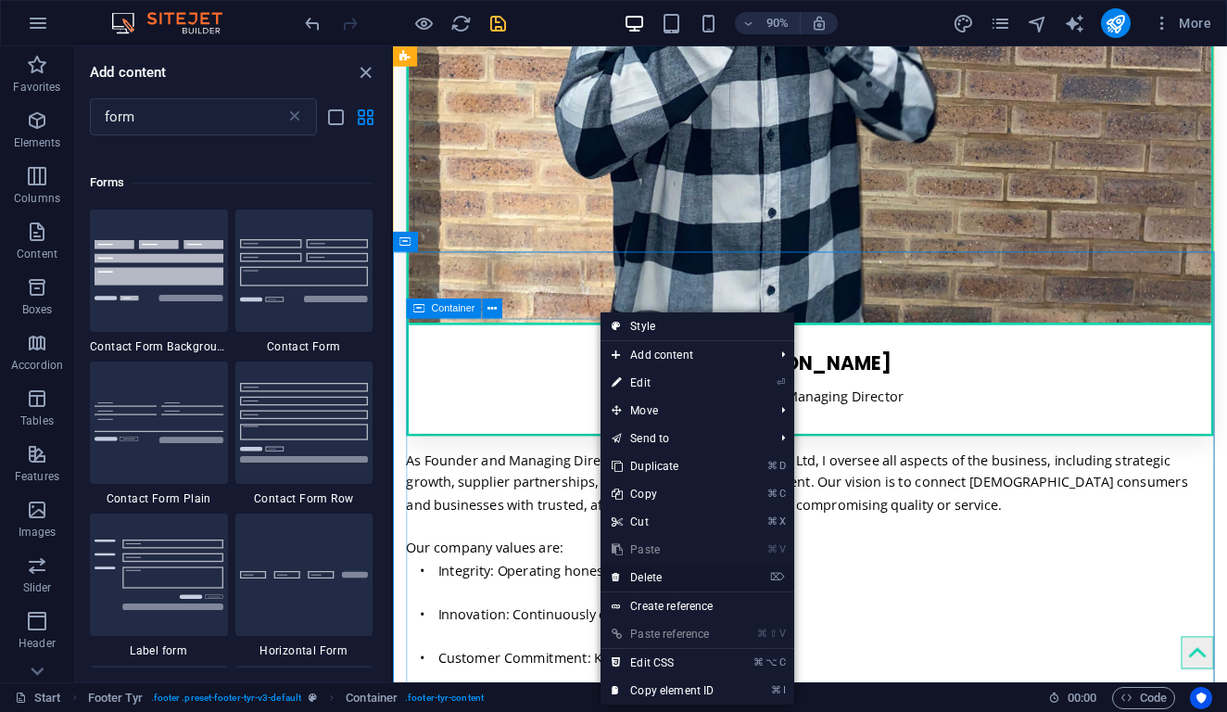
click at [709, 582] on link "⌦ Delete" at bounding box center [663, 578] width 124 height 28
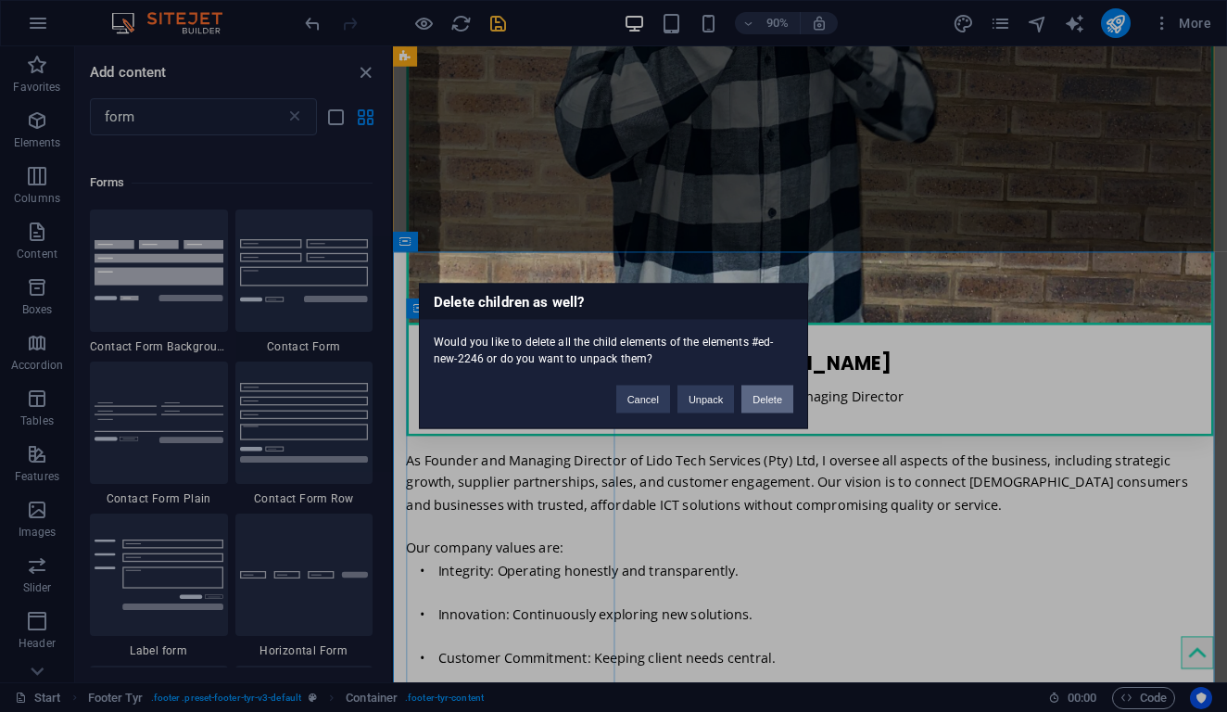
click at [772, 397] on button "Delete" at bounding box center [768, 400] width 52 height 28
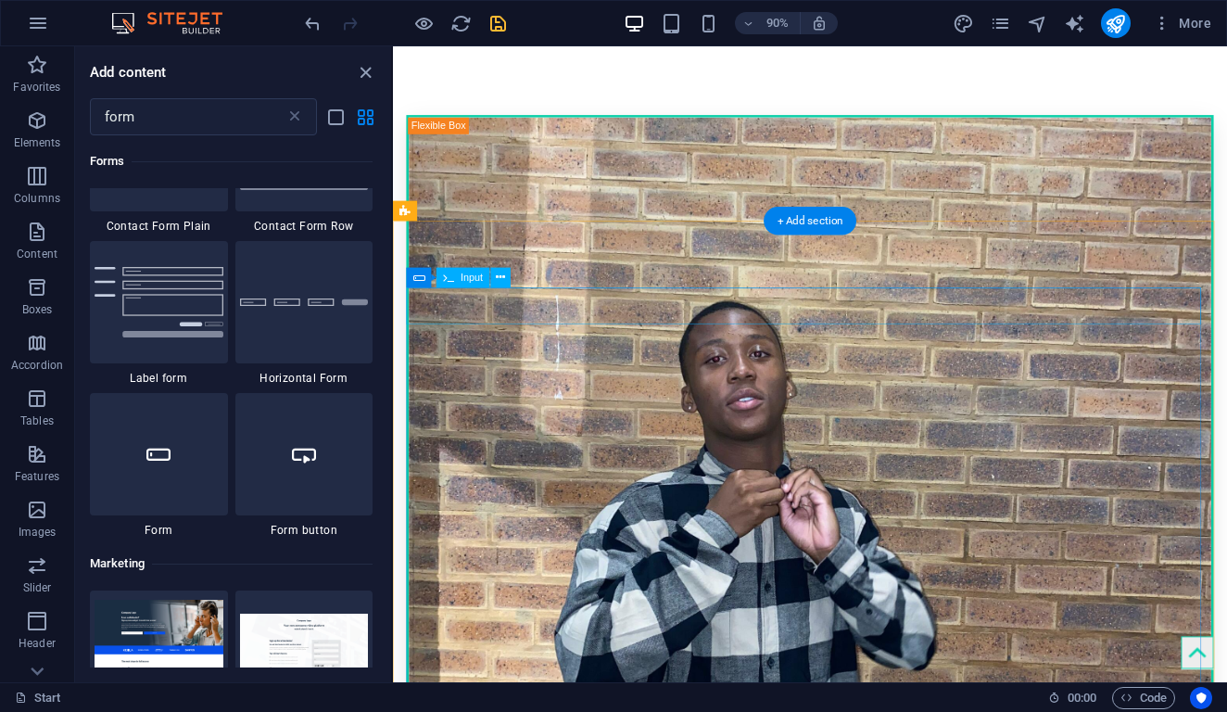
scroll to position [4902, 0]
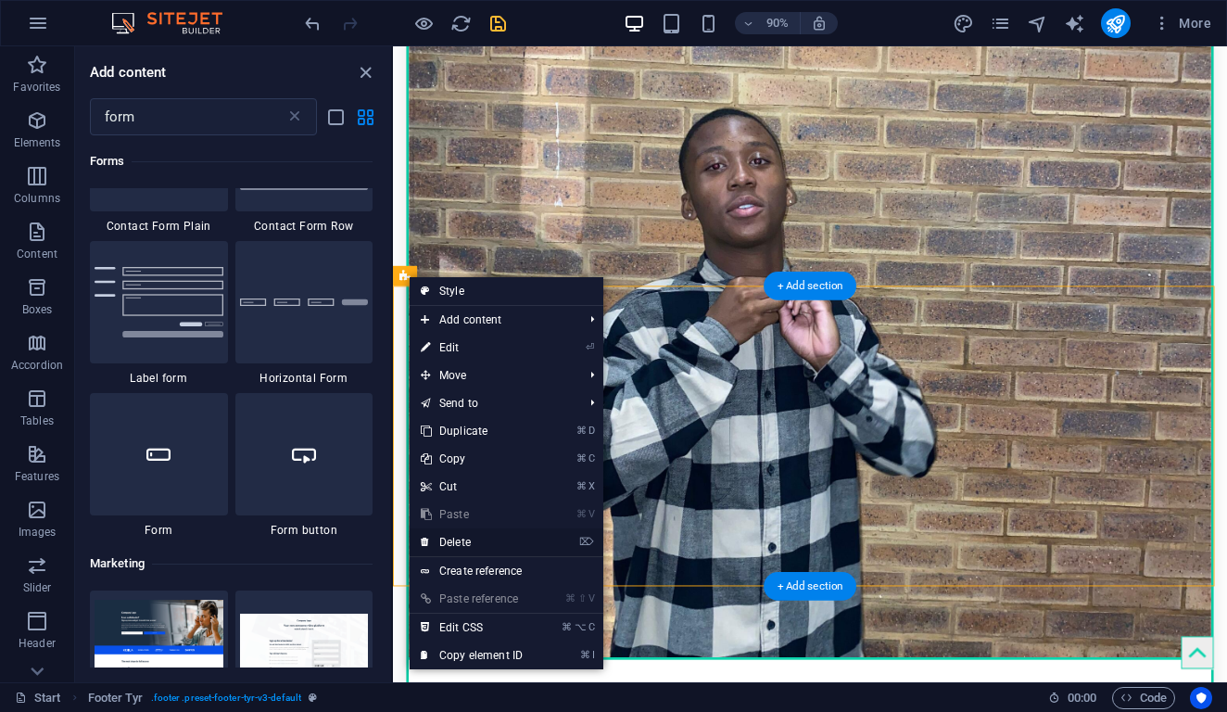
click at [467, 546] on link "⌦ Delete" at bounding box center [472, 542] width 124 height 28
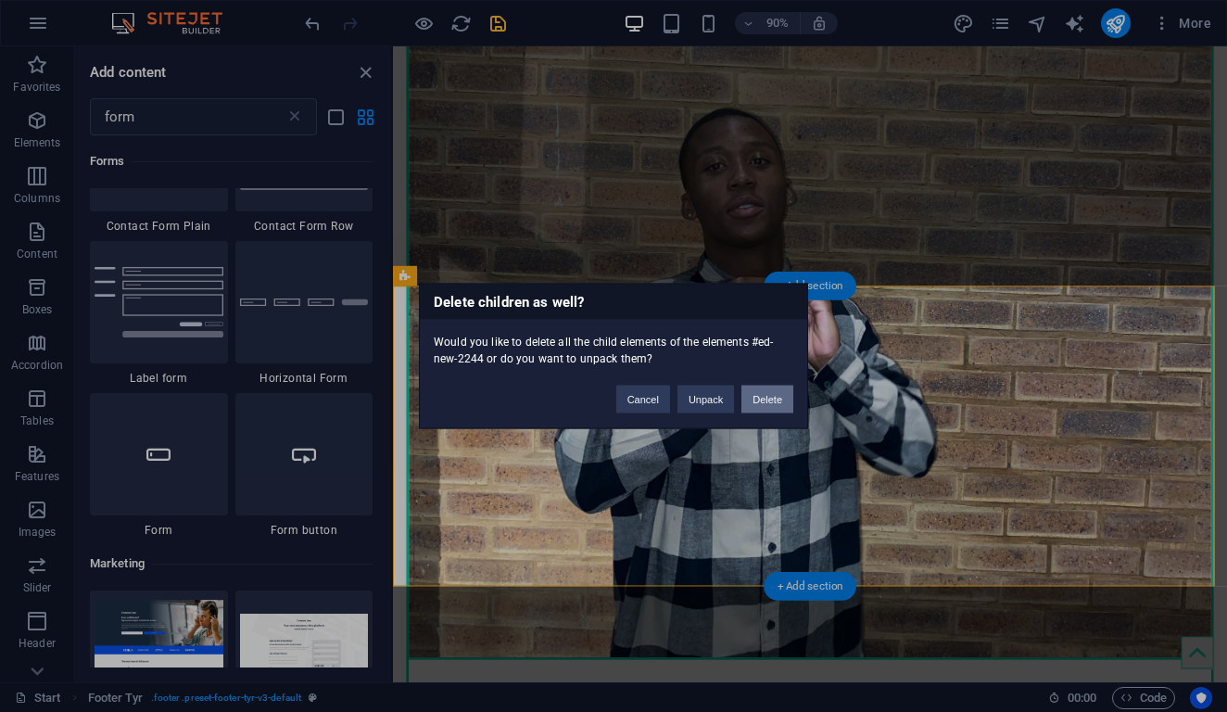
click at [769, 400] on button "Delete" at bounding box center [768, 400] width 52 height 28
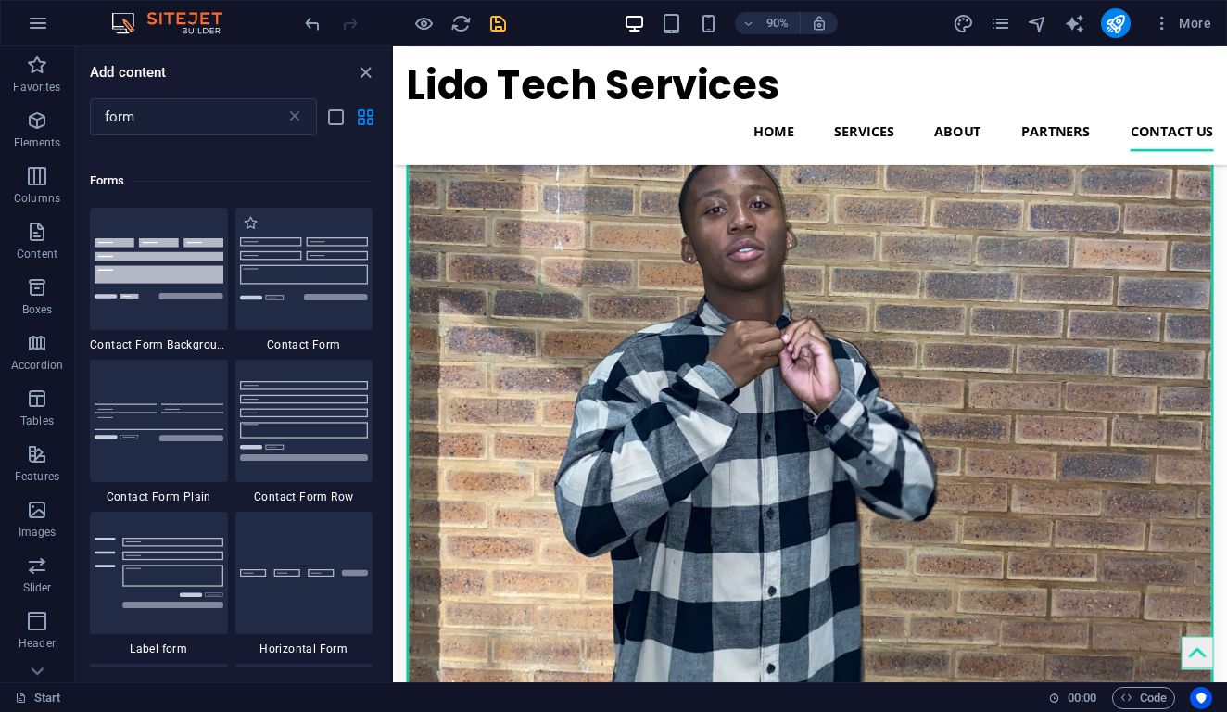
scroll to position [653, 0]
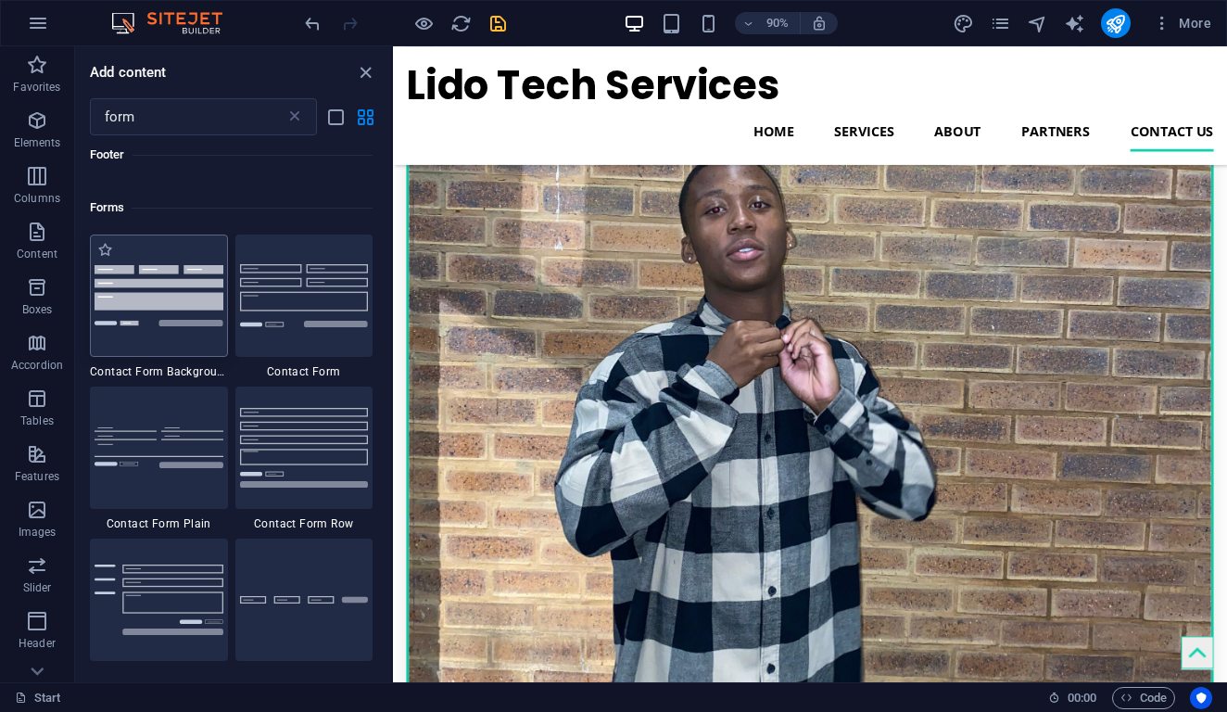
click at [199, 294] on img at bounding box center [159, 295] width 129 height 60
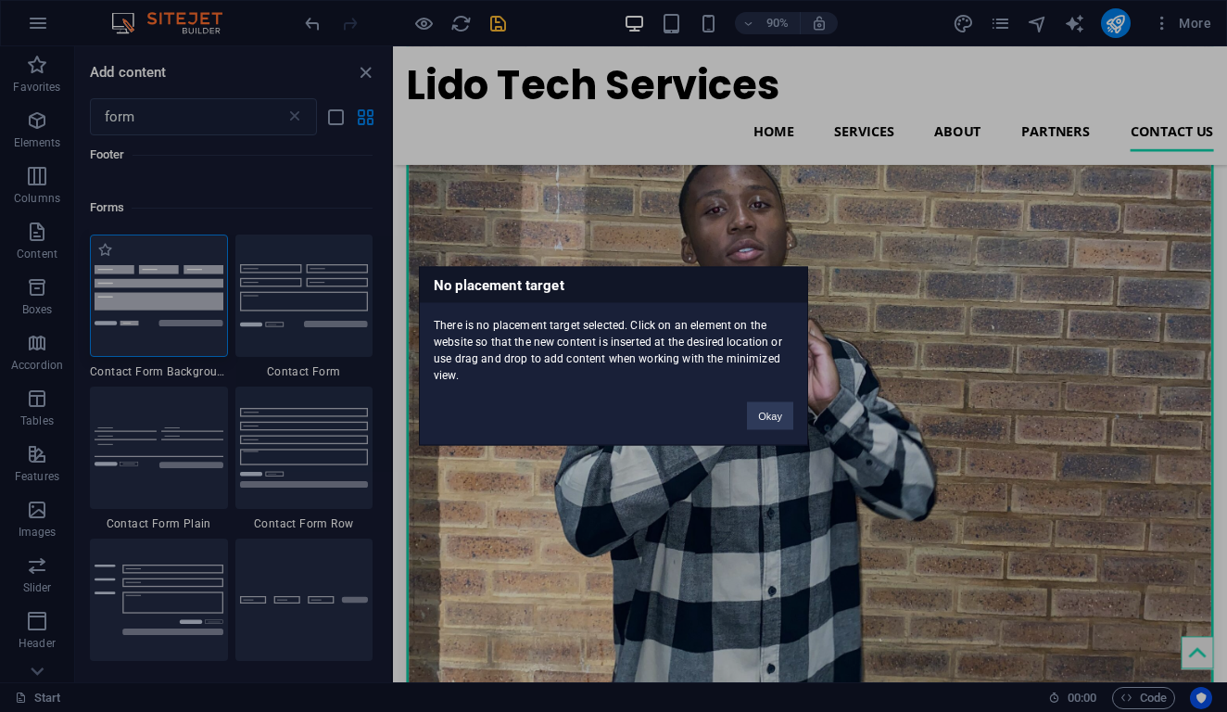
click at [199, 294] on div "No placement target There is no placement target selected. Click on an element …" at bounding box center [613, 356] width 1227 height 712
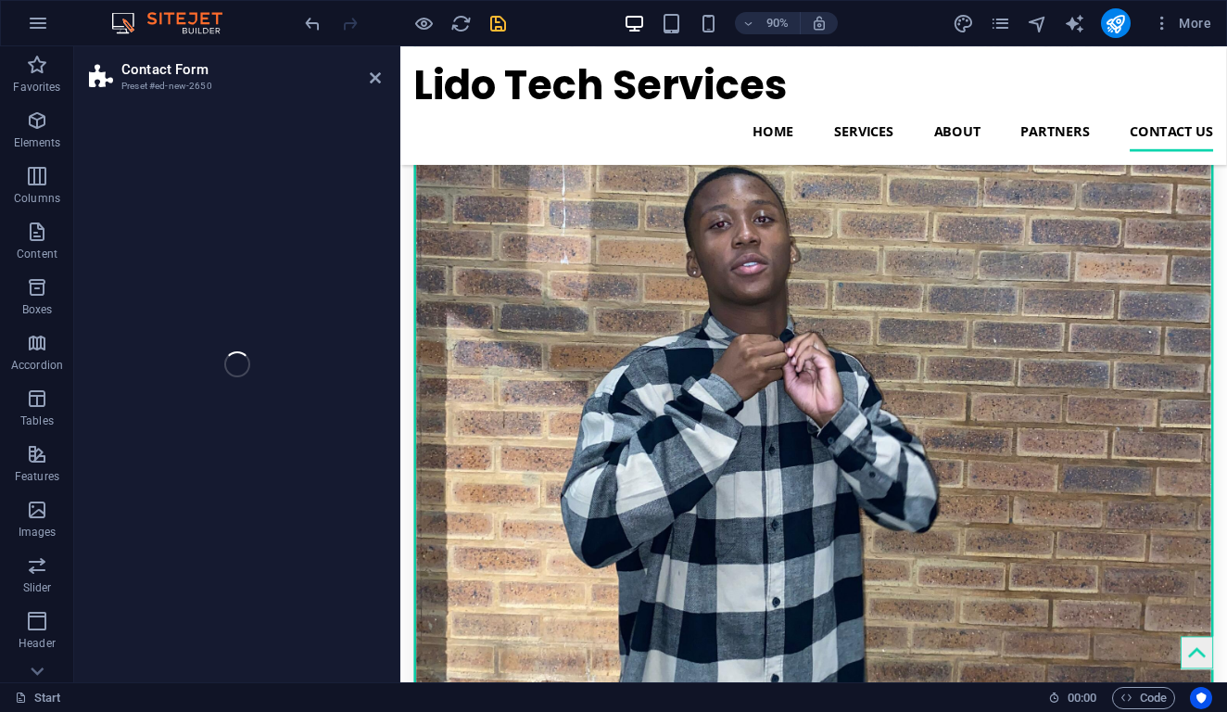
select select "rem"
select select "preset-contact-form-v3-background"
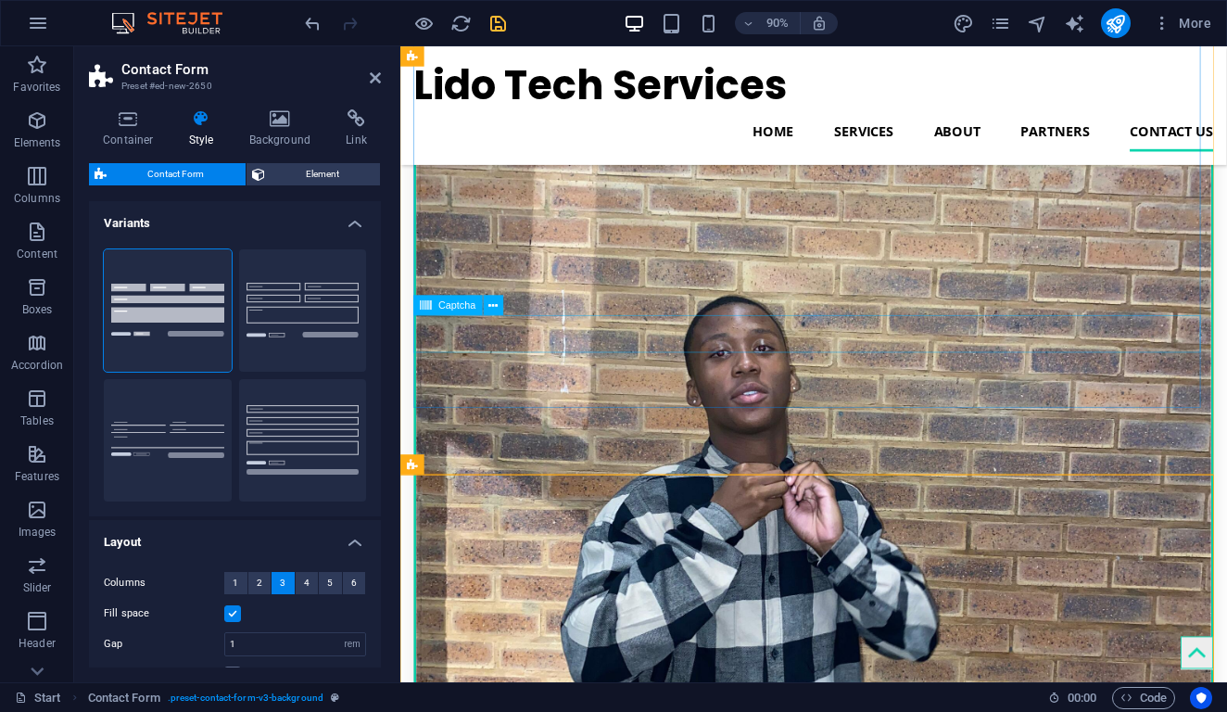
scroll to position [4707, 0]
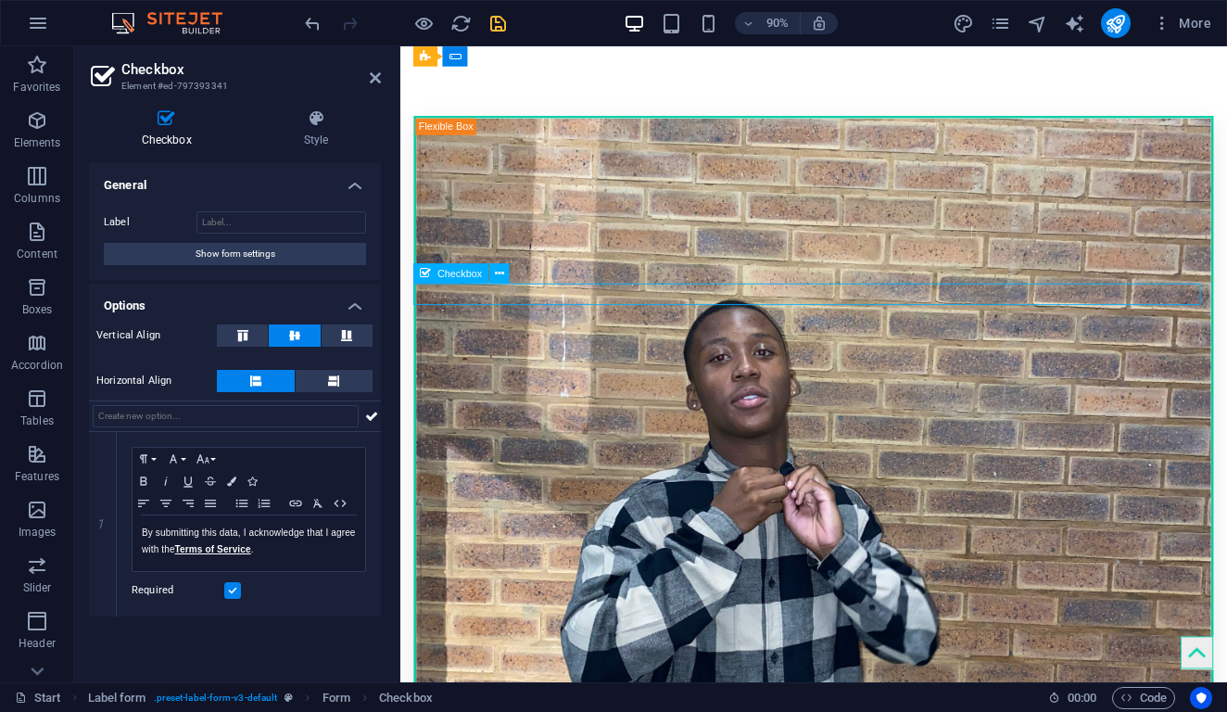
drag, startPoint x: 755, startPoint y: 321, endPoint x: 921, endPoint y: 322, distance: 165.9
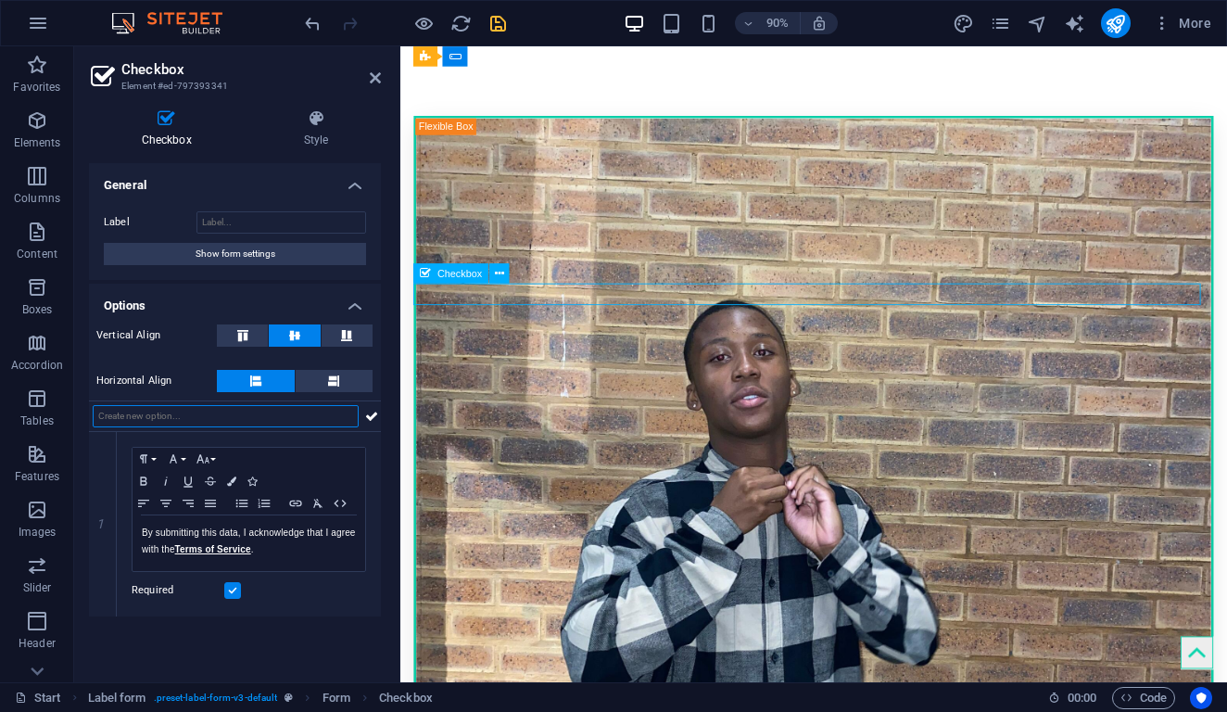
click at [441, 273] on span "Checkbox" at bounding box center [461, 274] width 44 height 10
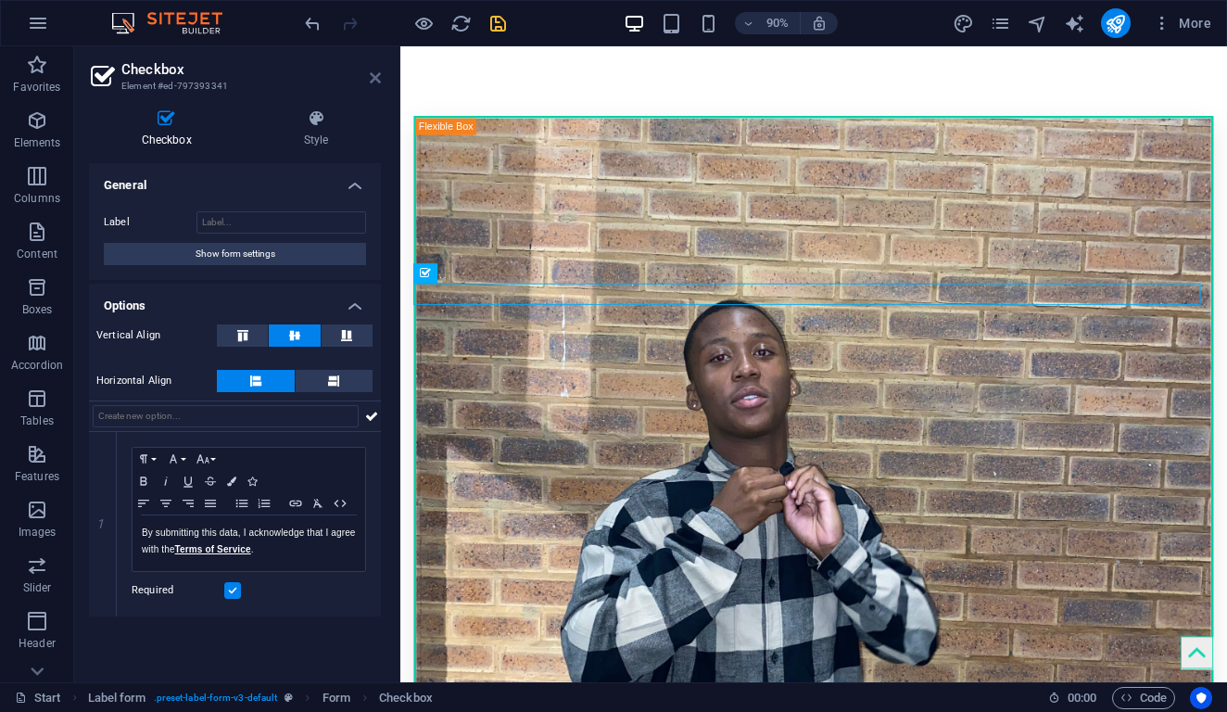
drag, startPoint x: 374, startPoint y: 74, endPoint x: 353, endPoint y: 97, distance: 30.9
click at [374, 74] on icon at bounding box center [375, 77] width 11 height 15
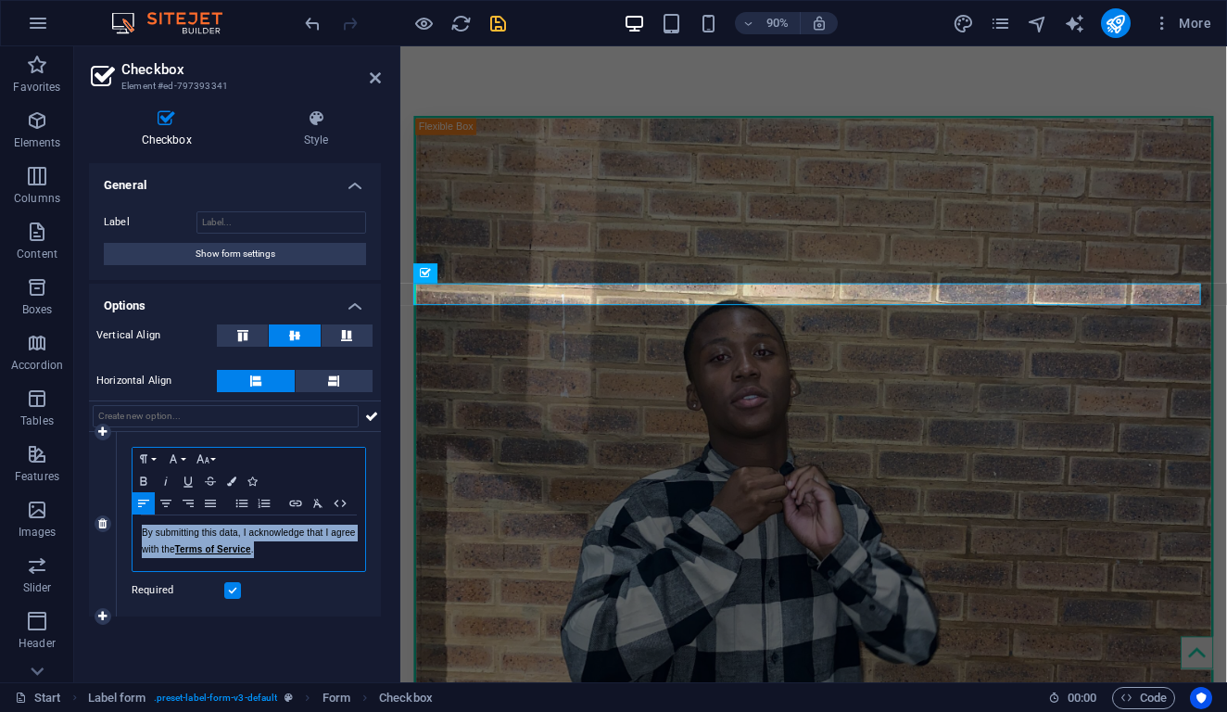
drag, startPoint x: 259, startPoint y: 551, endPoint x: 144, endPoint y: 528, distance: 117.1
click at [144, 528] on p "By submitting this data, I acknowledge that I agree with the Terms of Service ." at bounding box center [249, 541] width 214 height 33
click at [268, 547] on p "By submitting this data, I acknowledge that I agree with the Terms of Service ." at bounding box center [249, 541] width 214 height 33
drag, startPoint x: 175, startPoint y: 548, endPoint x: 142, endPoint y: 527, distance: 39.1
click at [142, 527] on p "By submitting this data, I acknowledge that I agree with the Terms of Service ." at bounding box center [249, 541] width 214 height 33
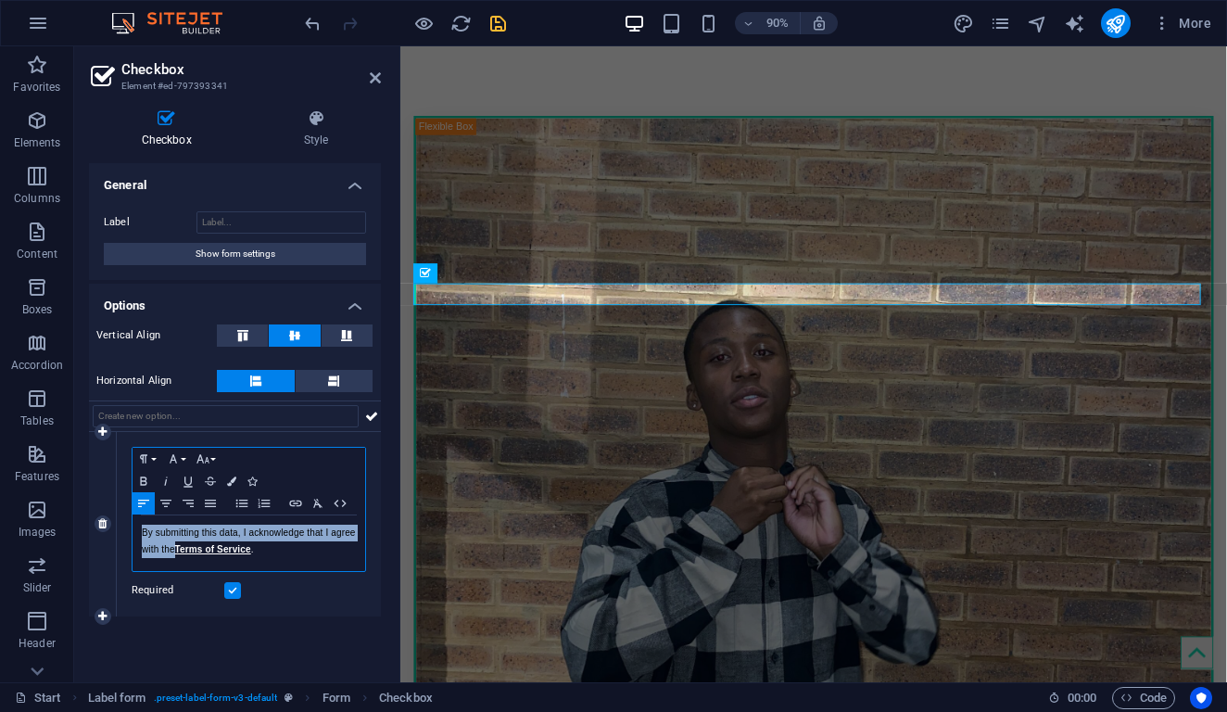
copy p "By submitting this data, I acknowledge that I agree with the"
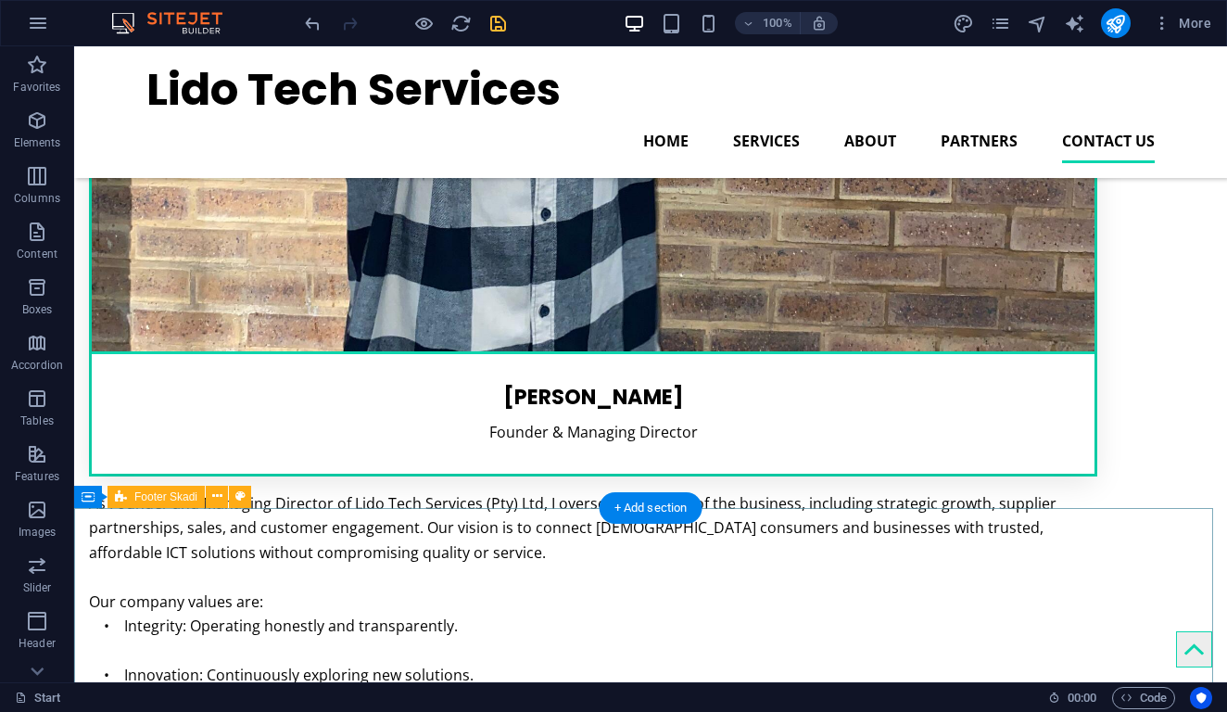
scroll to position [5093, 0]
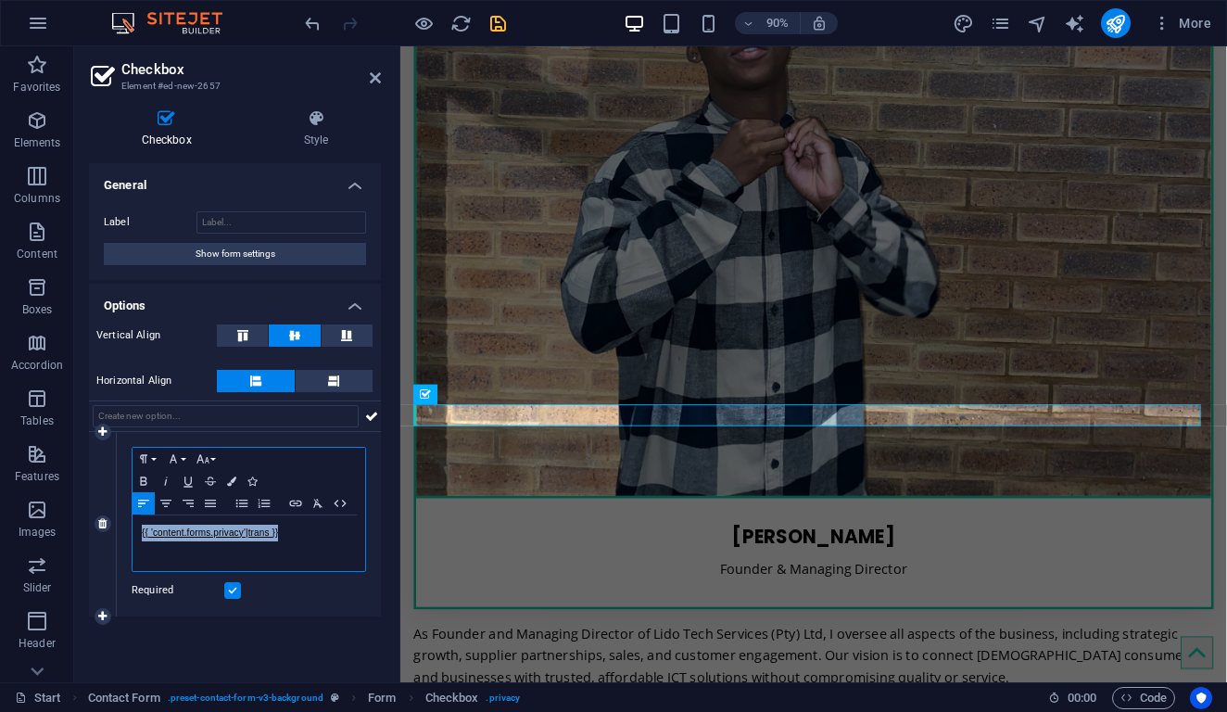
drag, startPoint x: 283, startPoint y: 536, endPoint x: 119, endPoint y: 534, distance: 164.1
click at [119, 534] on div "Paragraph Format Normal Heading 1 Heading 2 Heading 3 Heading 4 Heading 5 Headi…" at bounding box center [249, 524] width 264 height 184
click at [211, 554] on p "By submitting this data, I acknowledge that I agree with the" at bounding box center [249, 541] width 214 height 33
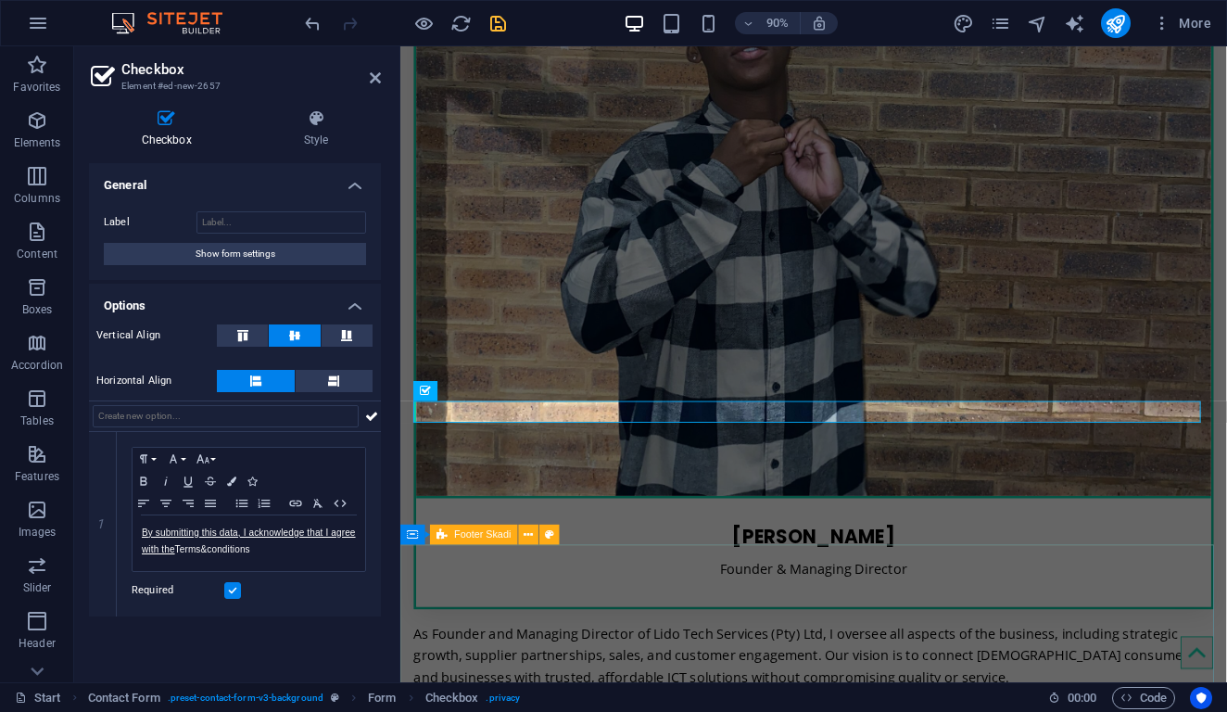
scroll to position [5336, 0]
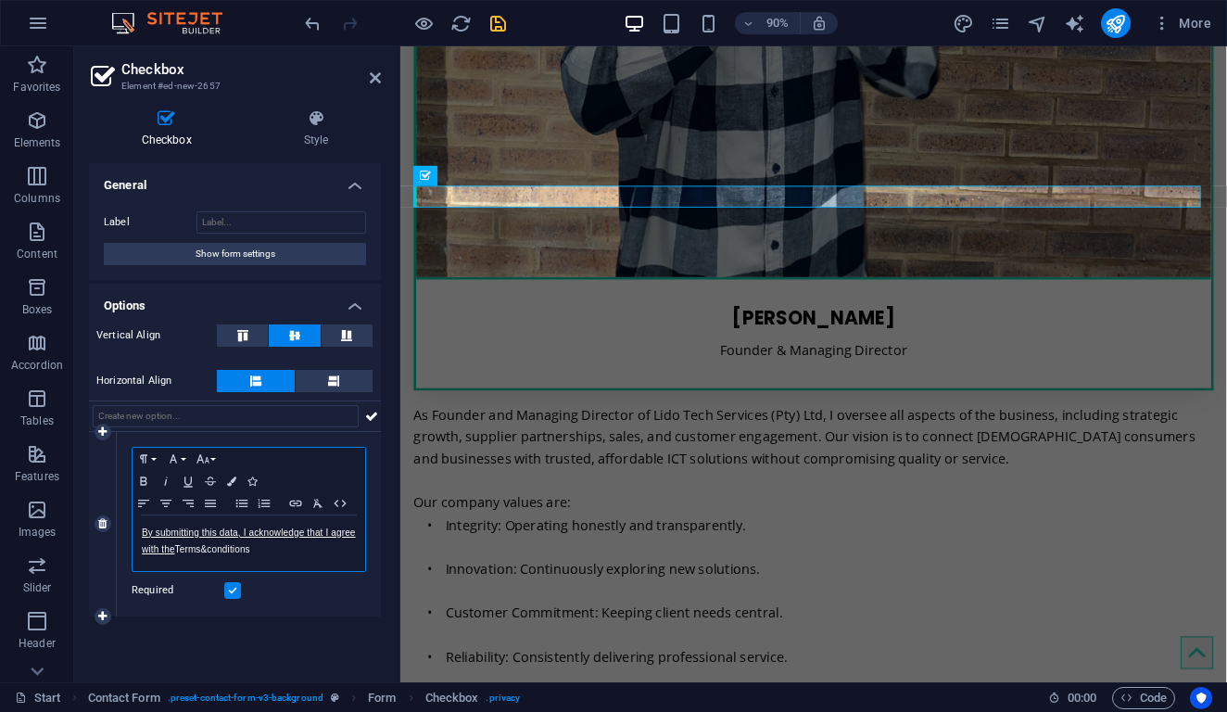
click at [205, 551] on p "By submitting this data, I acknowledge that I agree with the Terms&conditions" at bounding box center [249, 541] width 214 height 33
drag, startPoint x: 172, startPoint y: 551, endPoint x: 143, endPoint y: 535, distance: 32.8
click at [143, 535] on link "By submitting this data, I acknowledge that I agree with the" at bounding box center [249, 540] width 214 height 27
drag, startPoint x: 179, startPoint y: 553, endPoint x: 142, endPoint y: 533, distance: 42.3
click at [142, 533] on p "By submitting this data, I acknowledge that I agree with the Terms & conditions" at bounding box center [249, 541] width 214 height 33
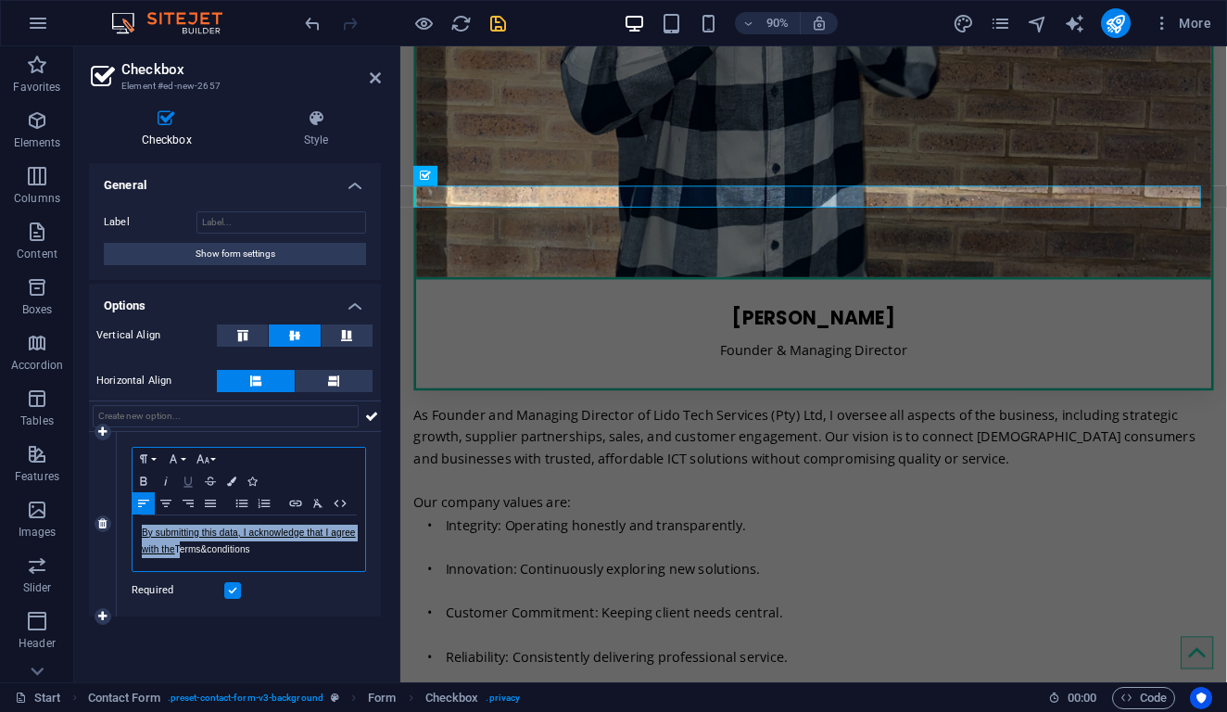
click at [188, 482] on icon "button" at bounding box center [188, 481] width 22 height 15
click at [187, 474] on icon "button" at bounding box center [188, 481] width 22 height 15
click at [273, 554] on p "By submitting this data, I acknowledge that I agree with the Terms & conditions" at bounding box center [249, 541] width 214 height 33
drag, startPoint x: 265, startPoint y: 548, endPoint x: 179, endPoint y: 553, distance: 86.3
click at [179, 553] on p "By submitting this data, I acknowledge that I agree with the Terms & conditions" at bounding box center [249, 541] width 214 height 33
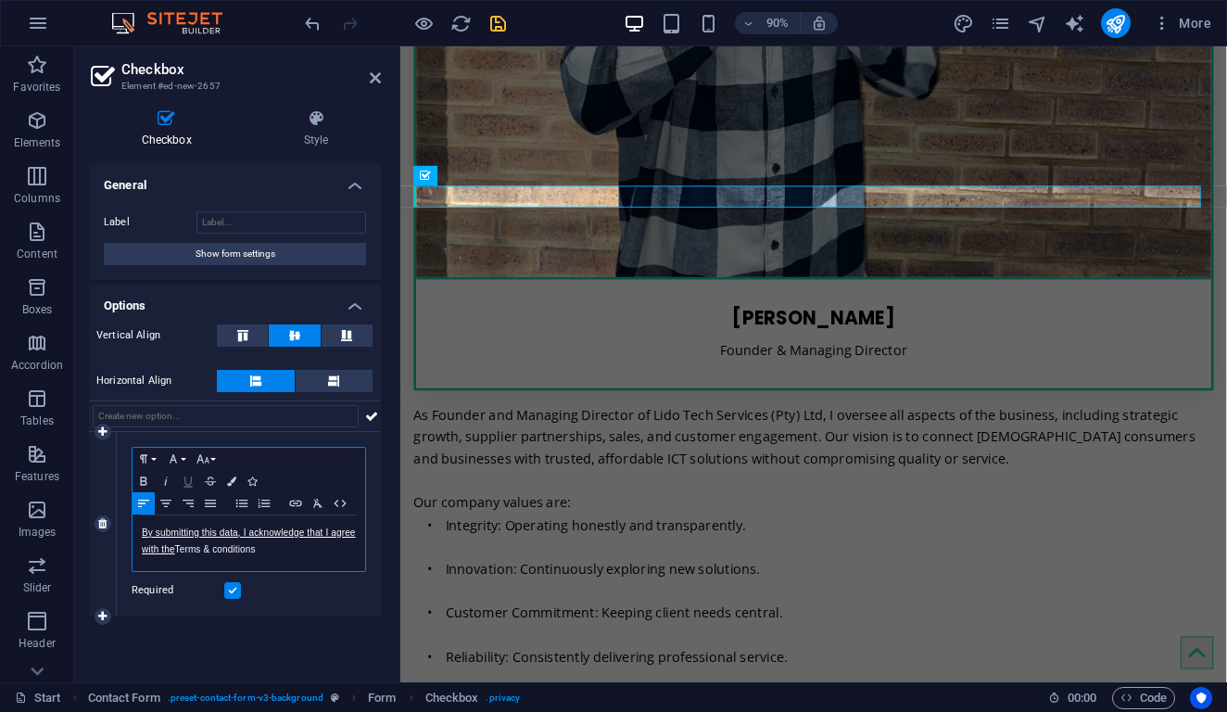
click at [190, 485] on icon "button" at bounding box center [188, 481] width 22 height 15
click at [300, 499] on icon "button" at bounding box center [296, 503] width 22 height 15
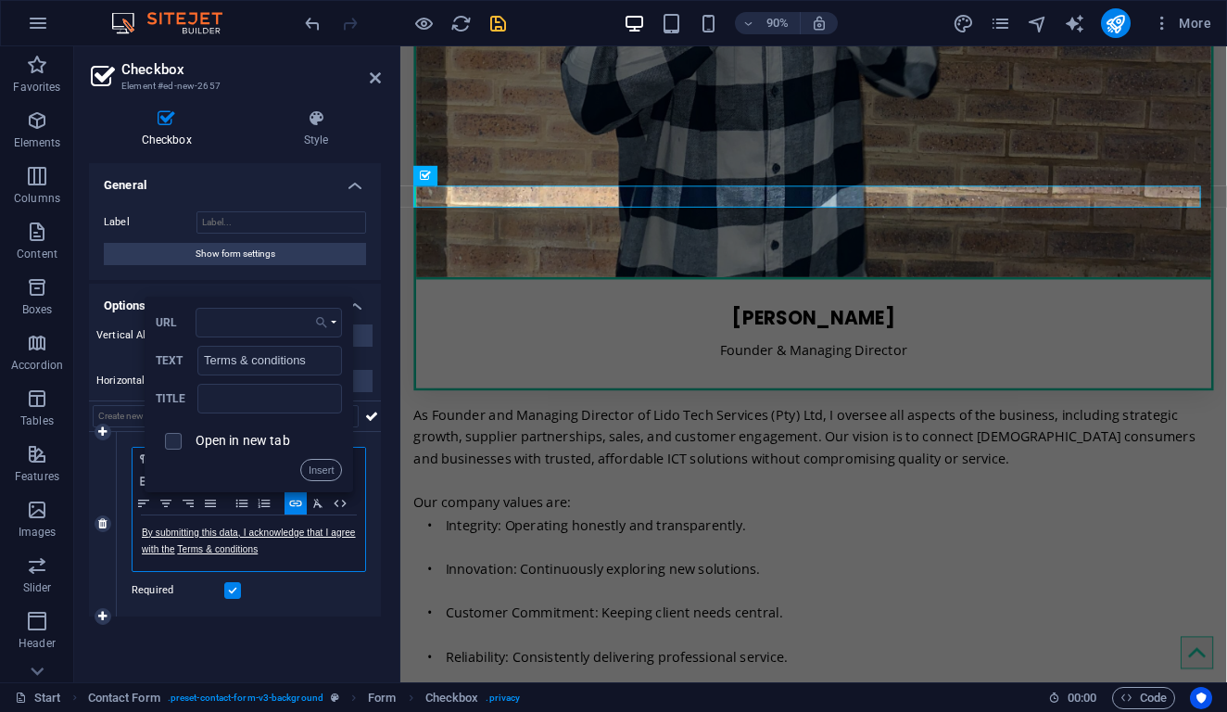
click at [316, 323] on icon "button" at bounding box center [321, 322] width 19 height 15
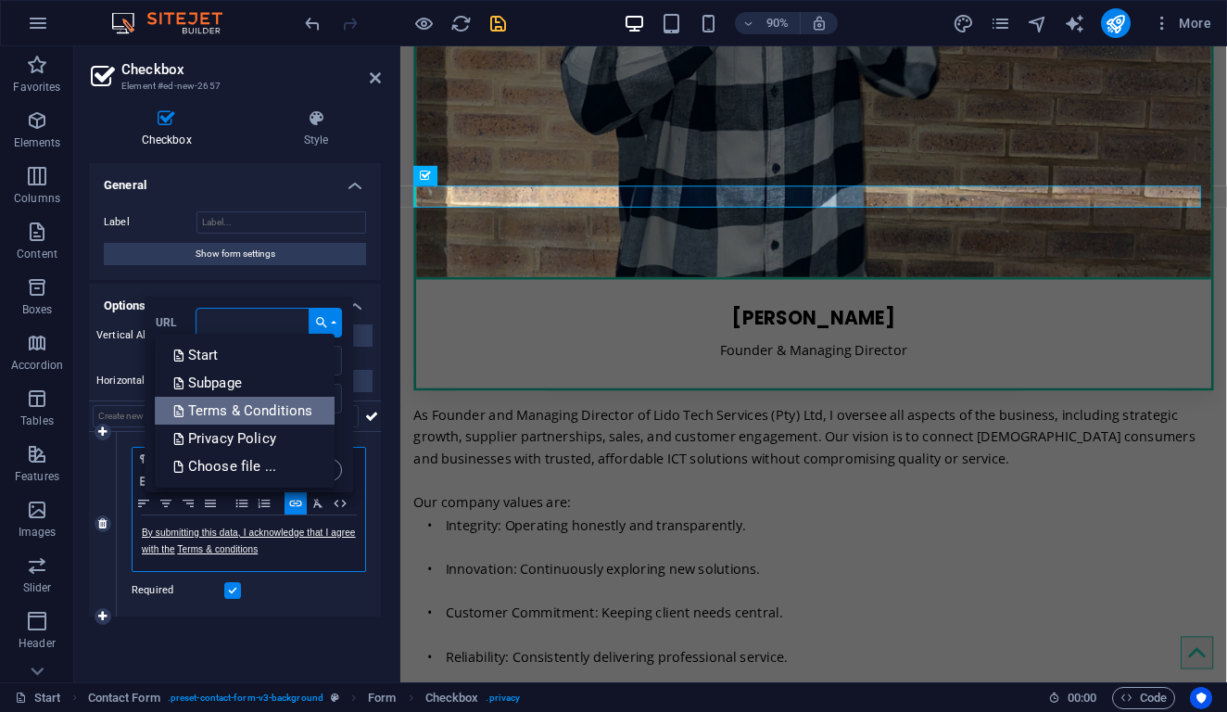
click at [247, 414] on p "Terms & Conditions" at bounding box center [245, 411] width 144 height 28
type input "/terms-conditions"
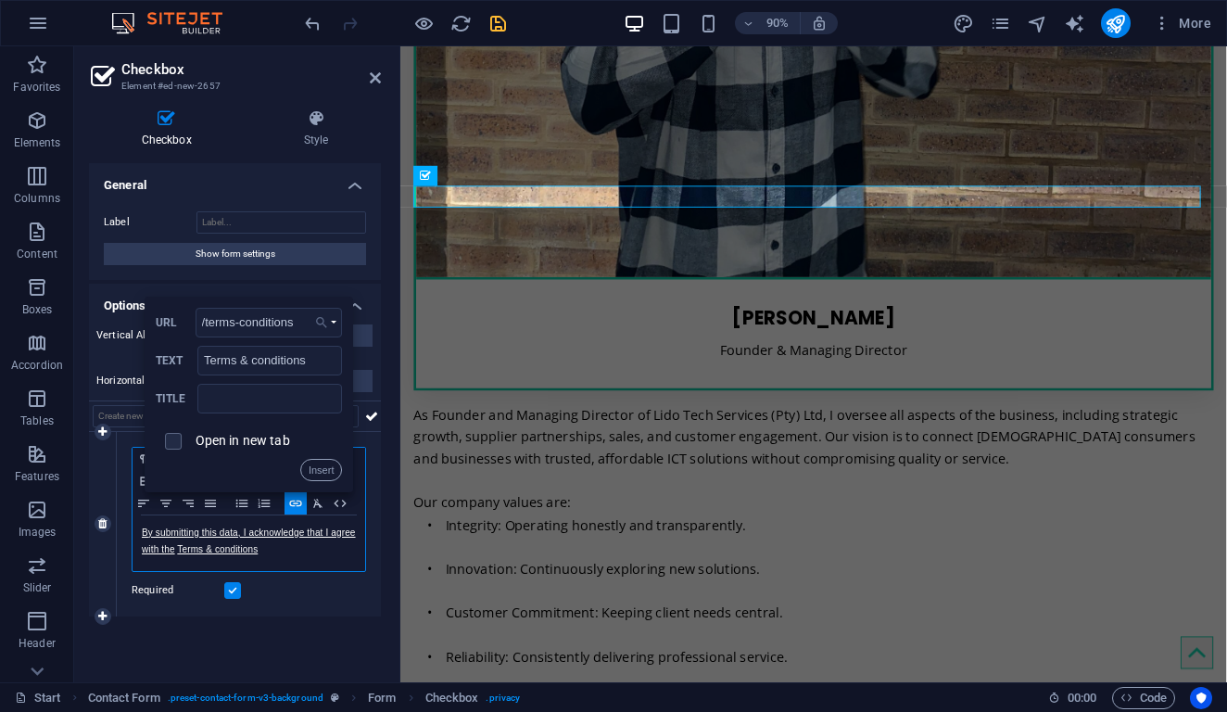
click at [315, 324] on icon "button" at bounding box center [321, 322] width 19 height 15
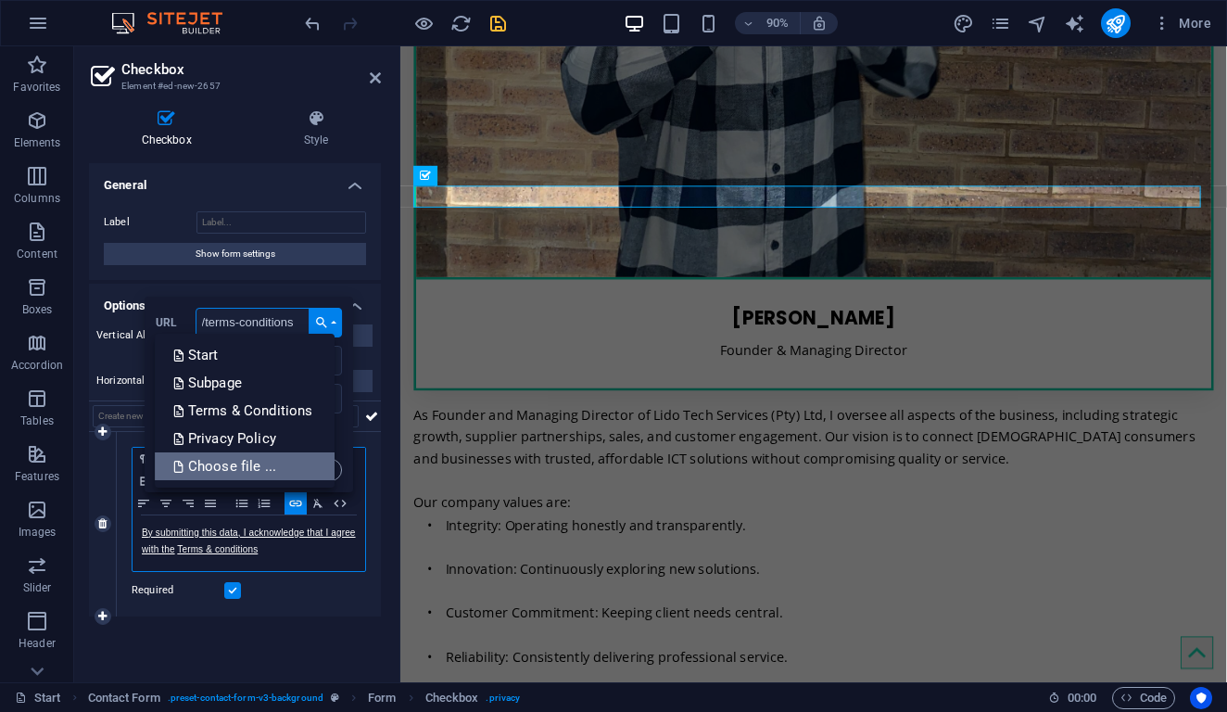
click at [242, 475] on p "Choose file ..." at bounding box center [226, 466] width 107 height 28
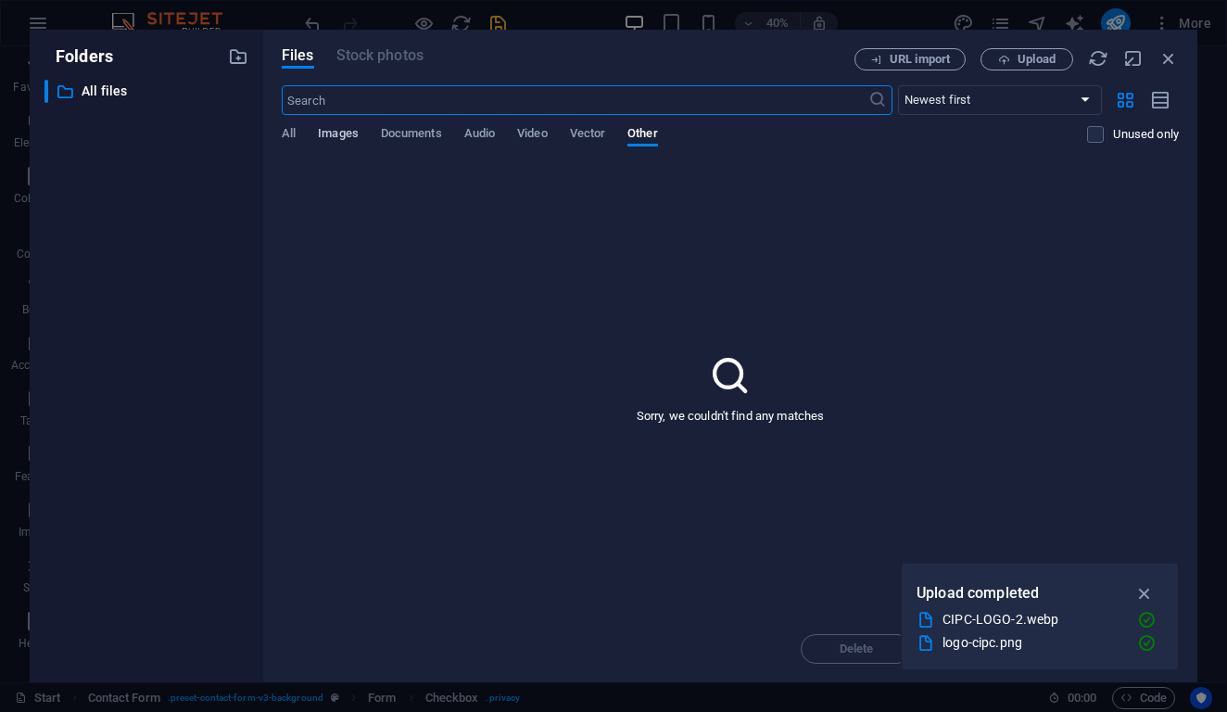
click at [324, 139] on span "Images" at bounding box center [338, 135] width 41 height 26
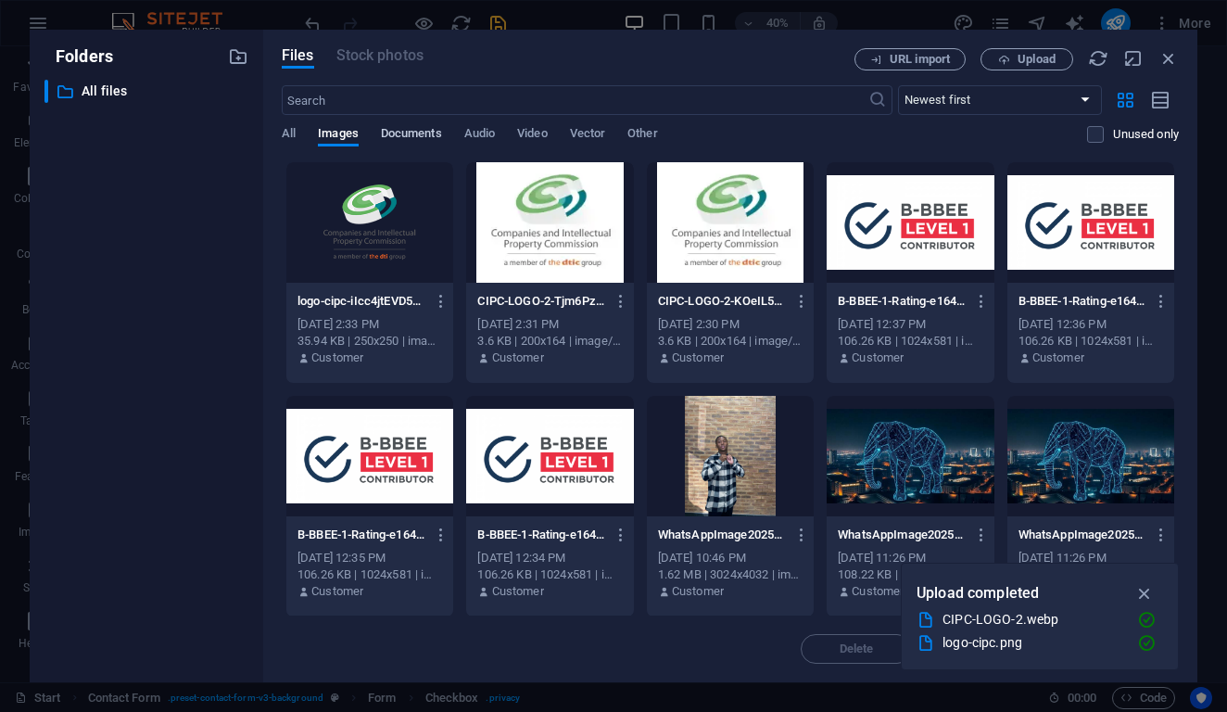
click at [388, 127] on span "Documents" at bounding box center [411, 135] width 61 height 26
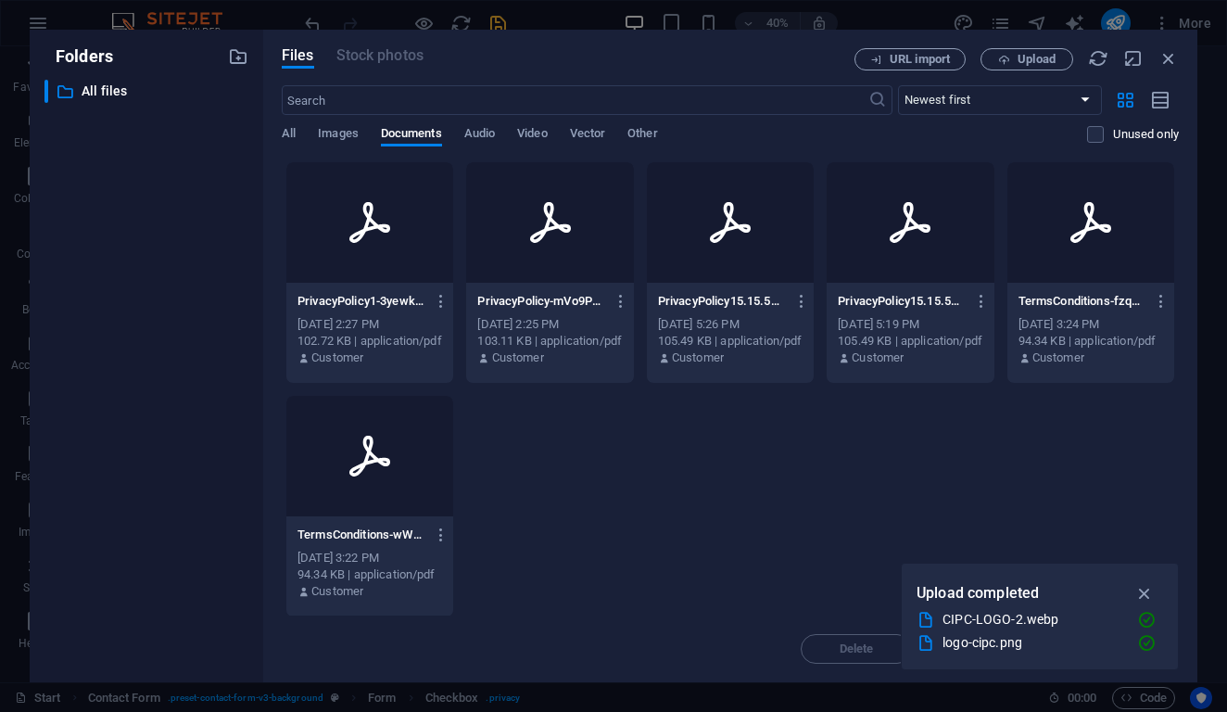
click at [1019, 333] on div "[DATE] 3:24 PM" at bounding box center [1091, 324] width 145 height 17
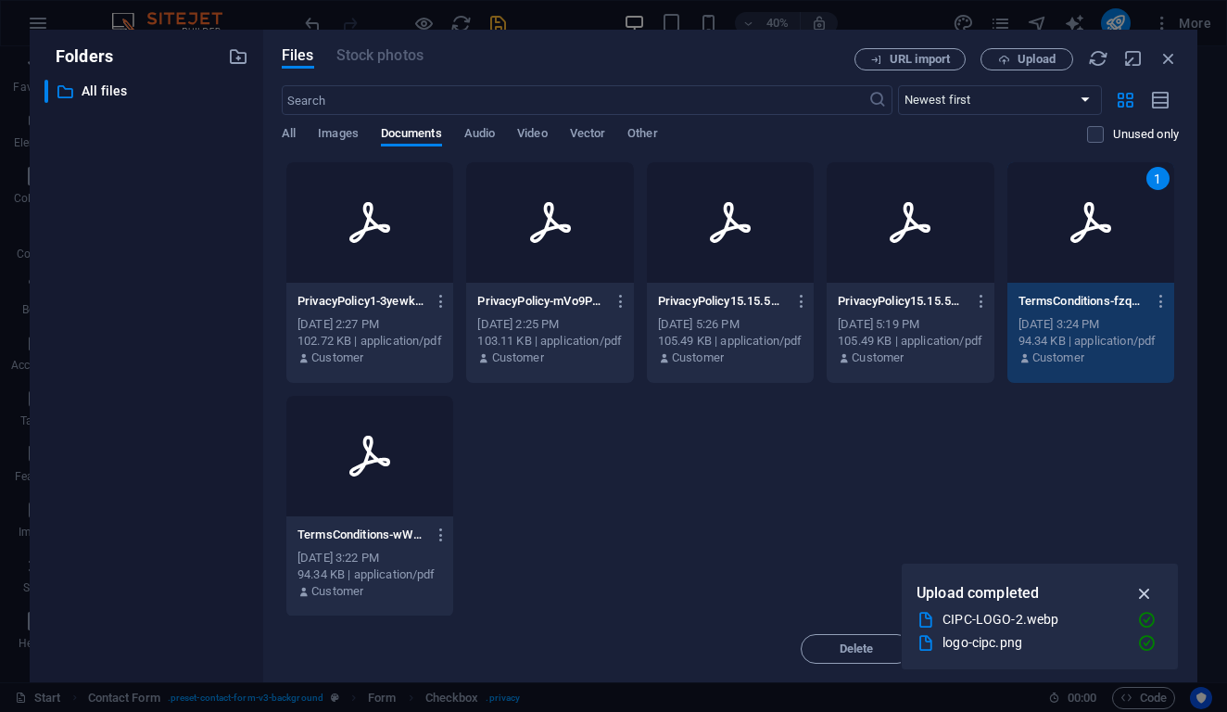
click at [1148, 591] on icon "button" at bounding box center [1145, 593] width 21 height 20
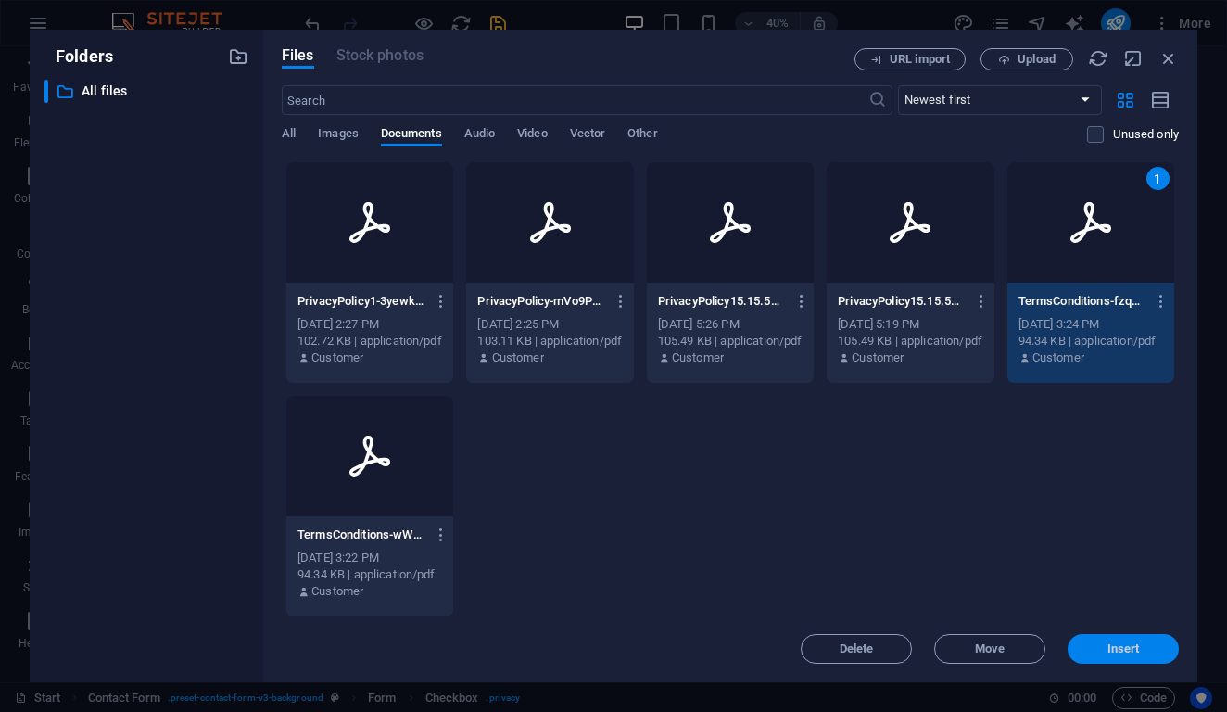
click at [1081, 655] on button "Insert" at bounding box center [1123, 649] width 111 height 30
type input "[URL][DOMAIN_NAME]"
checkbox input "true"
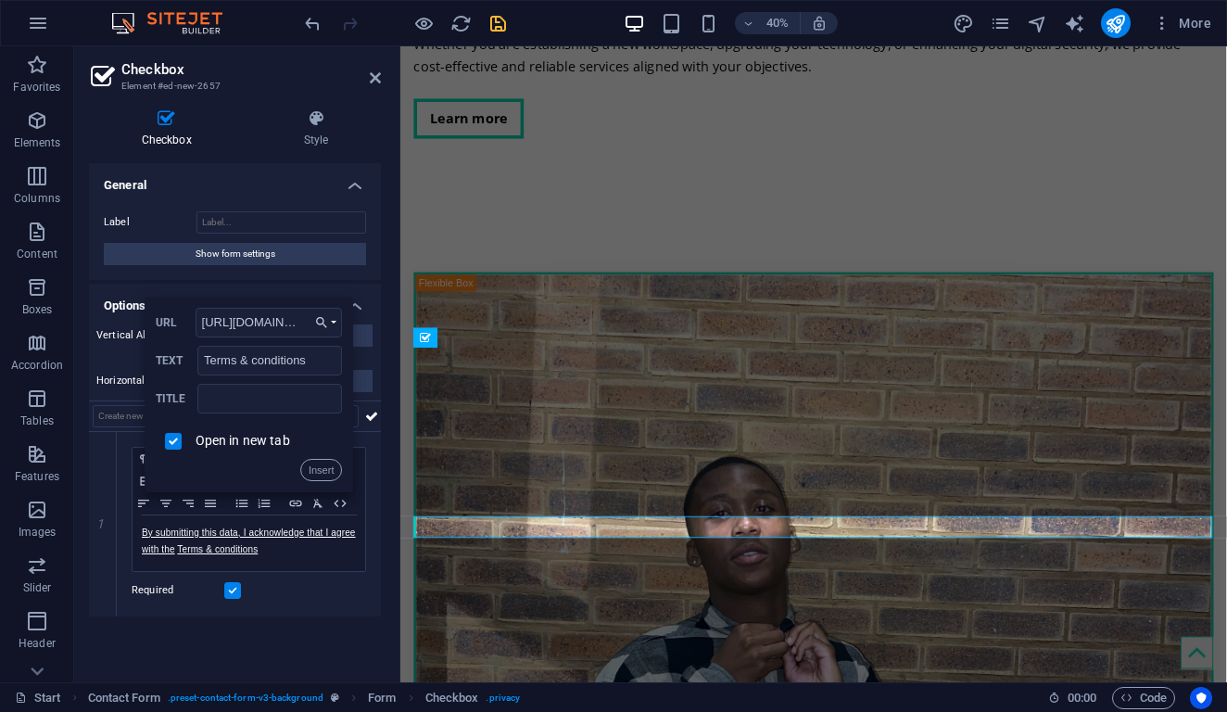
scroll to position [5156, 0]
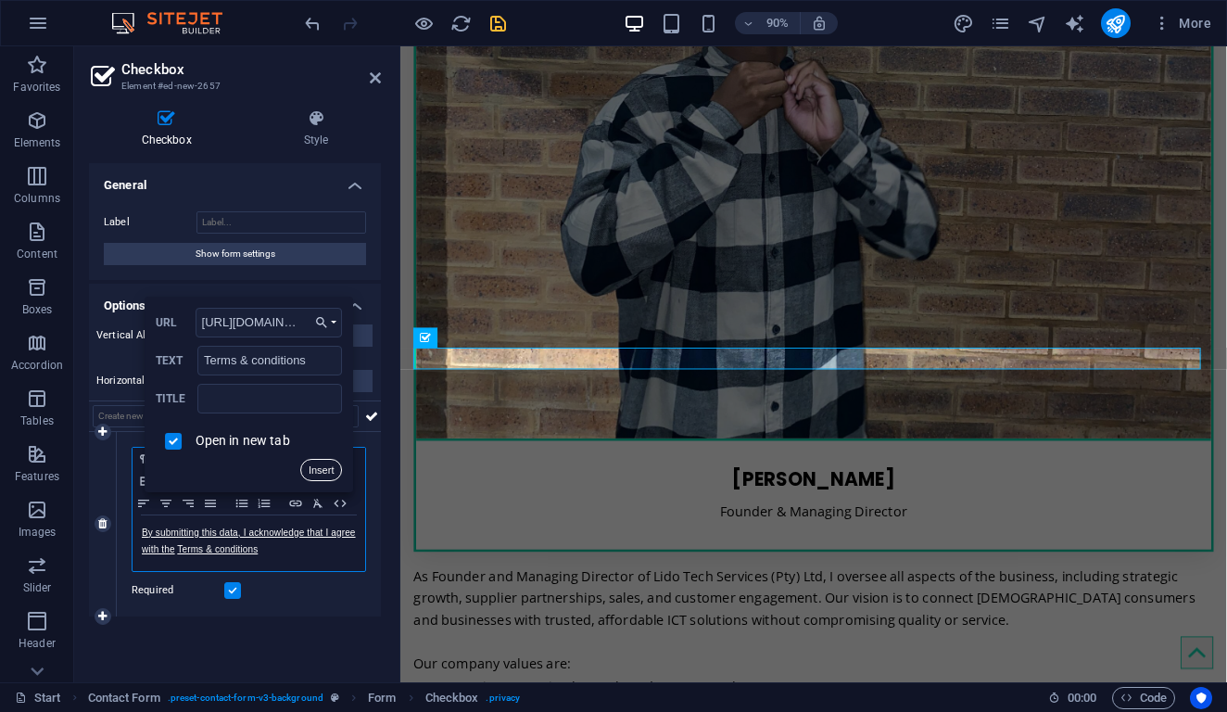
click at [310, 466] on button "Insert" at bounding box center [321, 470] width 43 height 22
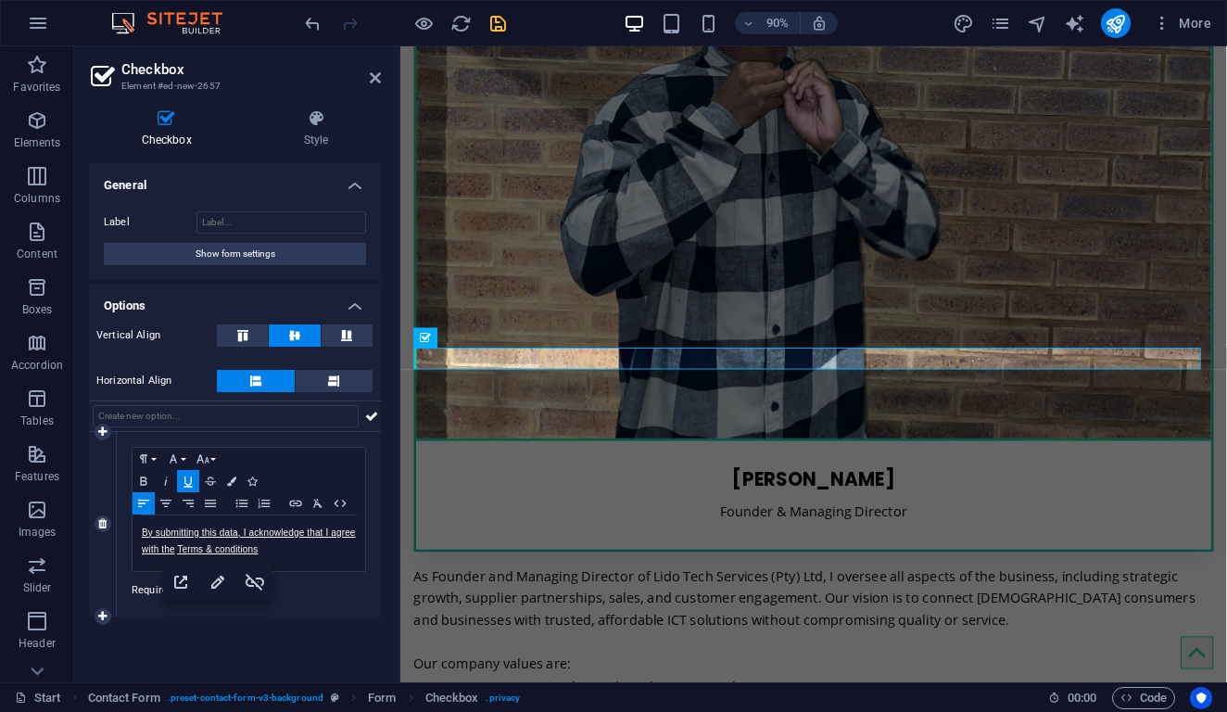
click at [309, 574] on div "Paragraph Format Normal Heading 1 Heading 2 Heading 3 Heading 4 Heading 5 Headi…" at bounding box center [249, 524] width 264 height 184
click at [495, 28] on icon "save" at bounding box center [498, 23] width 21 height 21
checkbox input "false"
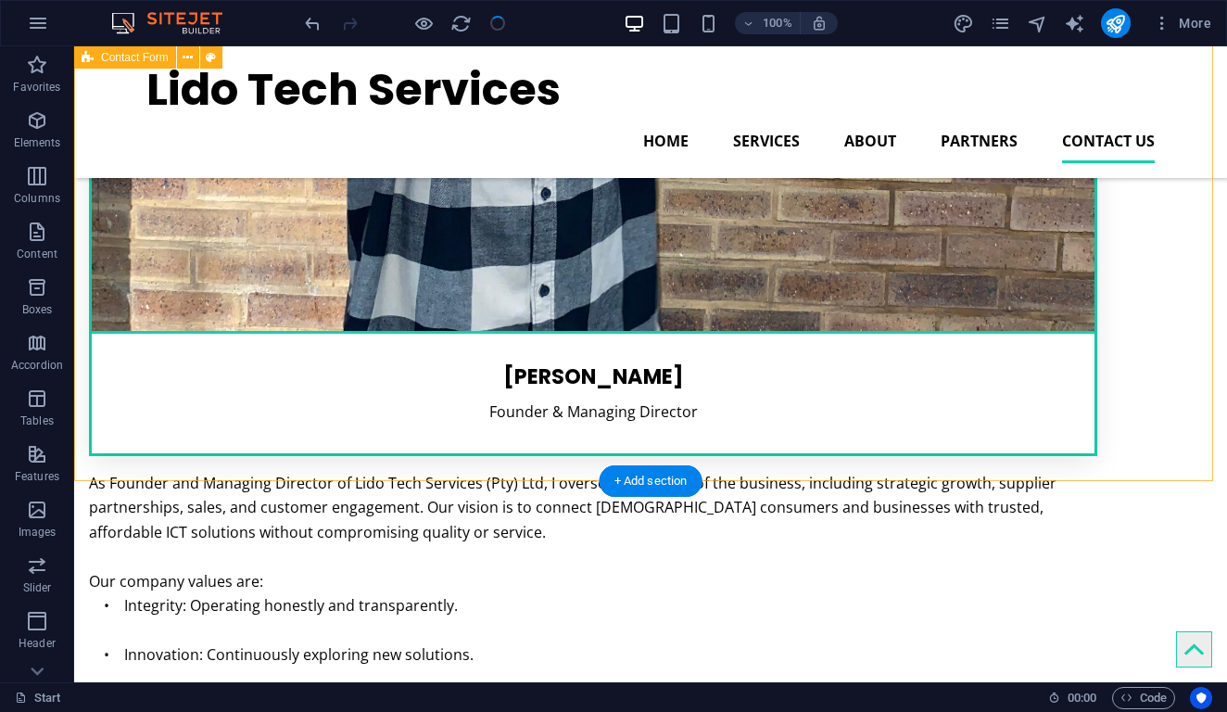
scroll to position [5043, 0]
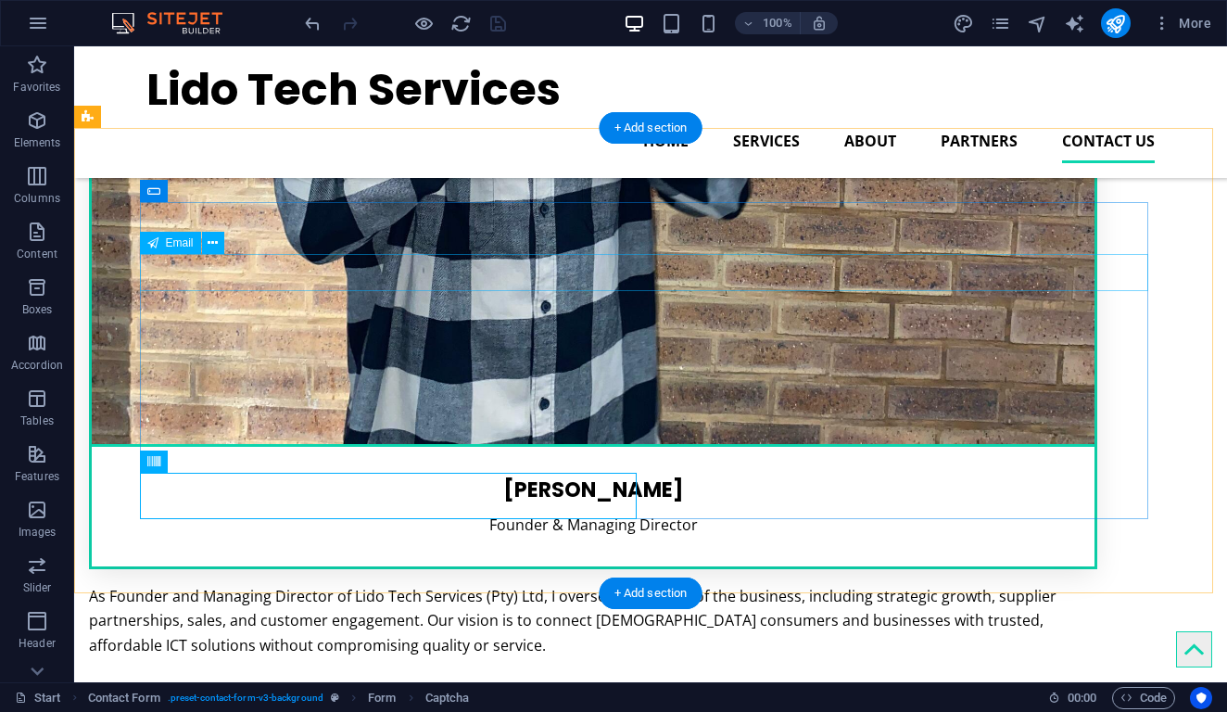
scroll to position [4708, 0]
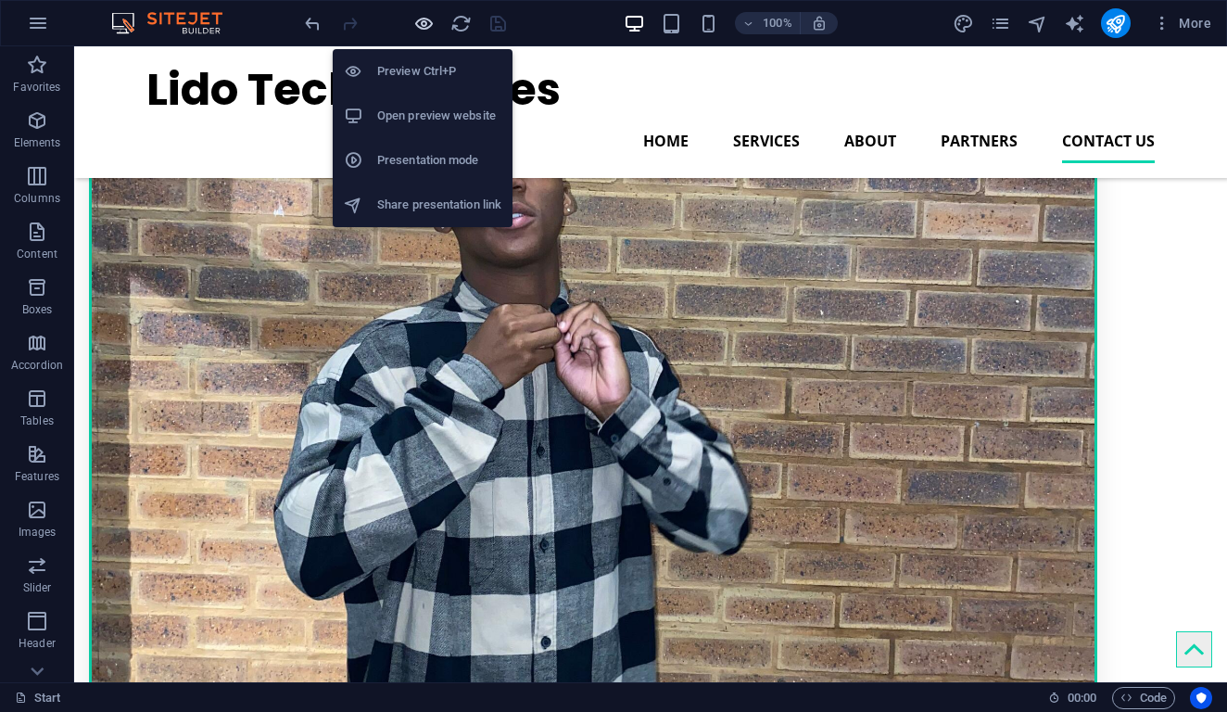
click at [421, 20] on icon "button" at bounding box center [423, 23] width 21 height 21
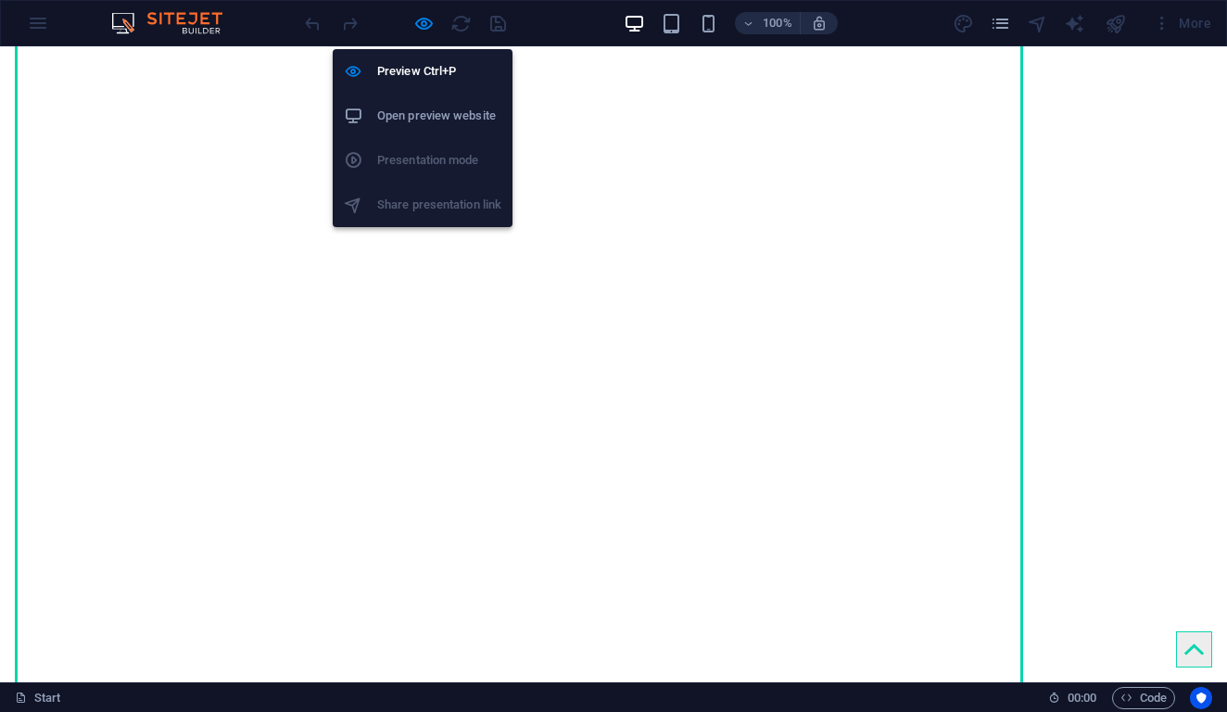
click at [382, 121] on h6 "Open preview website" at bounding box center [439, 116] width 124 height 22
click at [426, 30] on icon "button" at bounding box center [423, 23] width 21 height 21
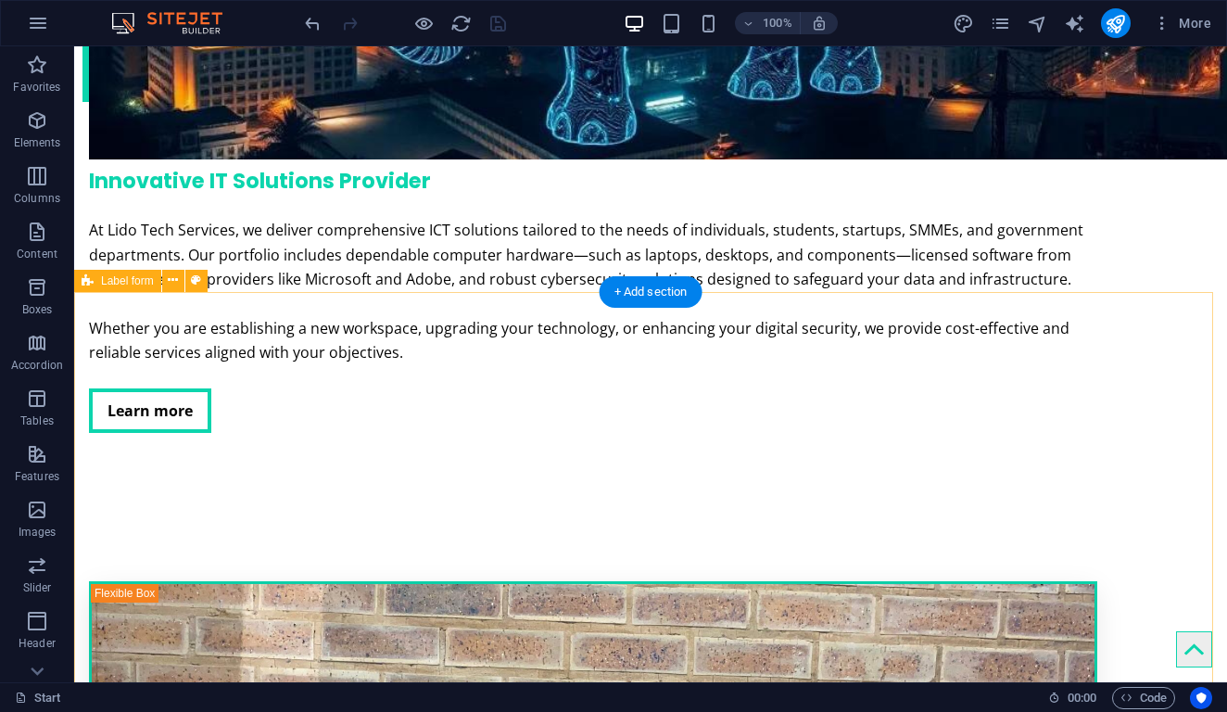
scroll to position [4408, 0]
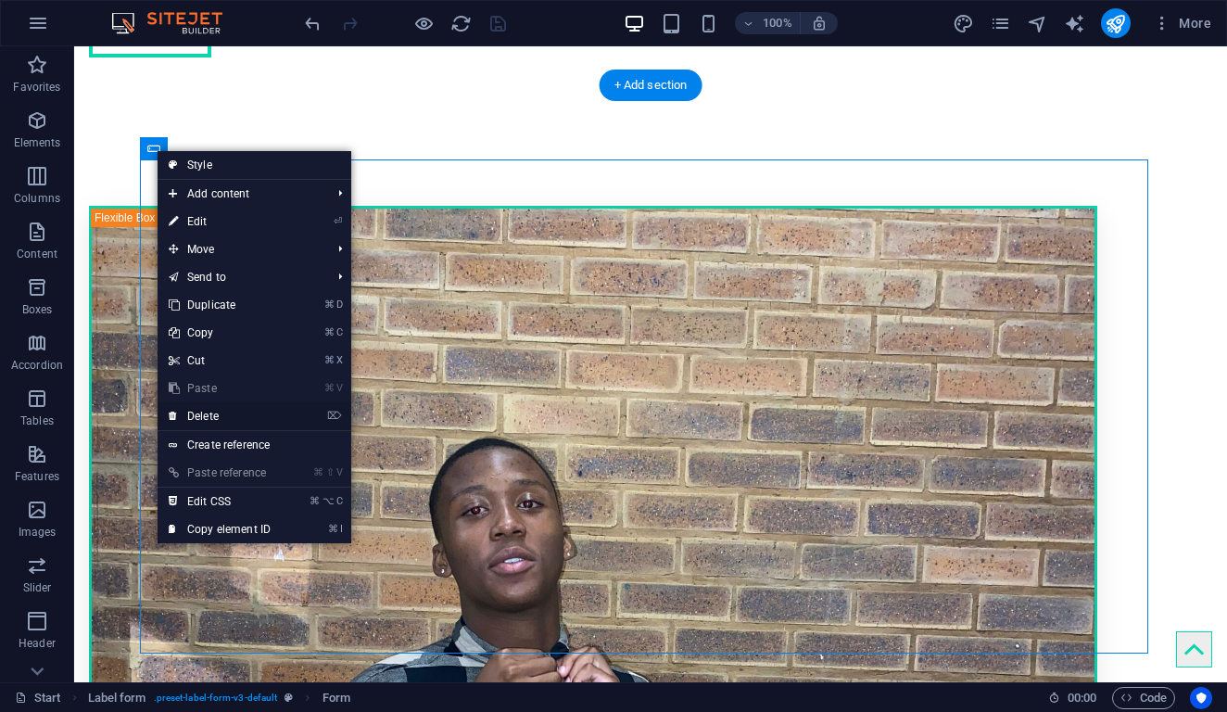
click at [236, 407] on link "⌦ Delete" at bounding box center [220, 416] width 124 height 28
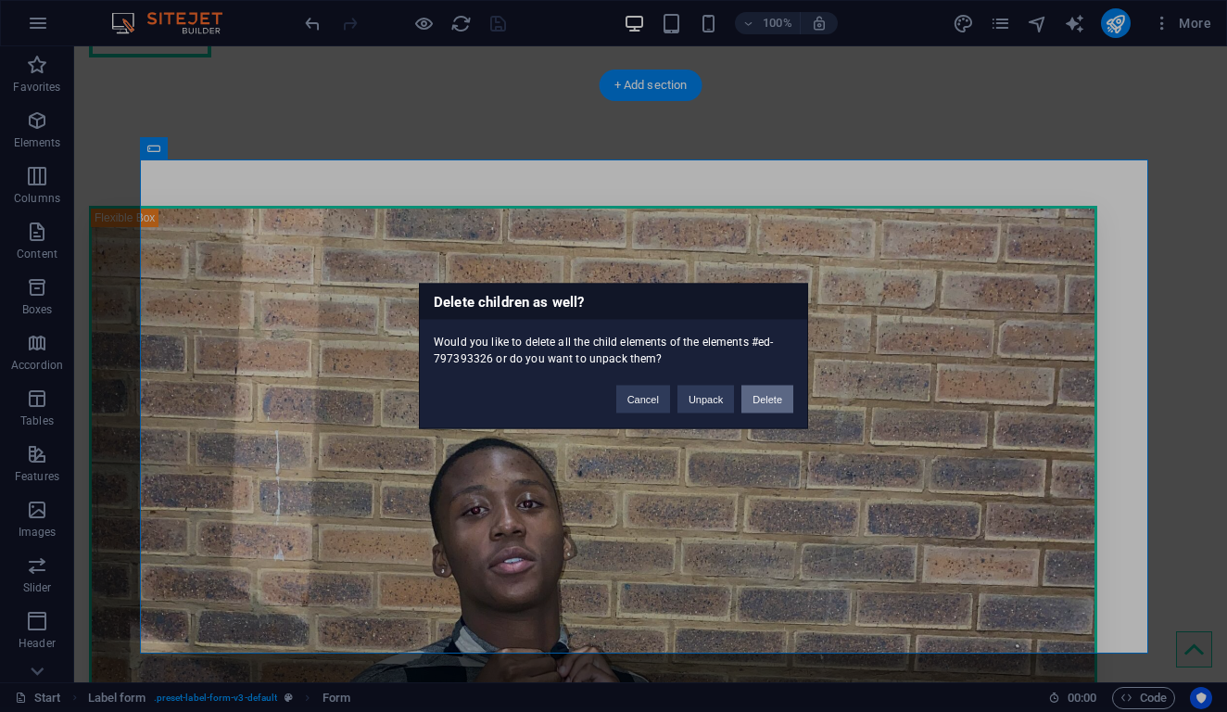
click at [759, 400] on button "Delete" at bounding box center [768, 400] width 52 height 28
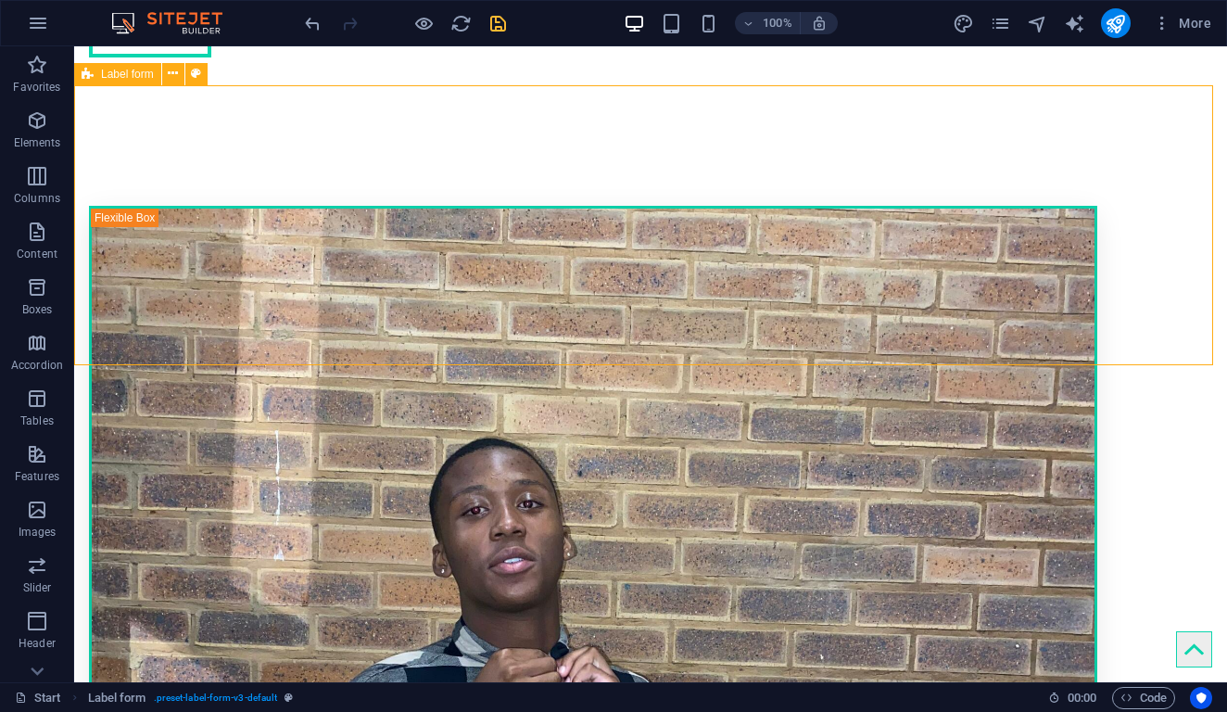
click at [87, 75] on icon at bounding box center [88, 74] width 12 height 22
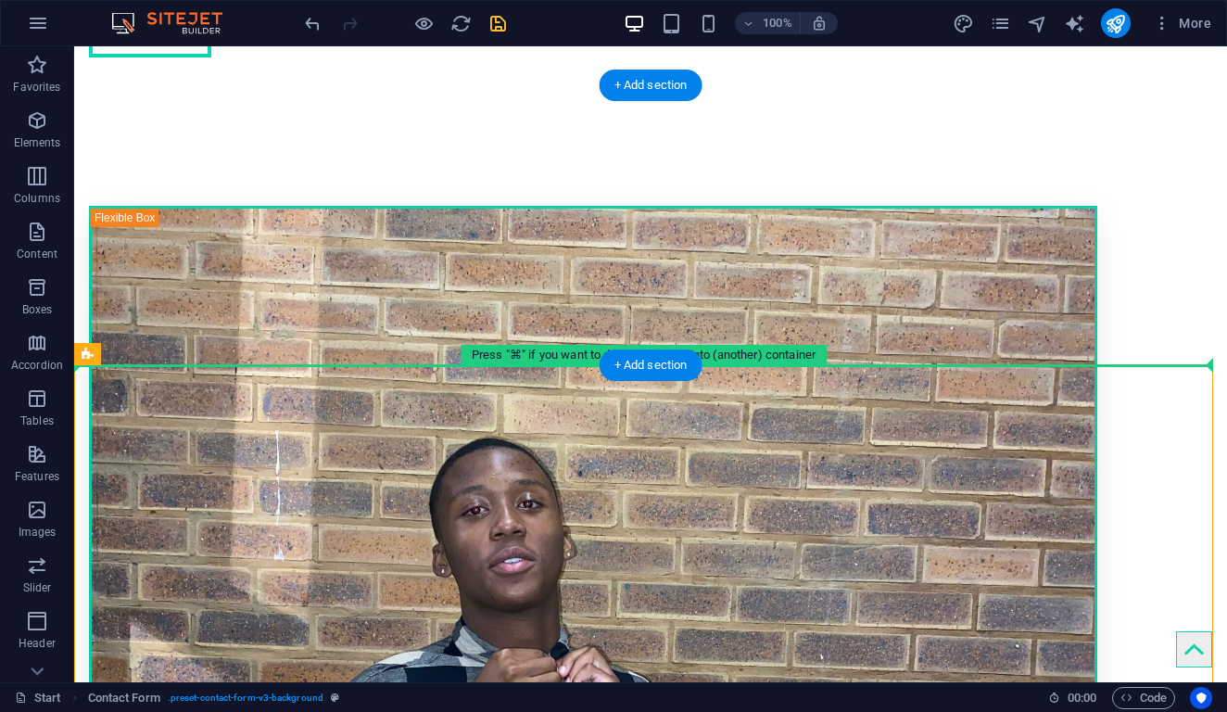
drag, startPoint x: 114, startPoint y: 373, endPoint x: 133, endPoint y: 365, distance: 20.0
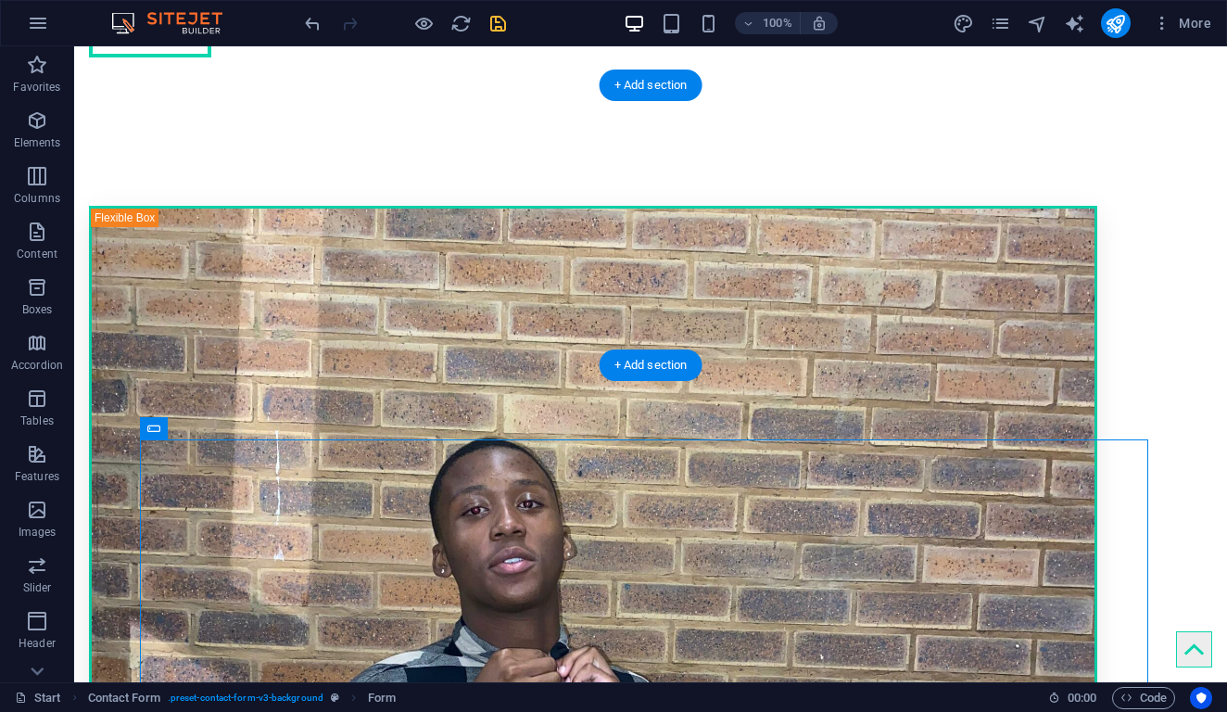
drag, startPoint x: 229, startPoint y: 476, endPoint x: 274, endPoint y: 244, distance: 236.2
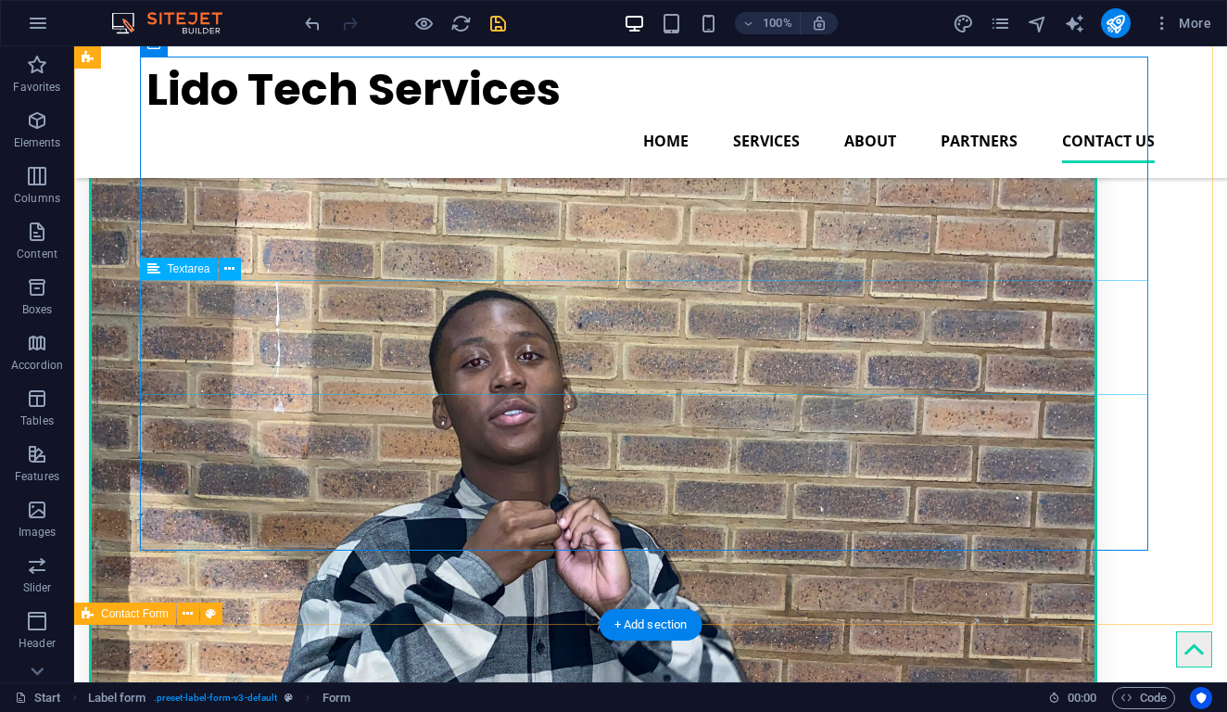
scroll to position [4544, 0]
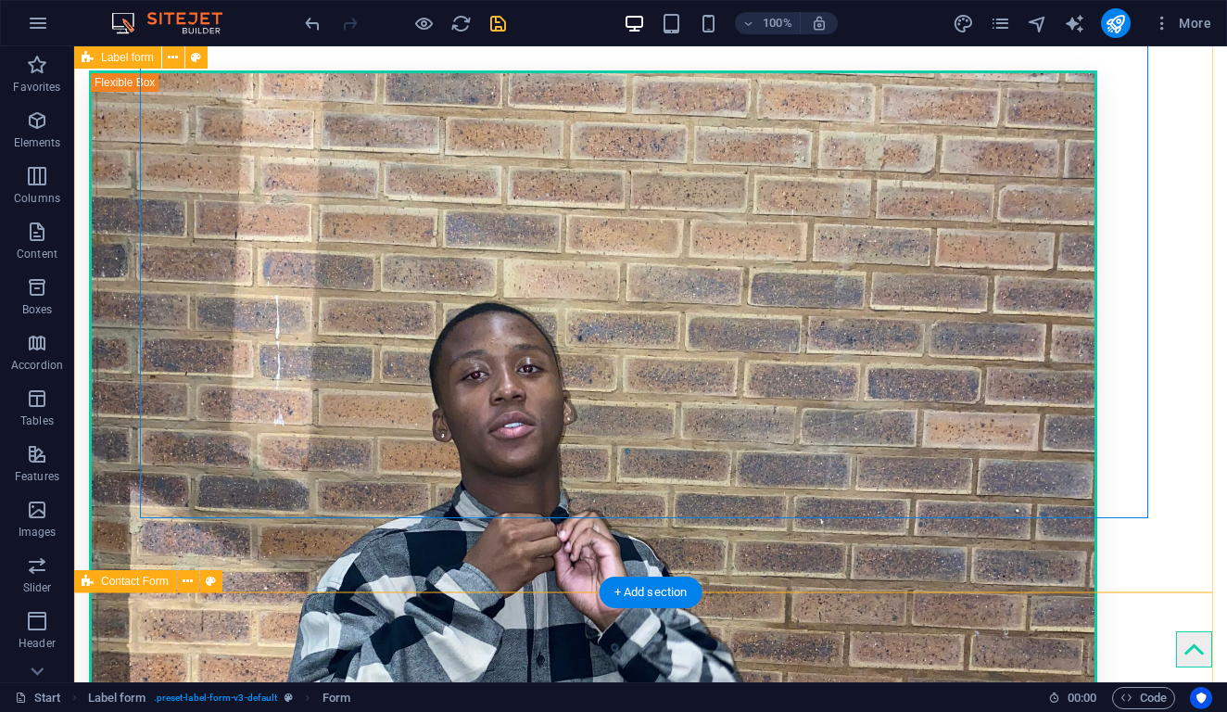
click at [123, 578] on span "Contact Form" at bounding box center [135, 581] width 68 height 11
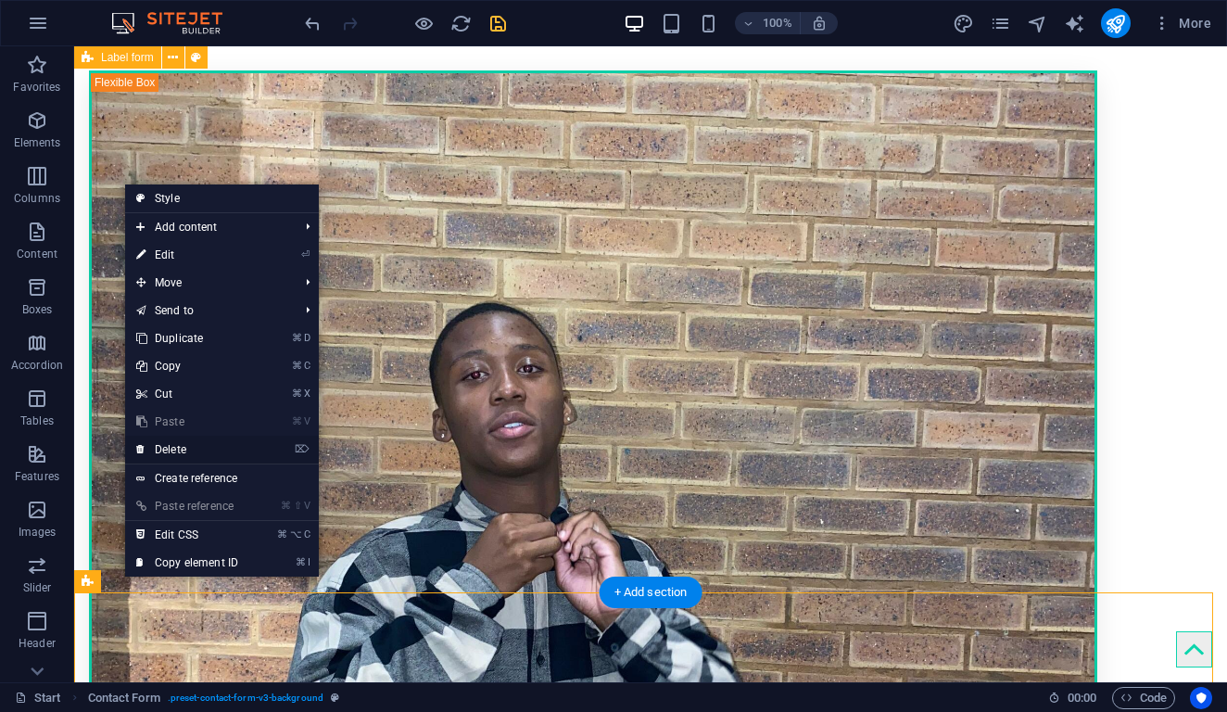
click at [147, 441] on link "⌦ Delete" at bounding box center [187, 450] width 124 height 28
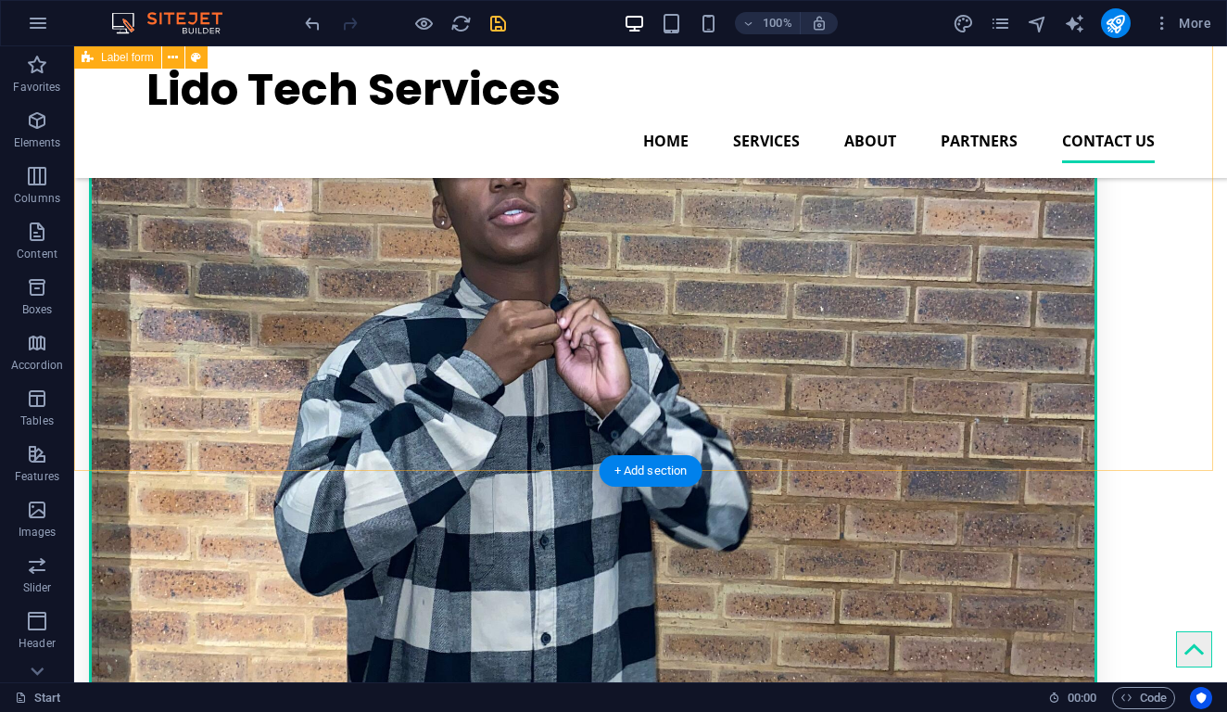
scroll to position [4567, 0]
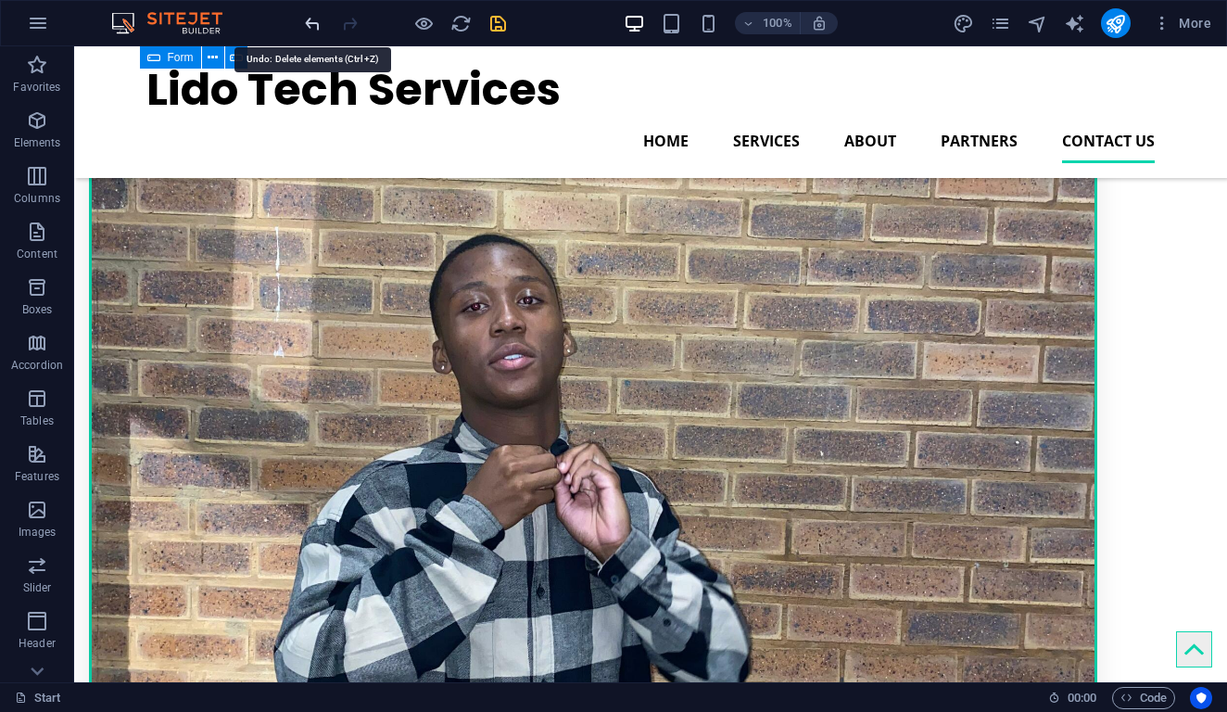
click at [314, 29] on icon "undo" at bounding box center [312, 23] width 21 height 21
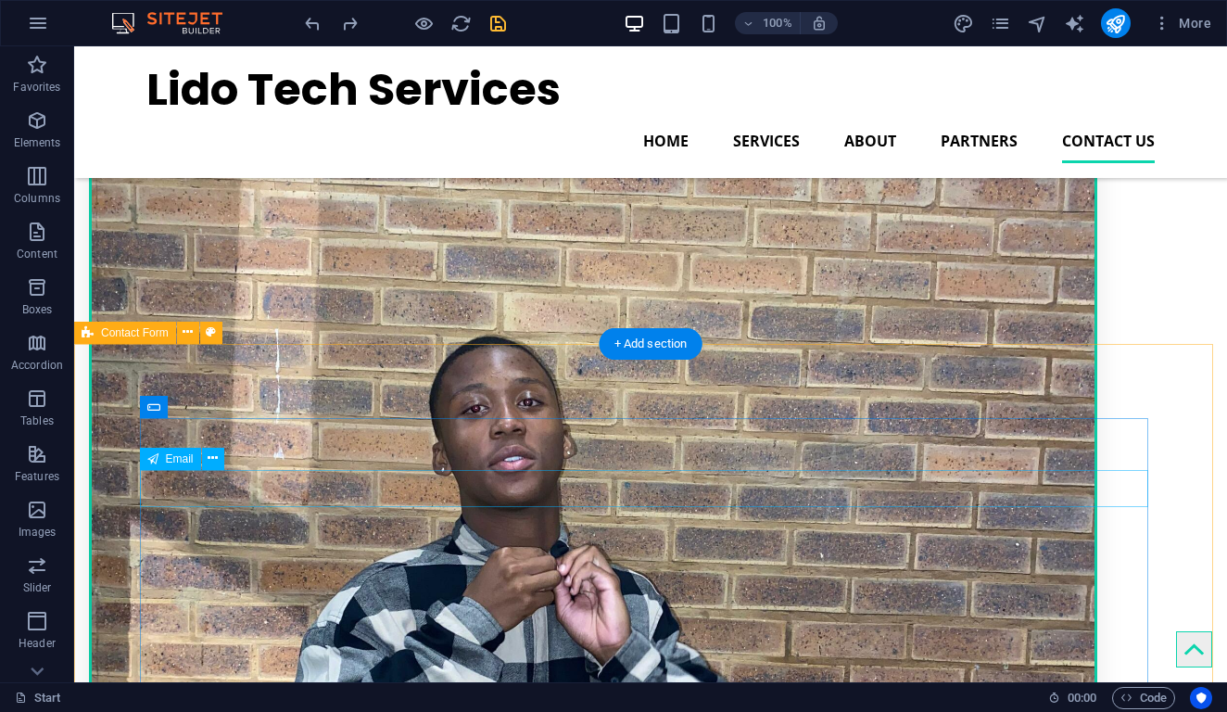
scroll to position [4346, 0]
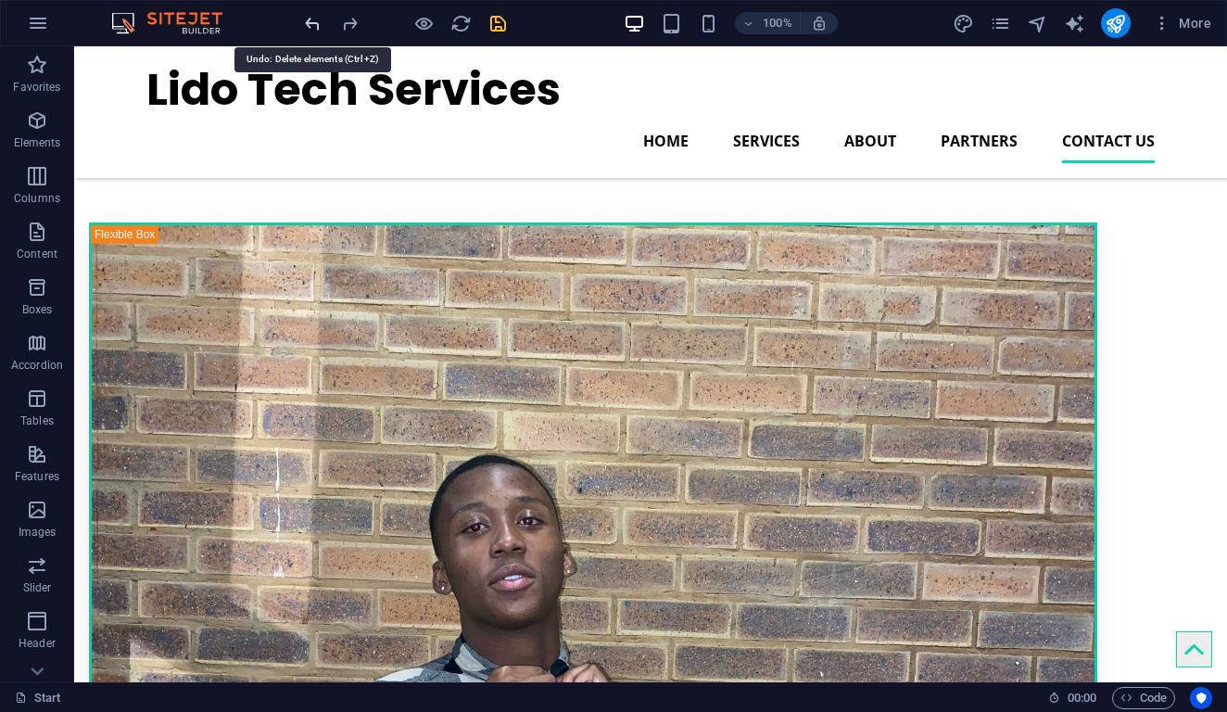
click at [317, 23] on icon "undo" at bounding box center [312, 23] width 21 height 21
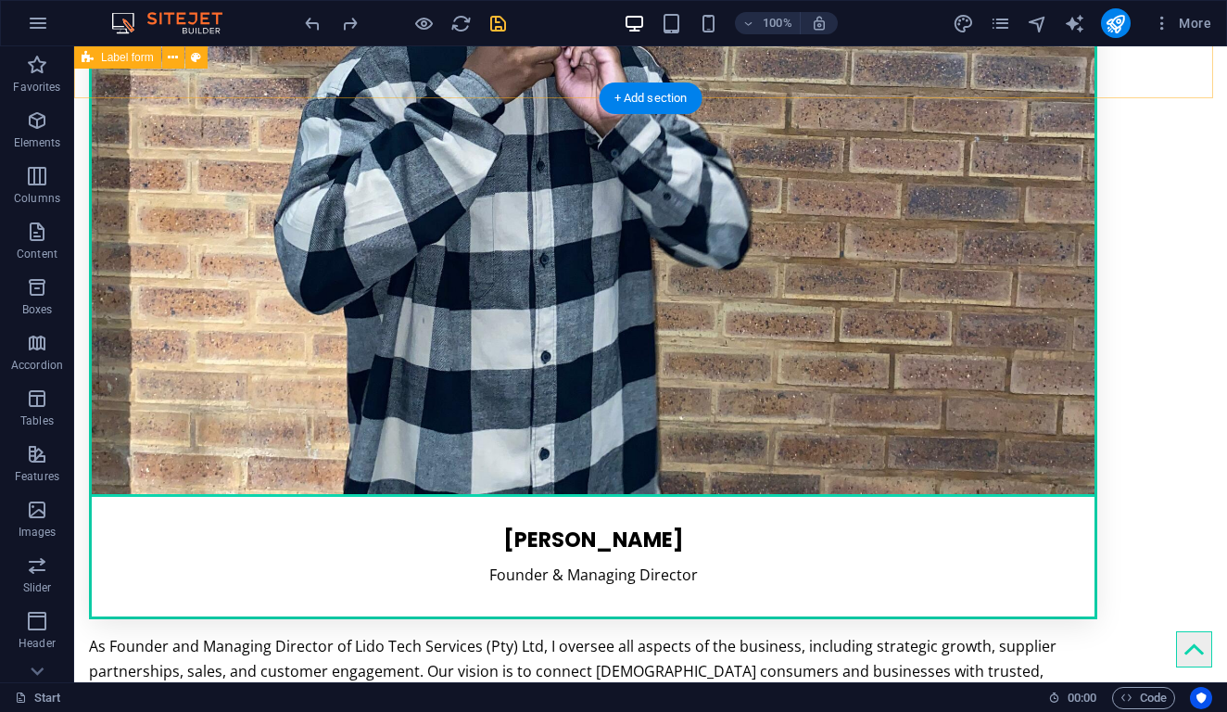
scroll to position [5089, 0]
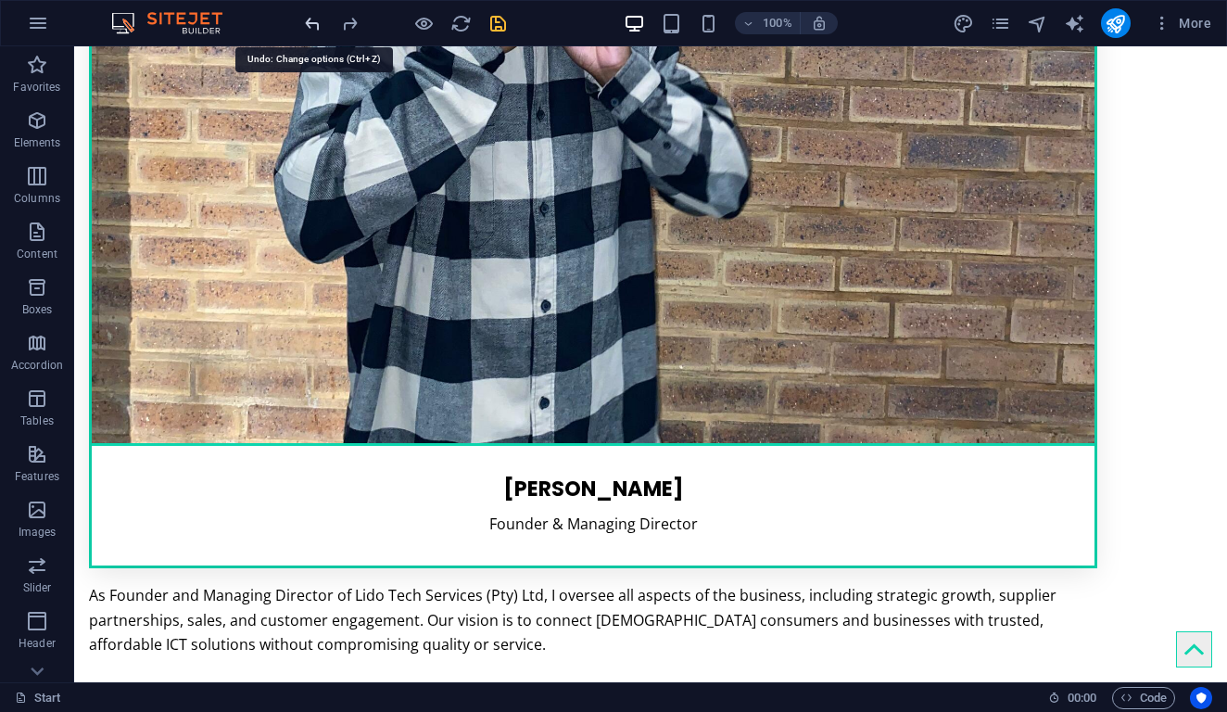
click at [307, 25] on icon "undo" at bounding box center [312, 23] width 21 height 21
click at [311, 19] on icon "undo" at bounding box center [312, 23] width 21 height 21
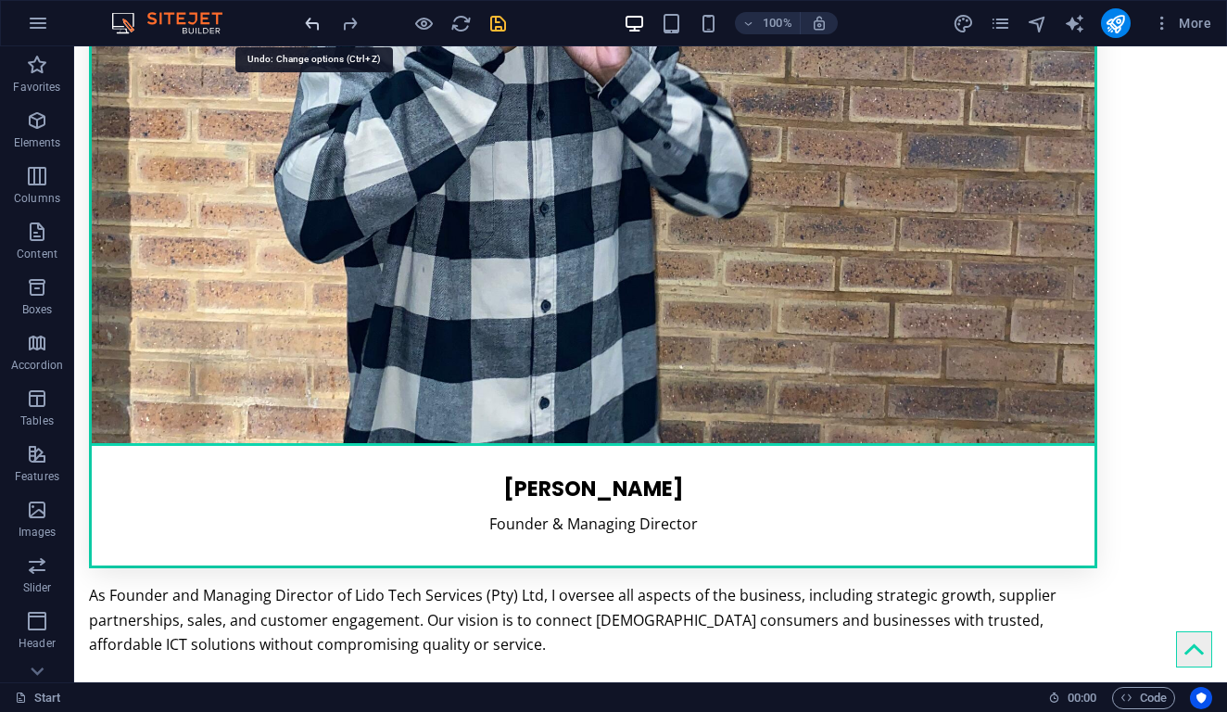
click at [311, 19] on icon "undo" at bounding box center [312, 23] width 21 height 21
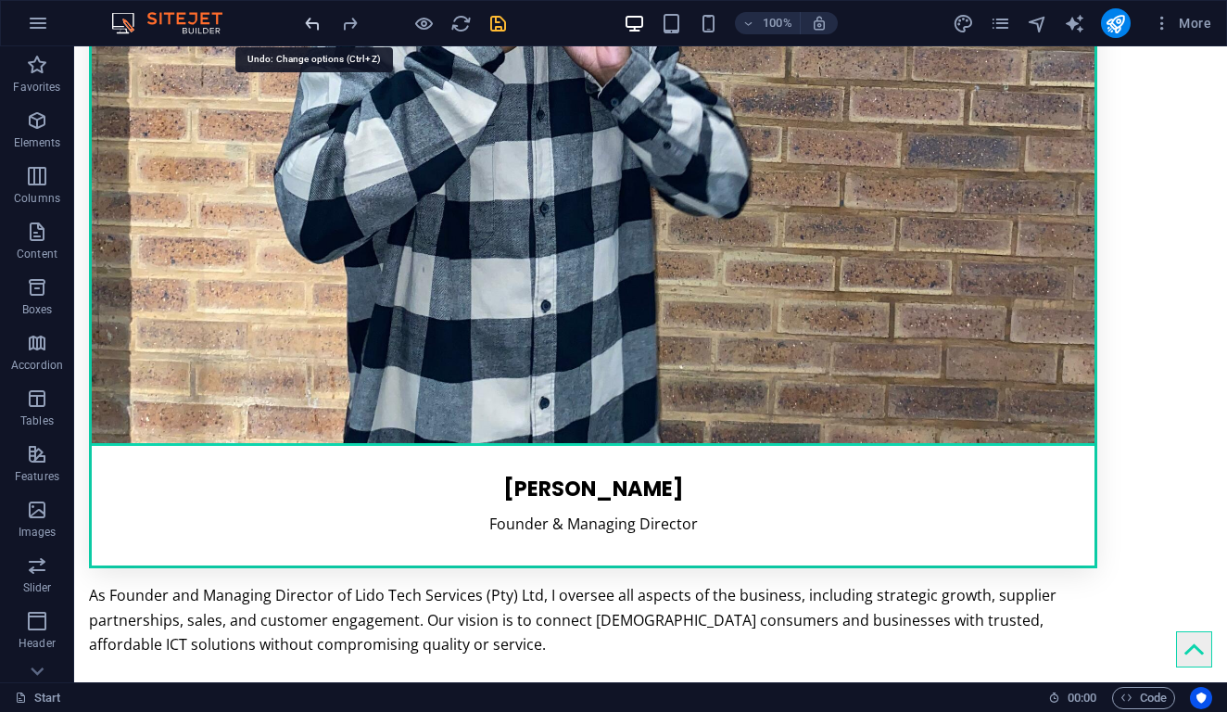
click at [311, 19] on icon "undo" at bounding box center [312, 23] width 21 height 21
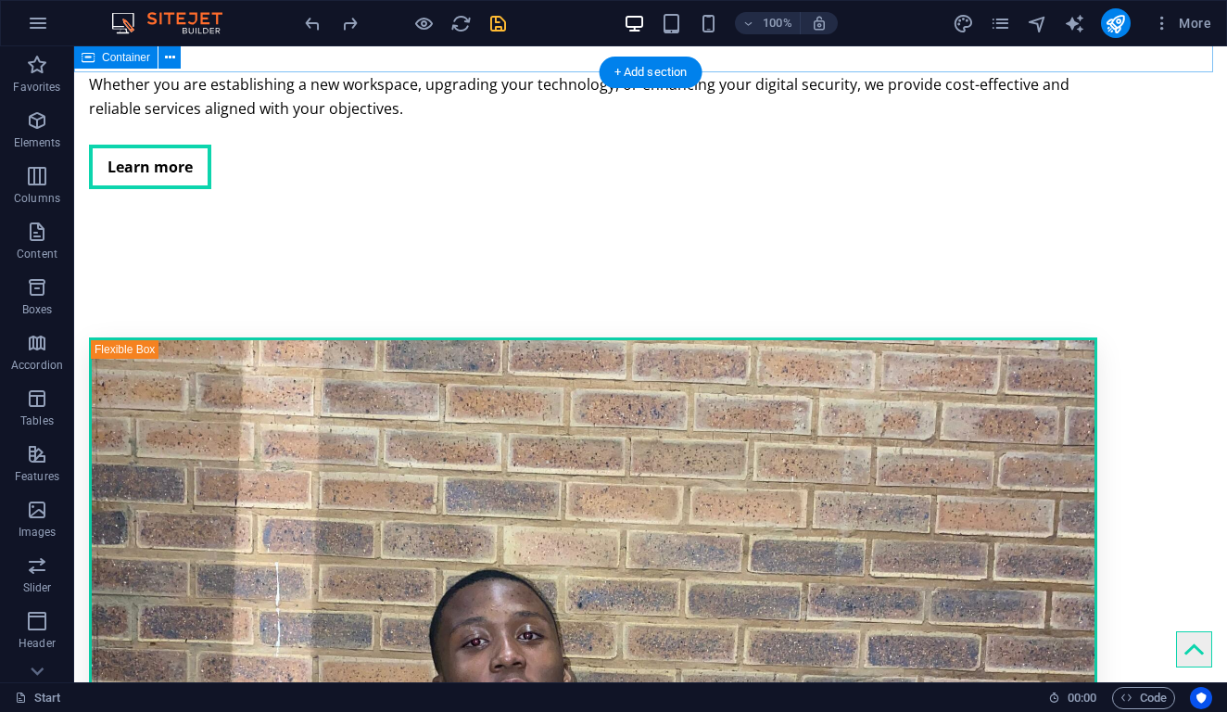
scroll to position [4451, 0]
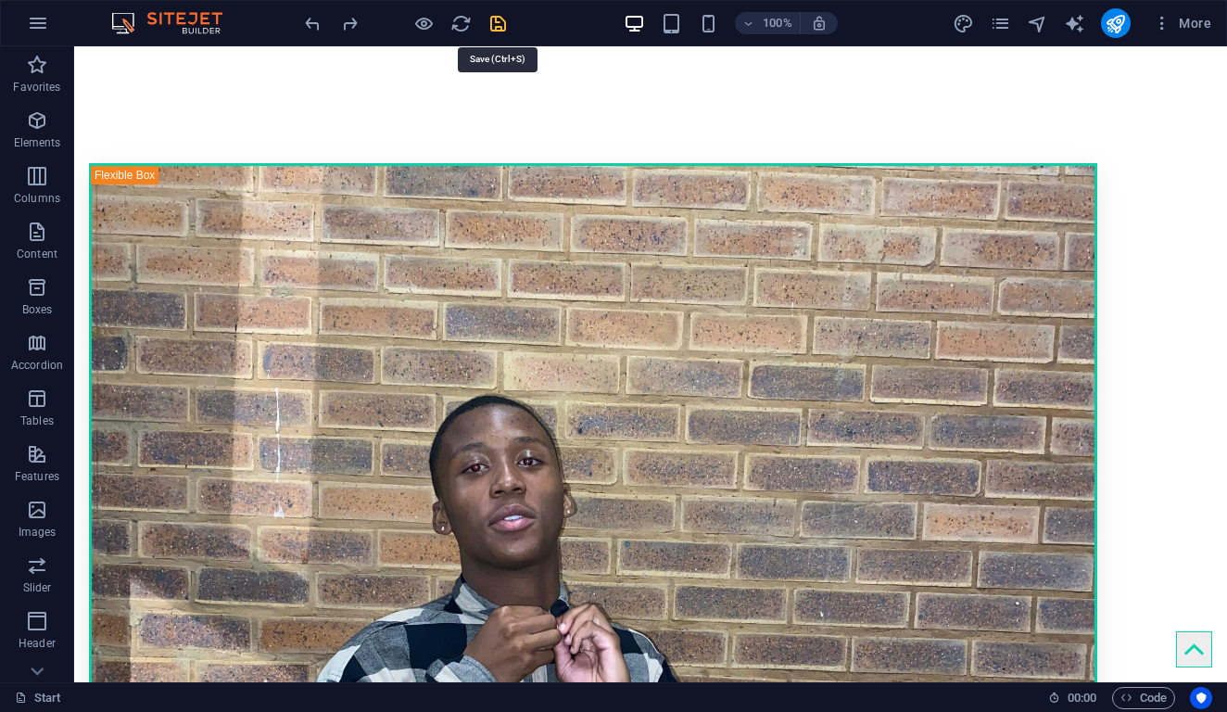
click at [500, 29] on icon "save" at bounding box center [498, 23] width 21 height 21
checkbox input "false"
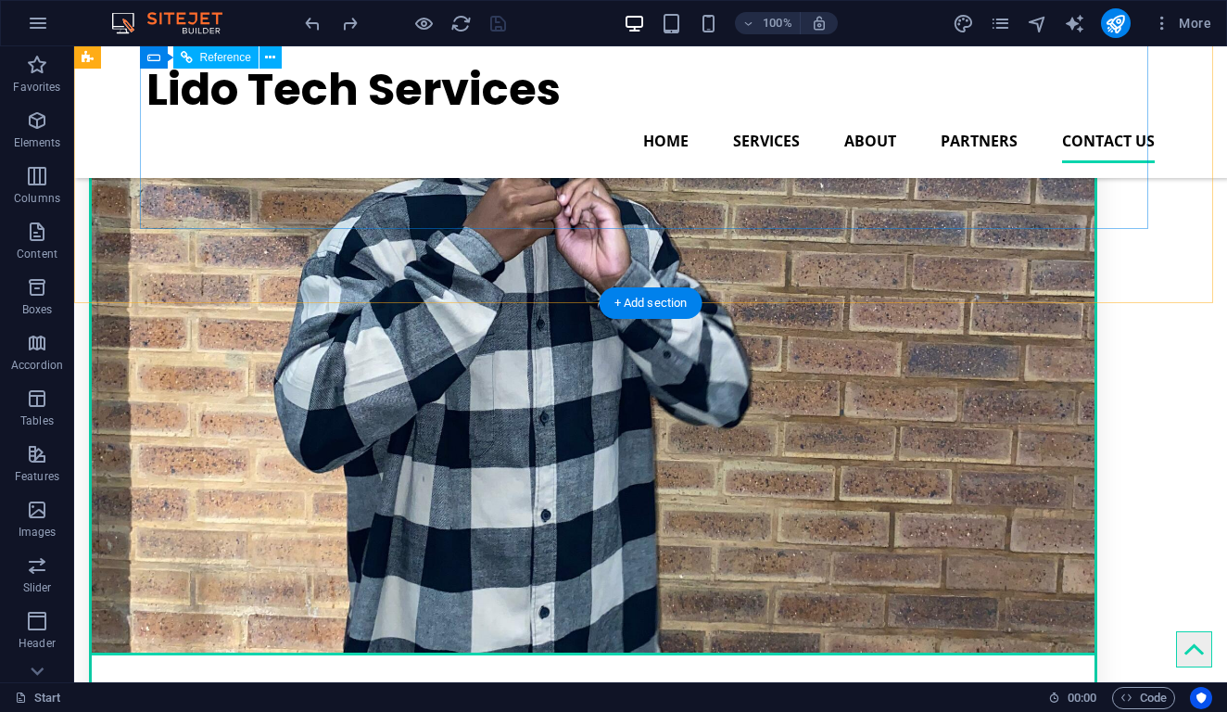
scroll to position [4832, 0]
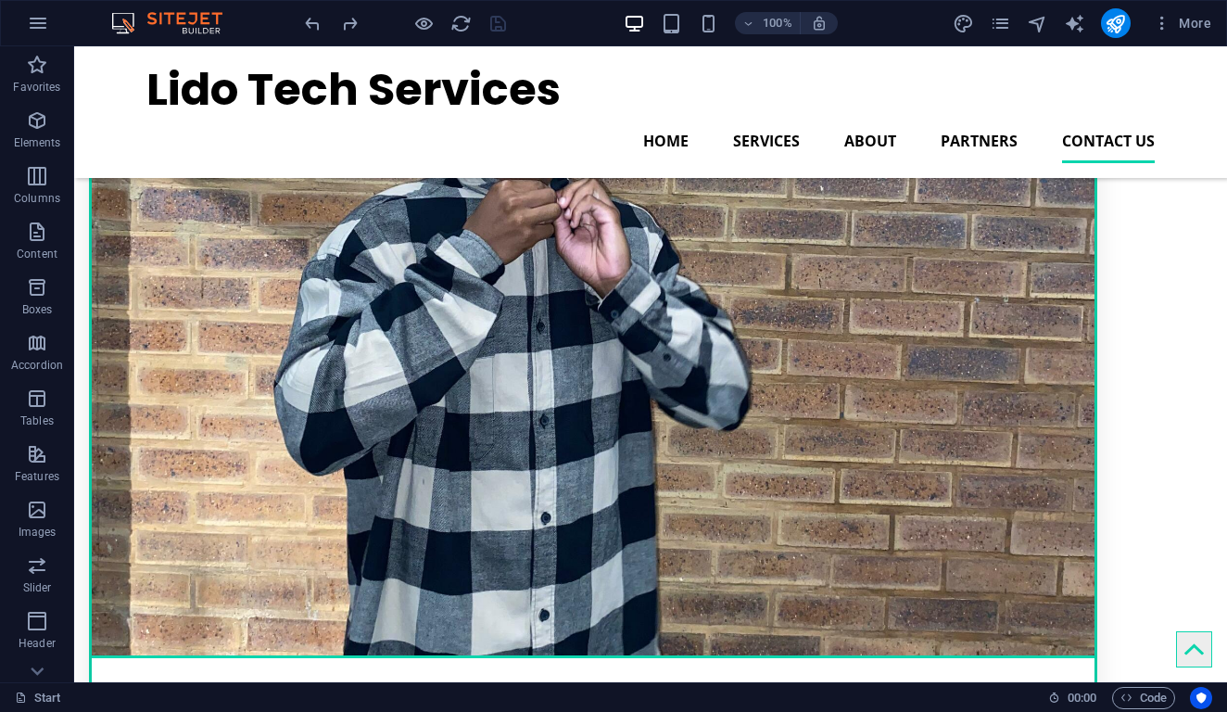
click at [489, 23] on div at bounding box center [405, 23] width 208 height 30
click at [495, 23] on div at bounding box center [405, 23] width 208 height 30
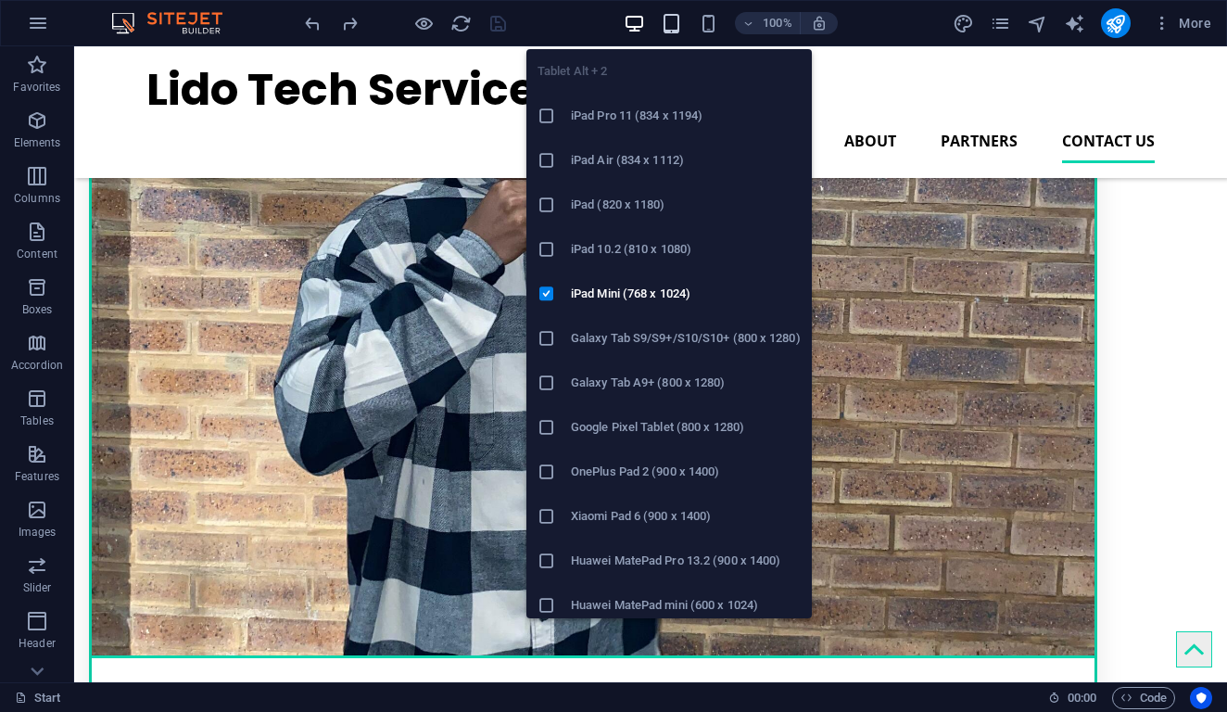
click at [680, 17] on icon "button" at bounding box center [671, 23] width 21 height 21
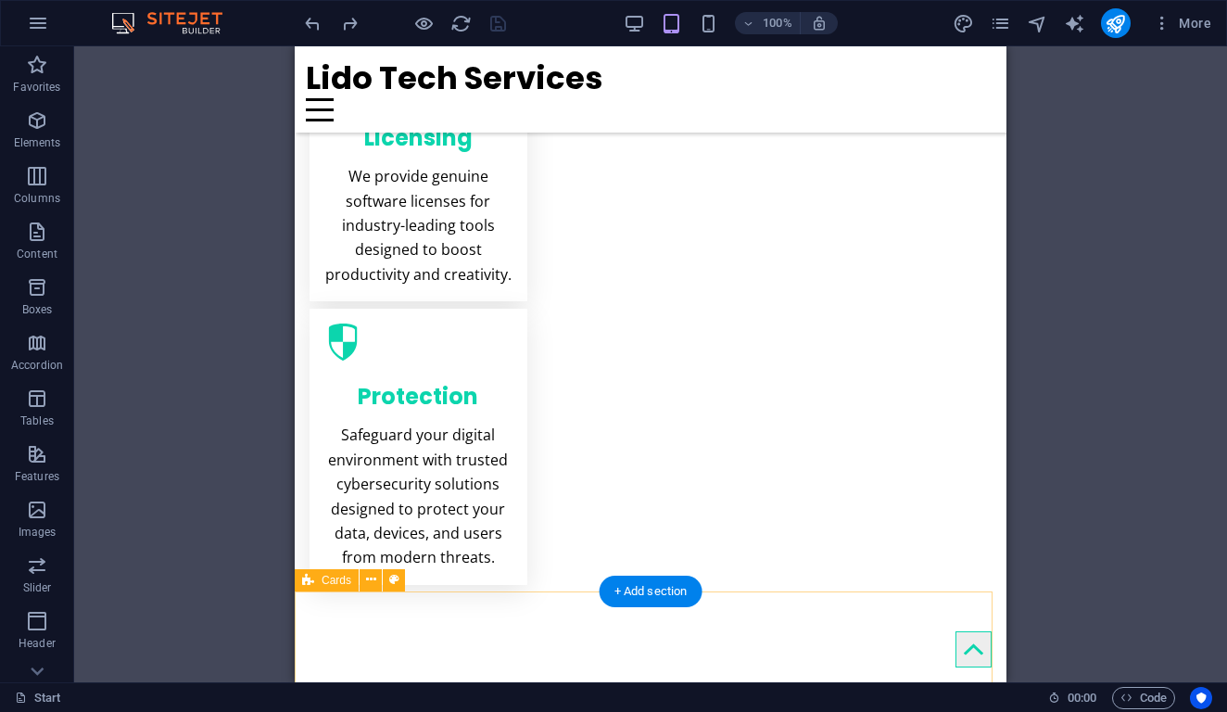
scroll to position [887, 0]
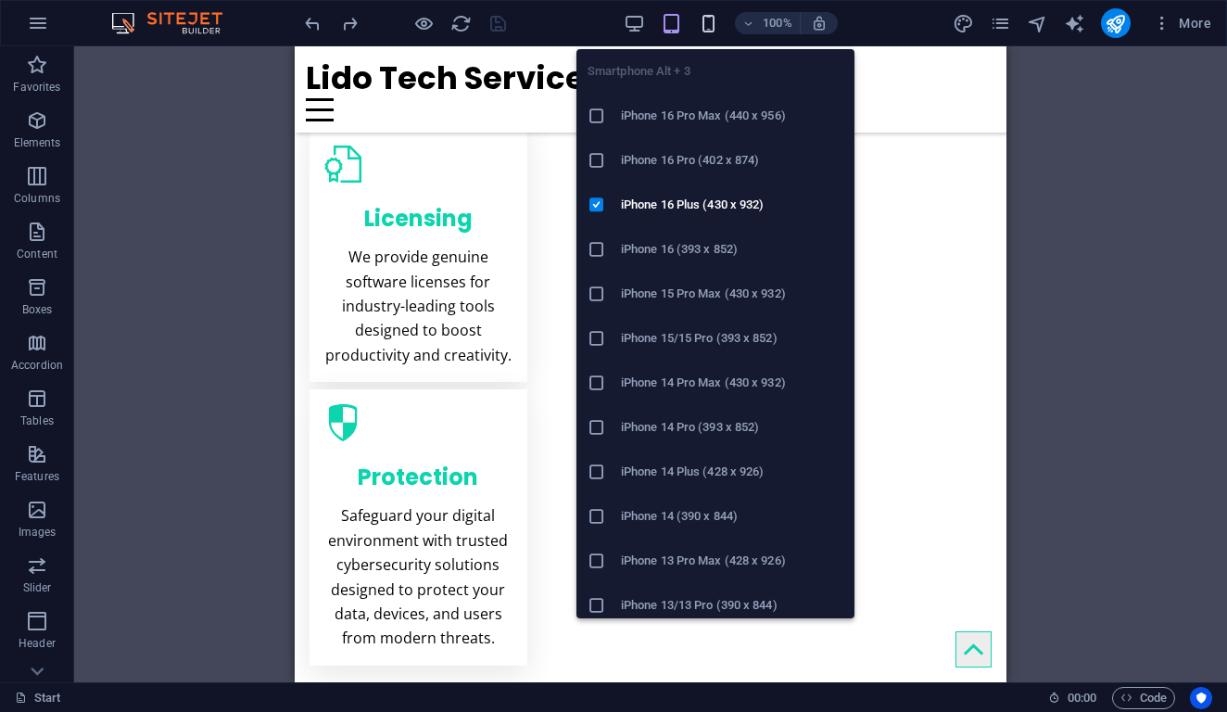
click at [715, 26] on icon "button" at bounding box center [708, 23] width 21 height 21
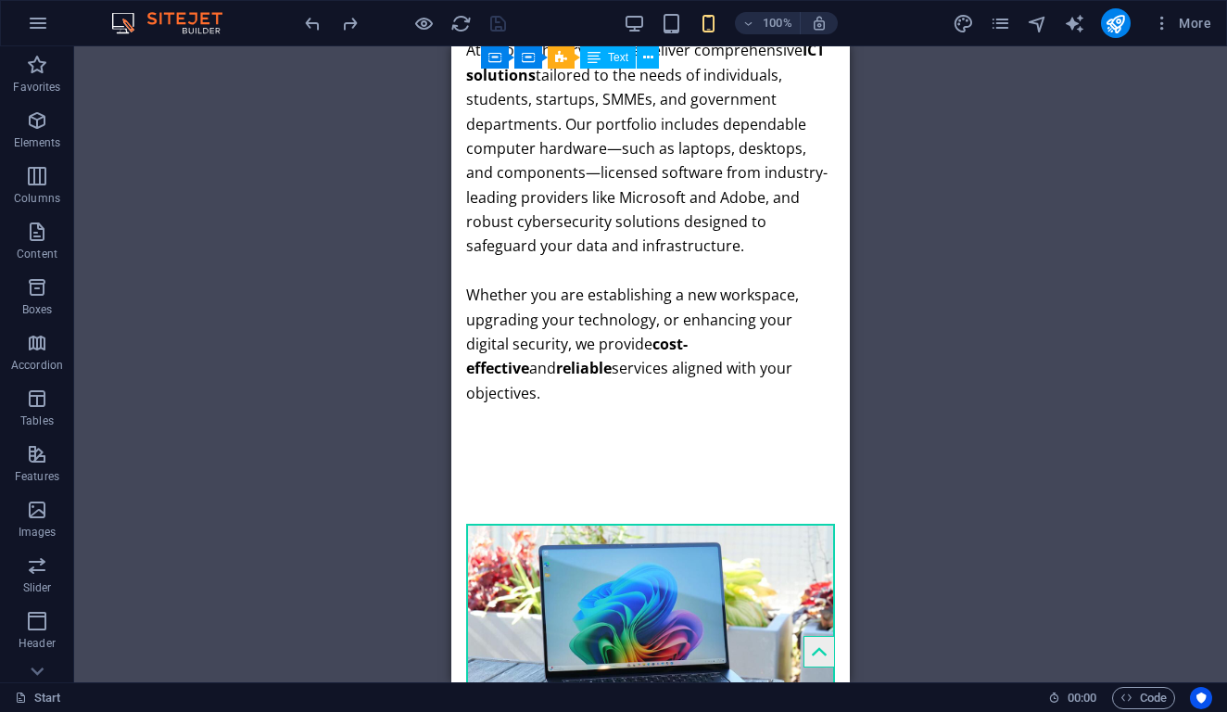
scroll to position [1688, 0]
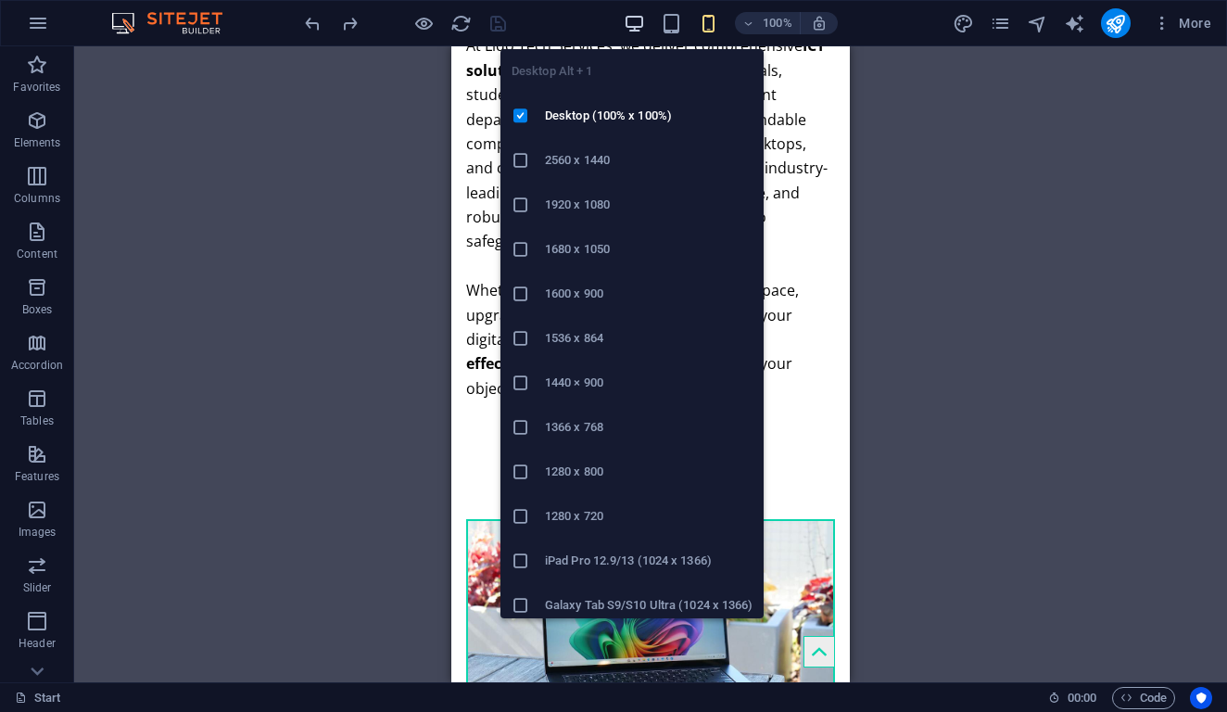
click at [630, 27] on icon "button" at bounding box center [634, 23] width 21 height 21
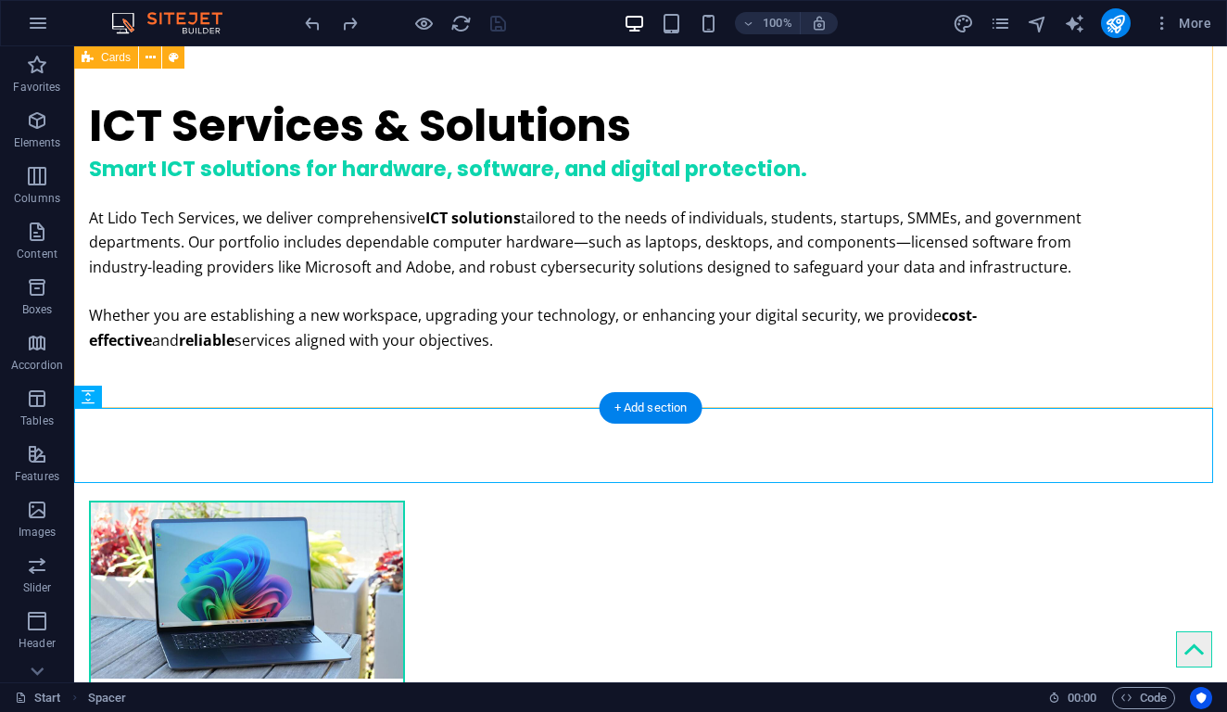
drag, startPoint x: 825, startPoint y: 227, endPoint x: 820, endPoint y: 200, distance: 27.5
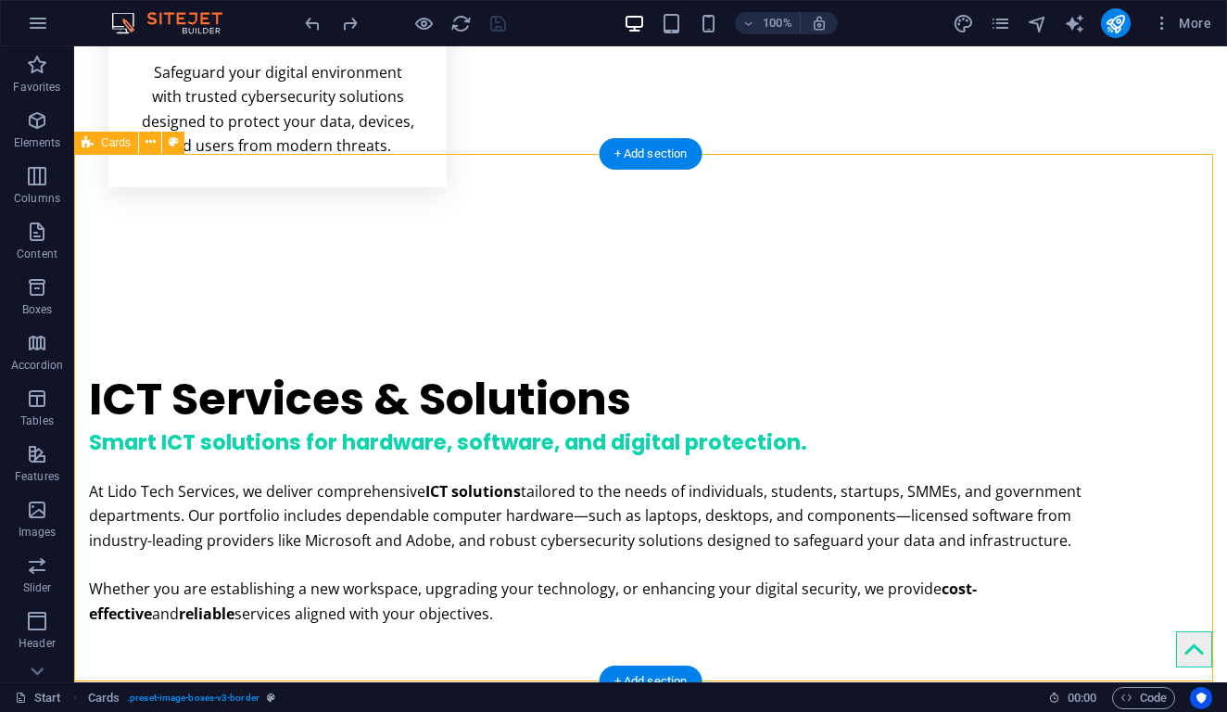
scroll to position [1414, 0]
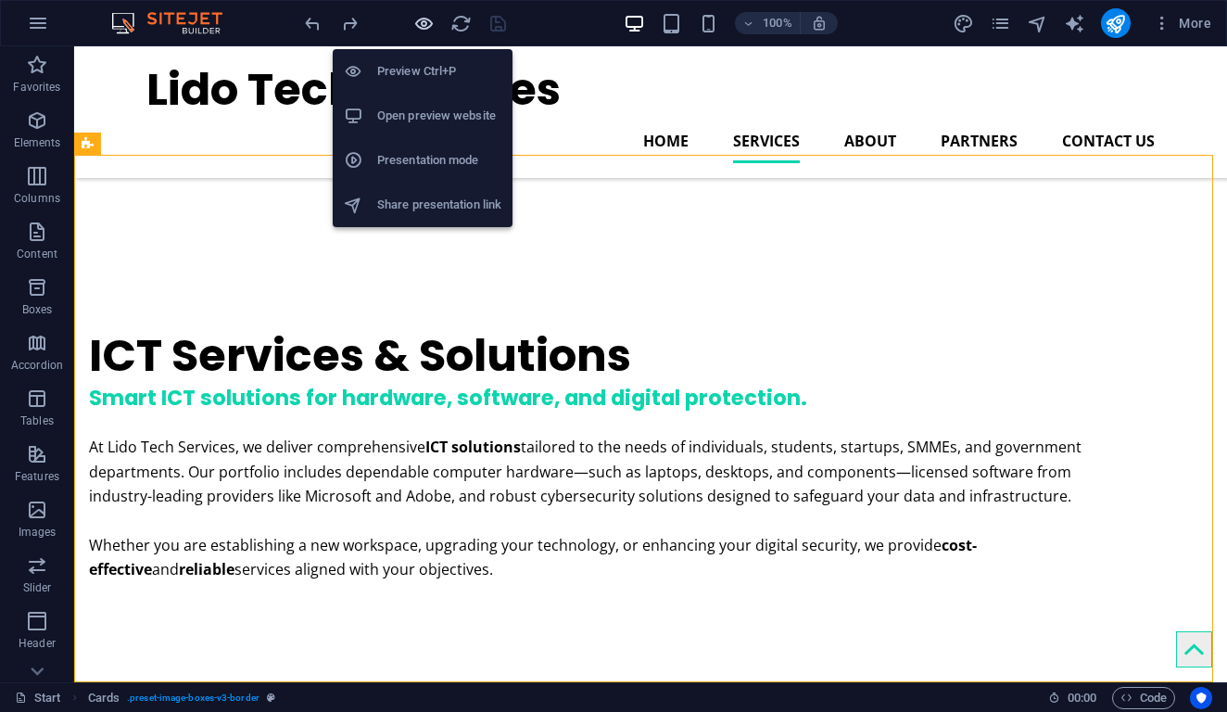
click at [426, 21] on icon "button" at bounding box center [423, 23] width 21 height 21
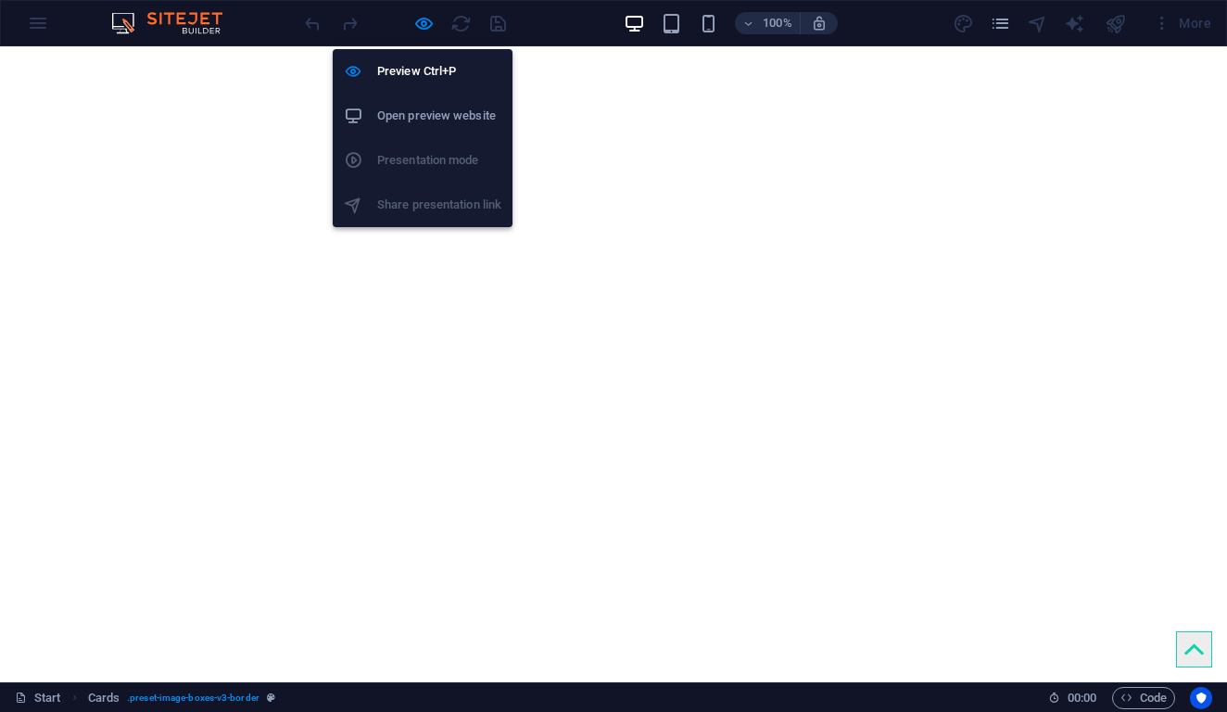
click at [439, 111] on h6 "Open preview website" at bounding box center [439, 116] width 124 height 22
click at [426, 28] on icon "button" at bounding box center [423, 23] width 21 height 21
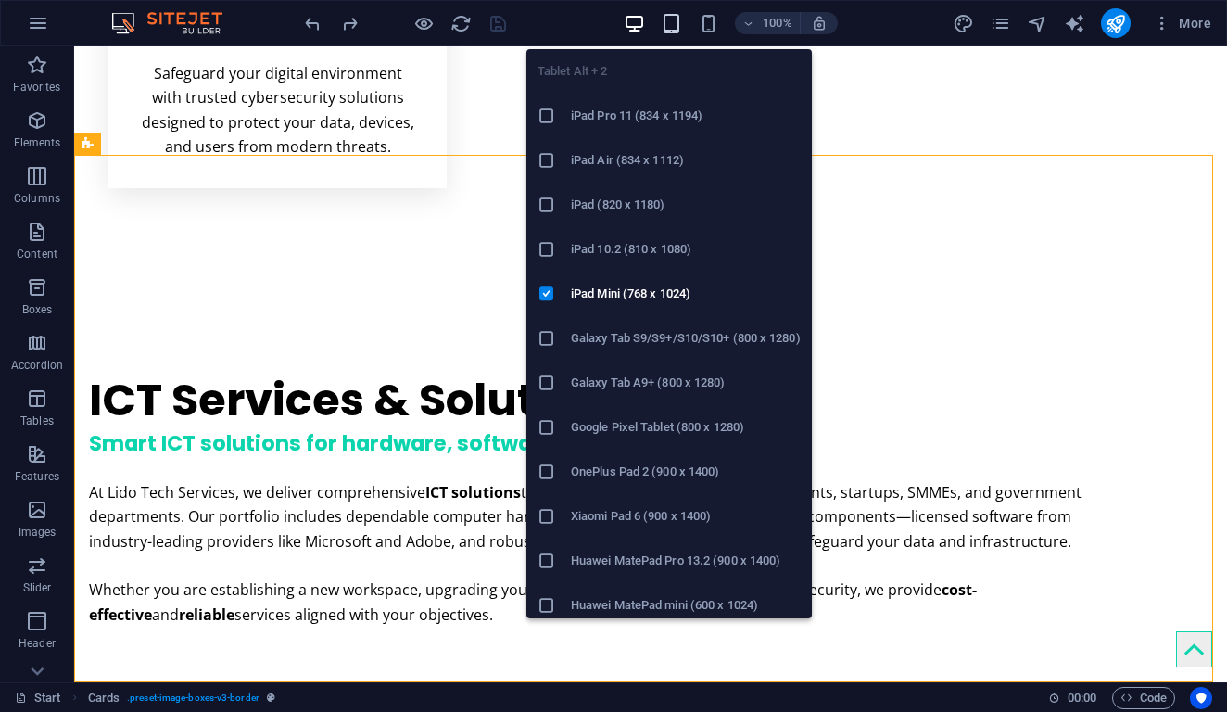
click at [675, 24] on icon "button" at bounding box center [671, 23] width 21 height 21
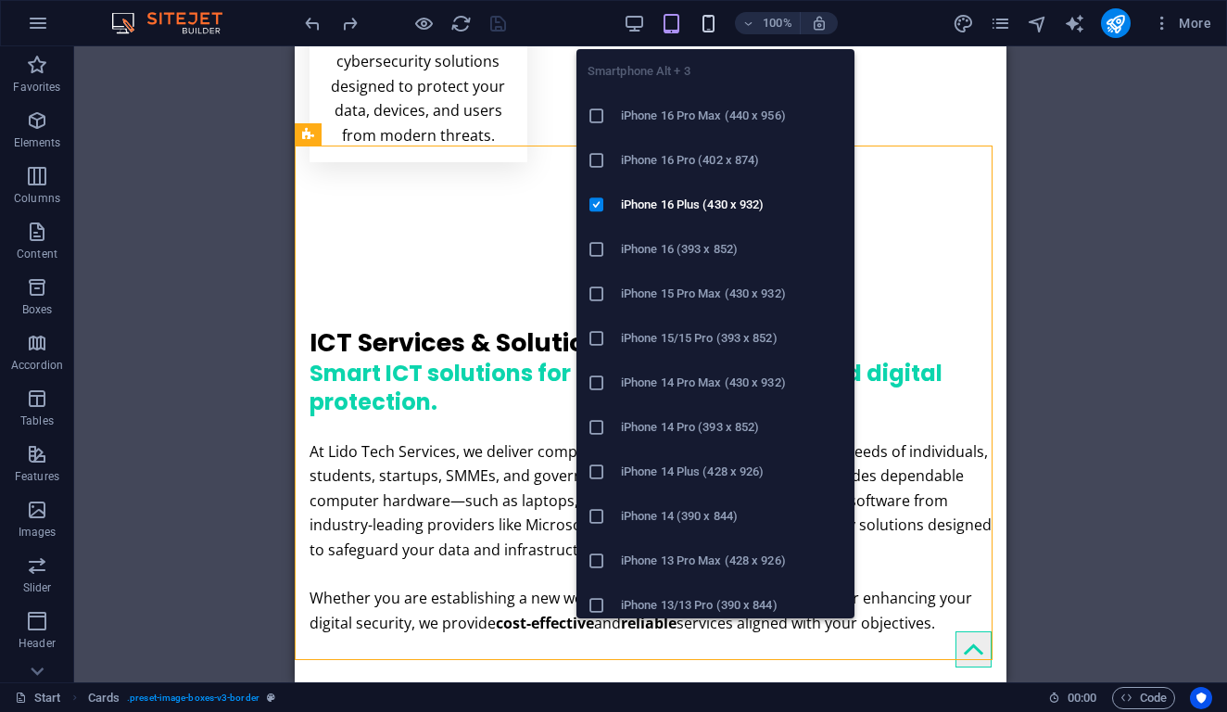
click at [702, 24] on icon "button" at bounding box center [708, 23] width 21 height 21
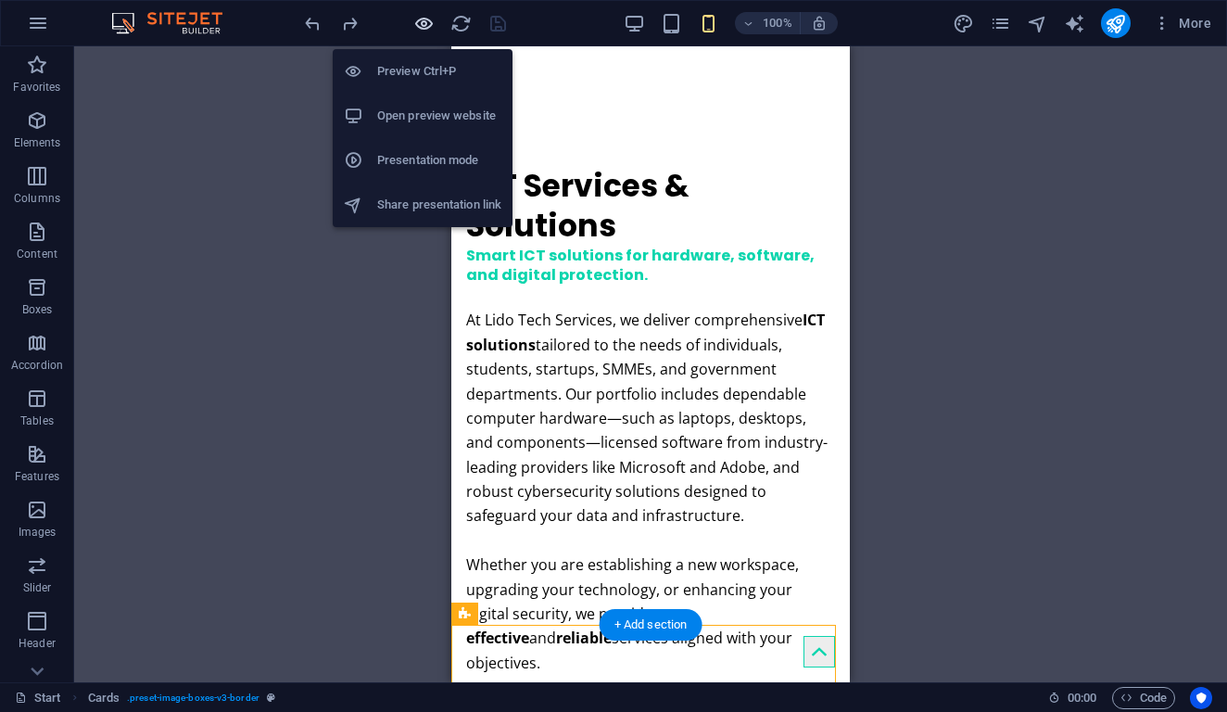
click at [426, 30] on icon "button" at bounding box center [423, 23] width 21 height 21
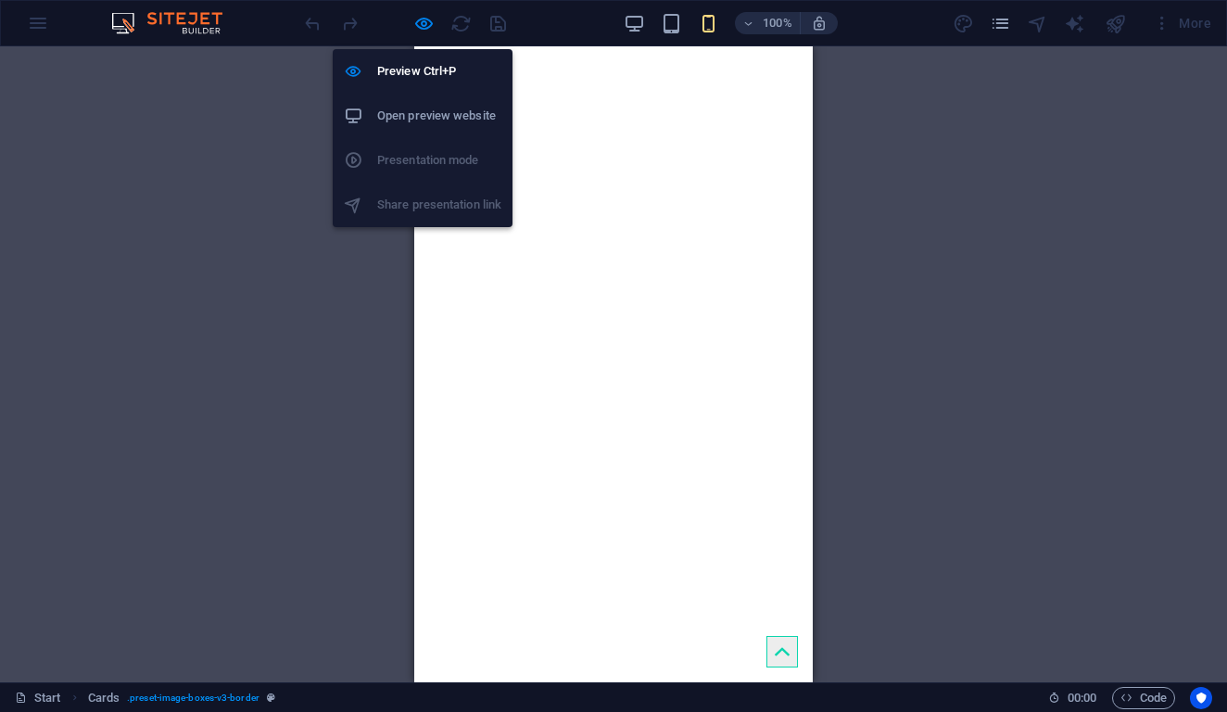
click at [442, 106] on h6 "Open preview website" at bounding box center [439, 116] width 124 height 22
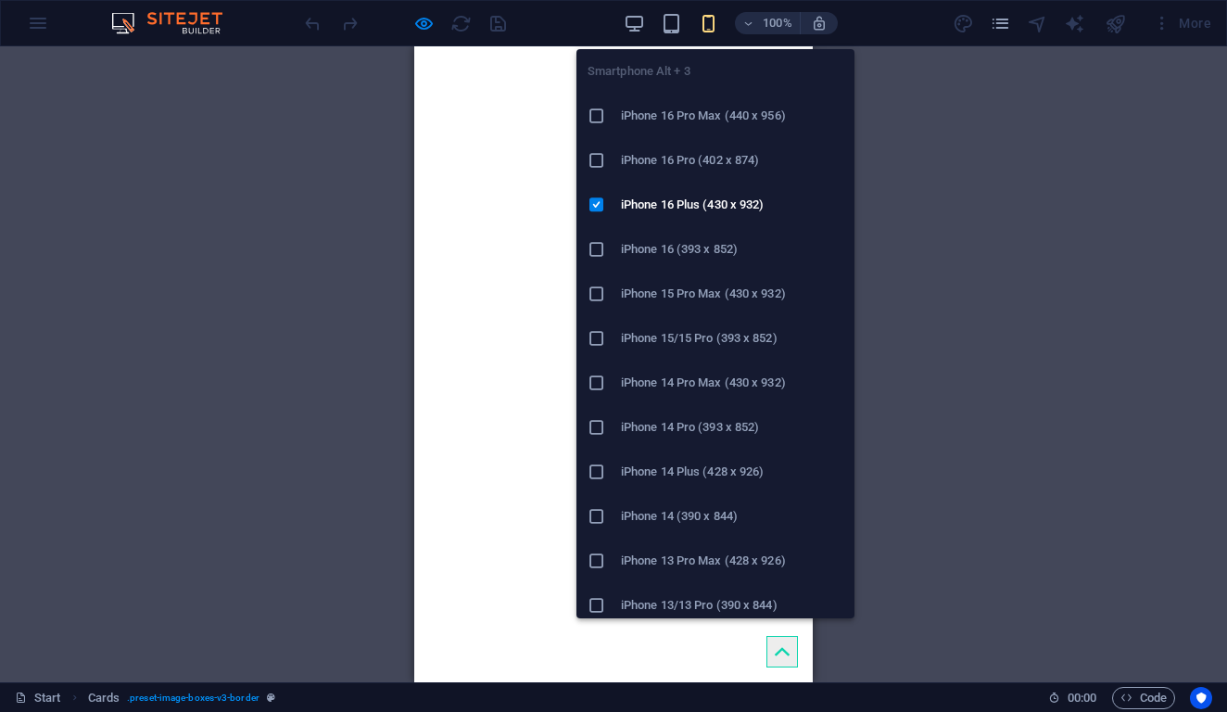
click at [713, 22] on icon "button" at bounding box center [708, 23] width 21 height 21
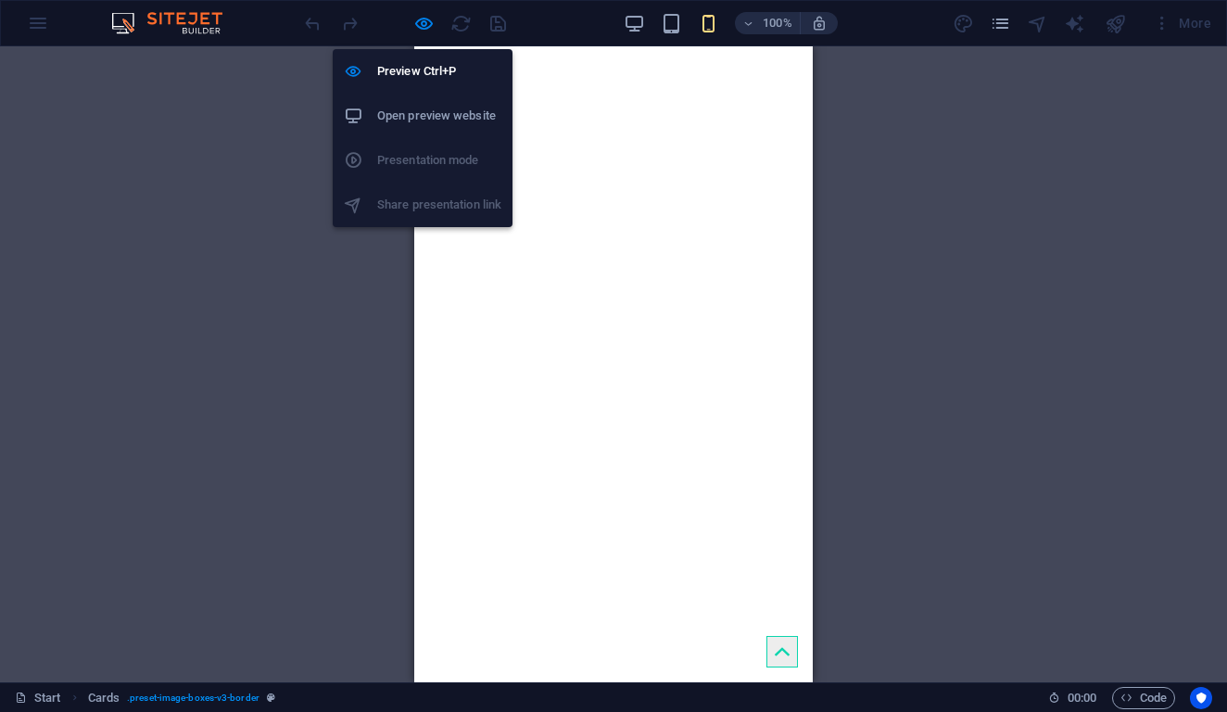
click at [454, 124] on h6 "Open preview website" at bounding box center [439, 116] width 124 height 22
click at [418, 72] on h6 "Preview Ctrl+P" at bounding box center [439, 71] width 124 height 22
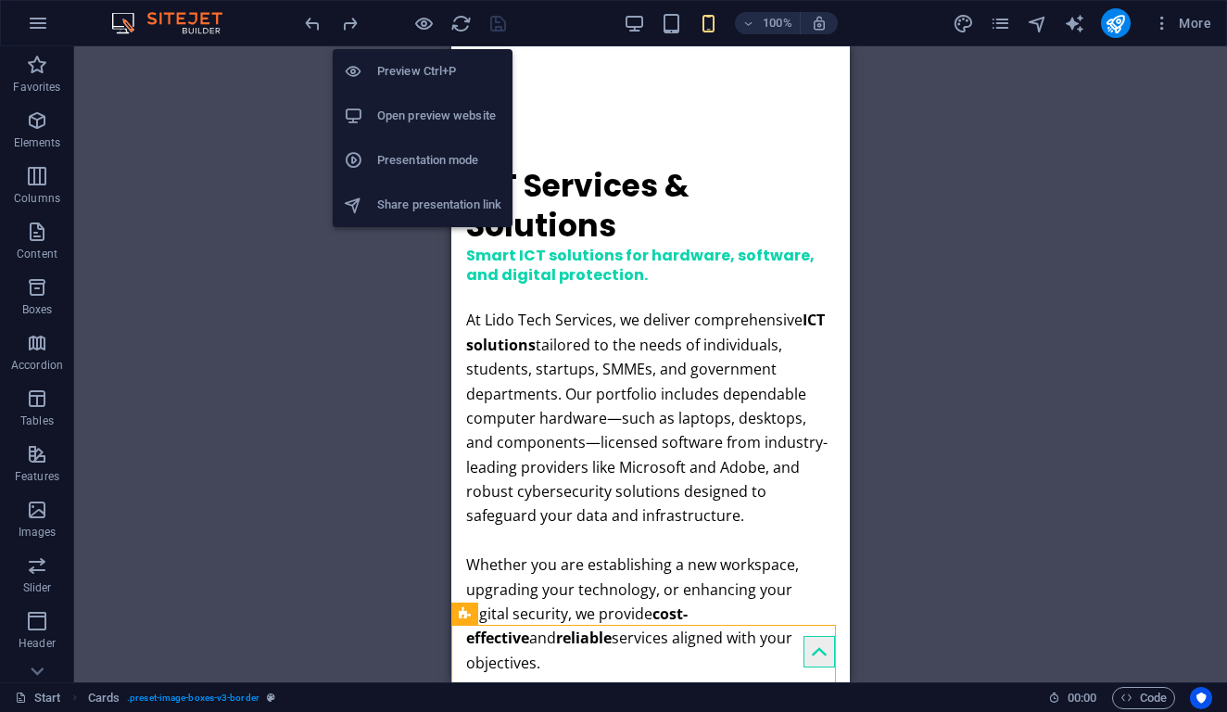
click at [422, 173] on li "Presentation mode" at bounding box center [423, 160] width 180 height 44
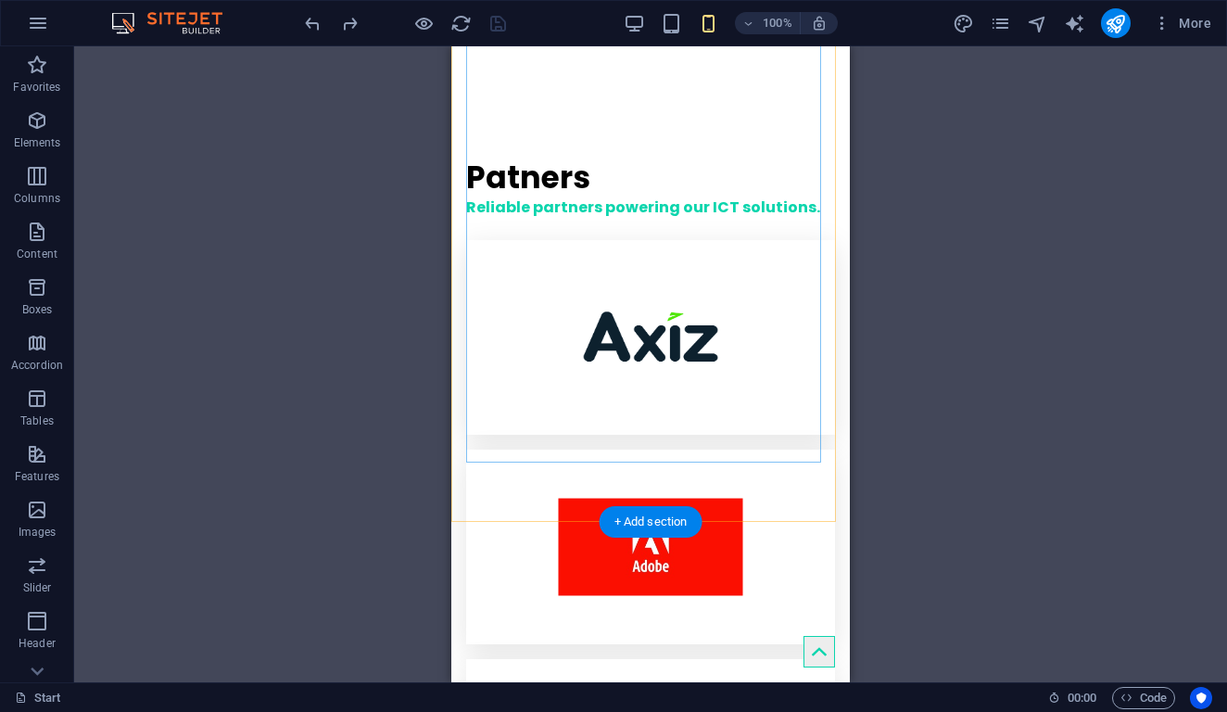
scroll to position [7153, 0]
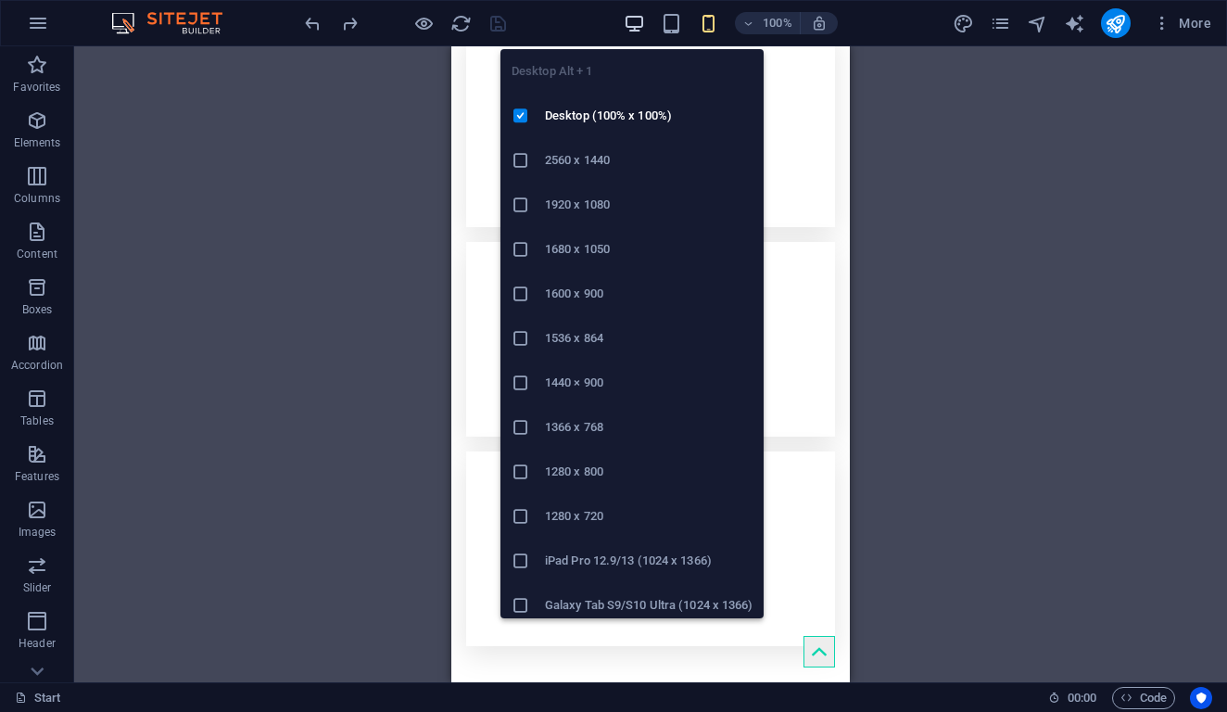
click at [639, 20] on icon "button" at bounding box center [634, 23] width 21 height 21
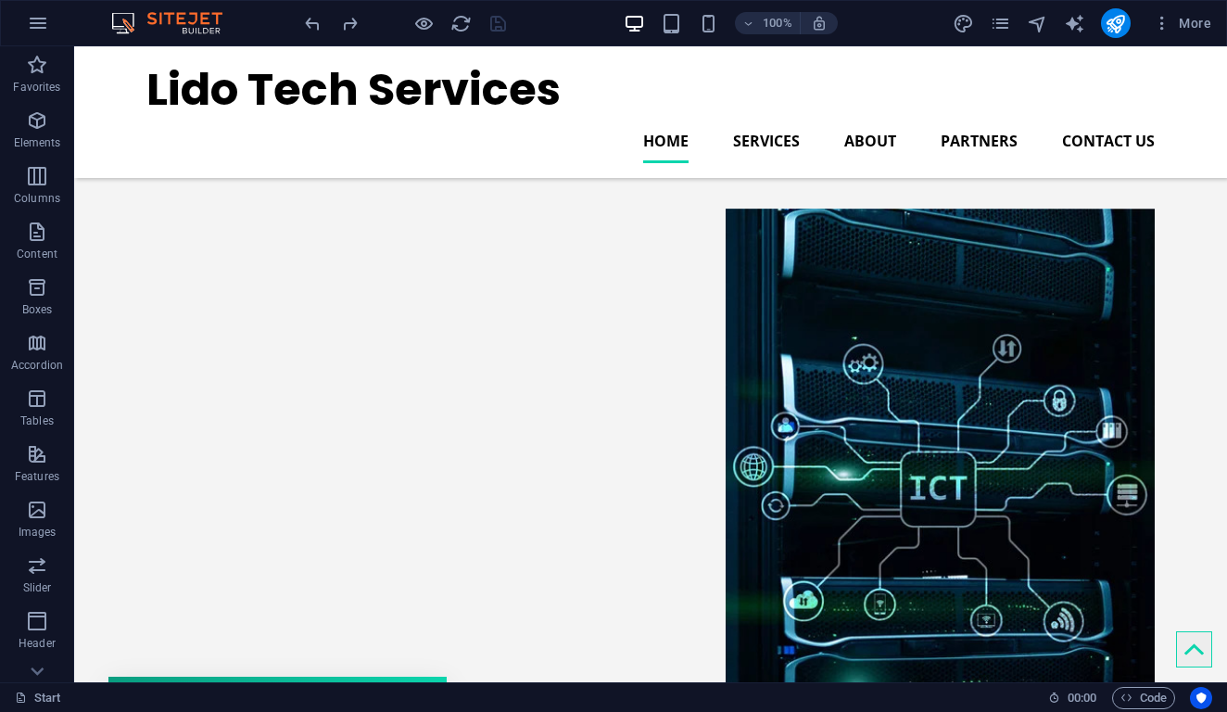
scroll to position [0, 0]
